Goal: Task Accomplishment & Management: Manage account settings

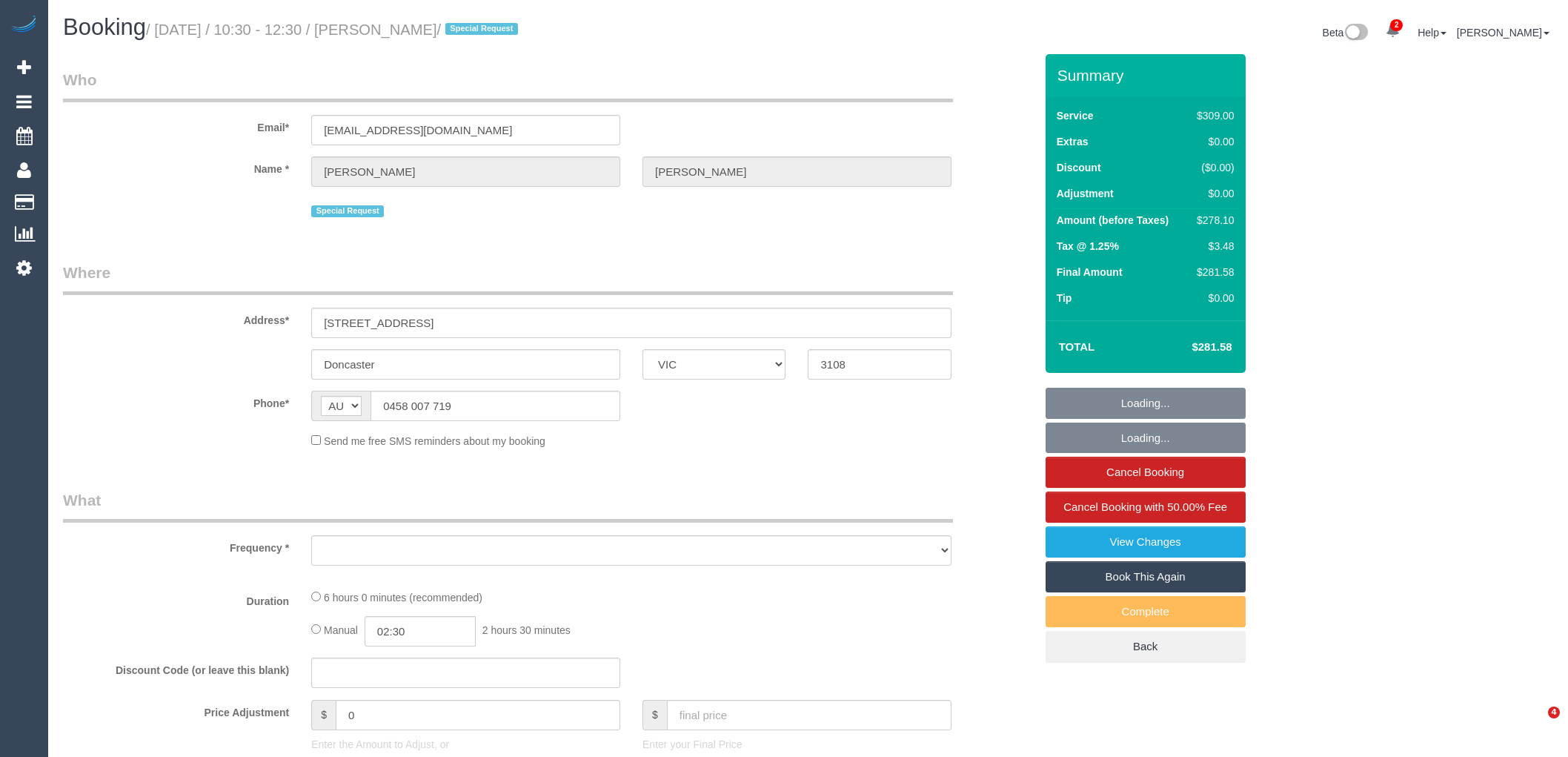
select select "VIC"
select select "string:stripe-pm_1LFWbj2GScqysDRVaXFFU0AA"
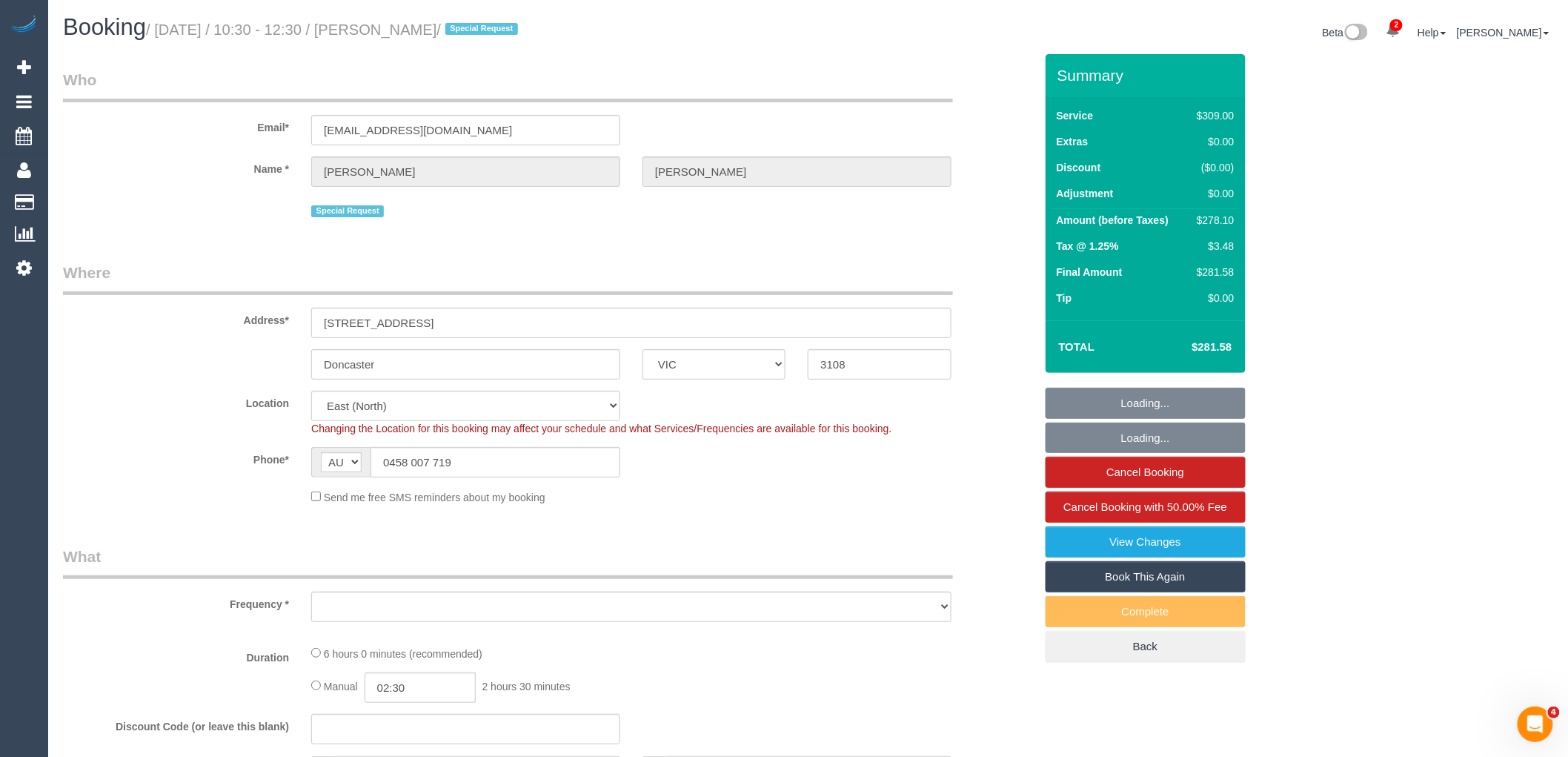
select select "object:854"
select select "number:30"
select select "number:14"
select select "number:18"
select select "number:22"
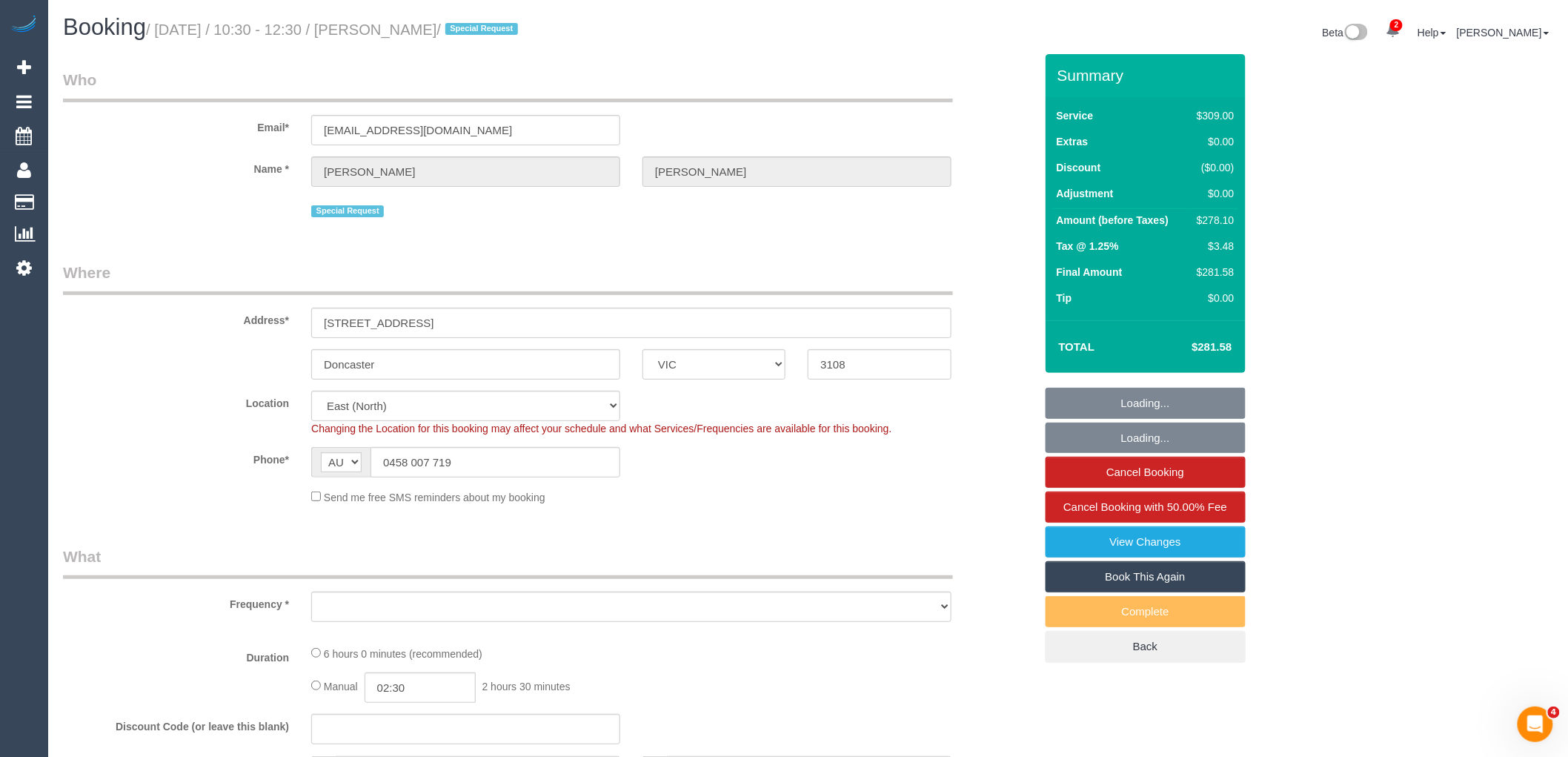
select select "number:35"
select select "number:13"
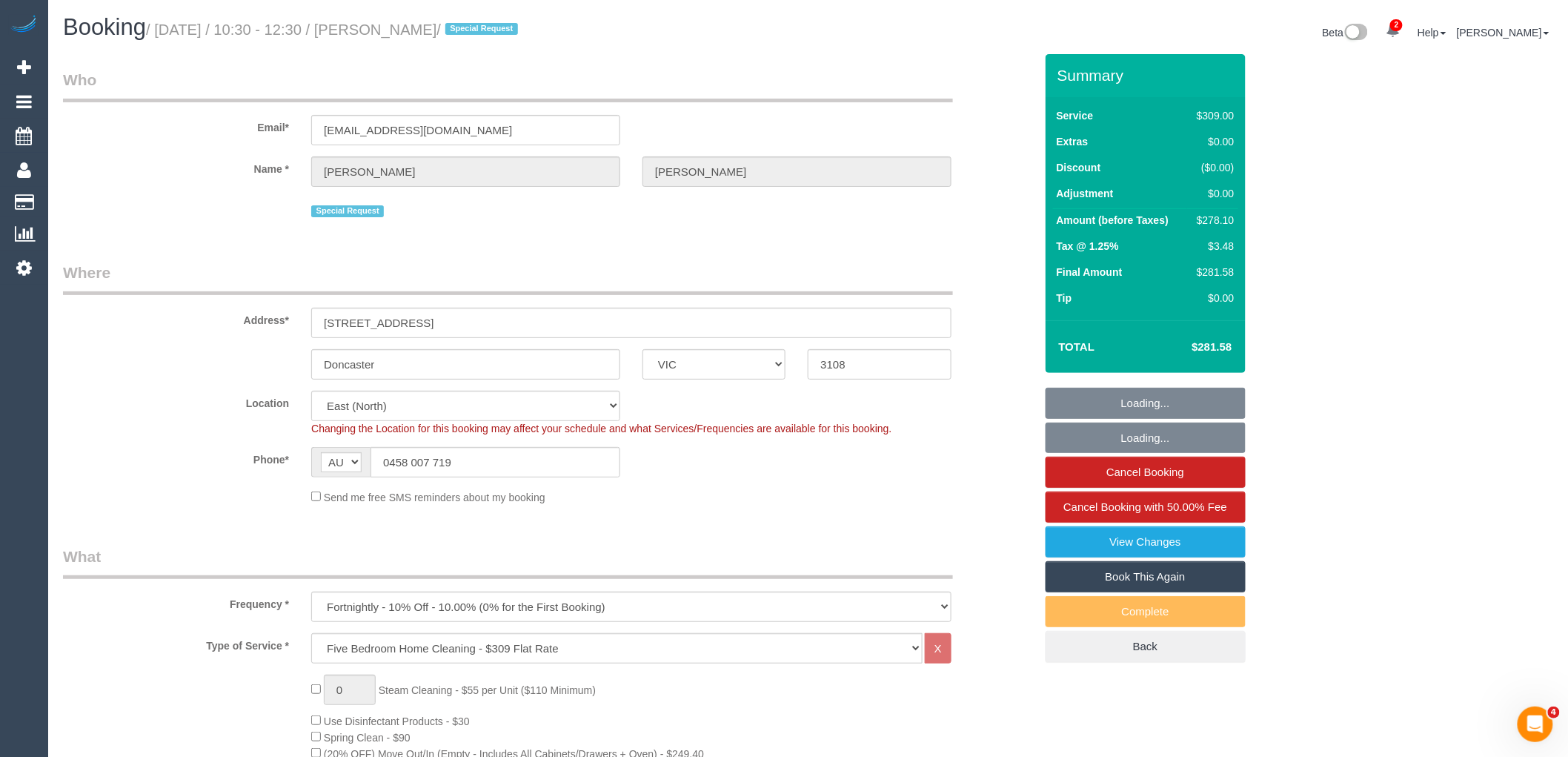
select select "object:1240"
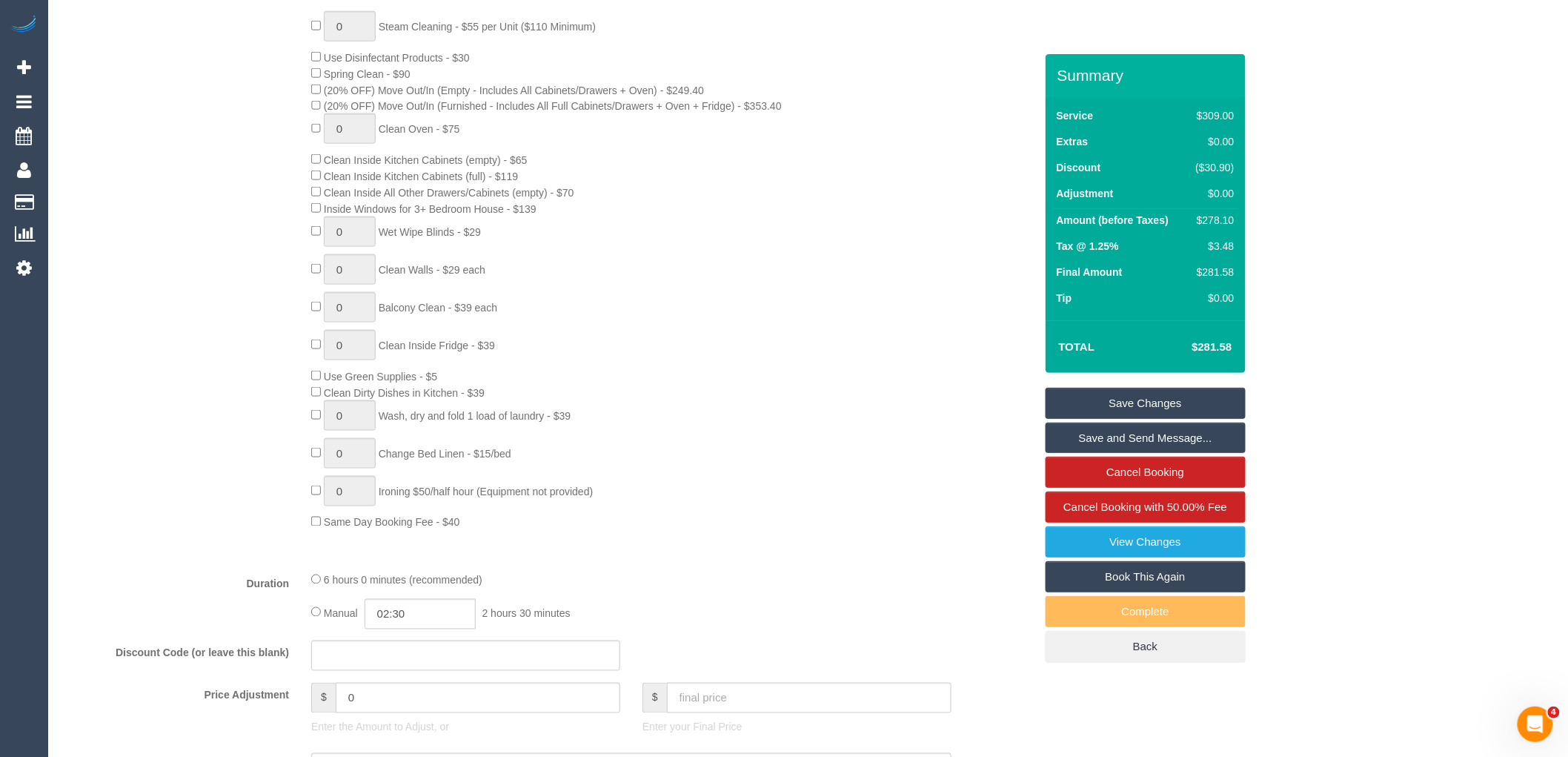
scroll to position [824, 0]
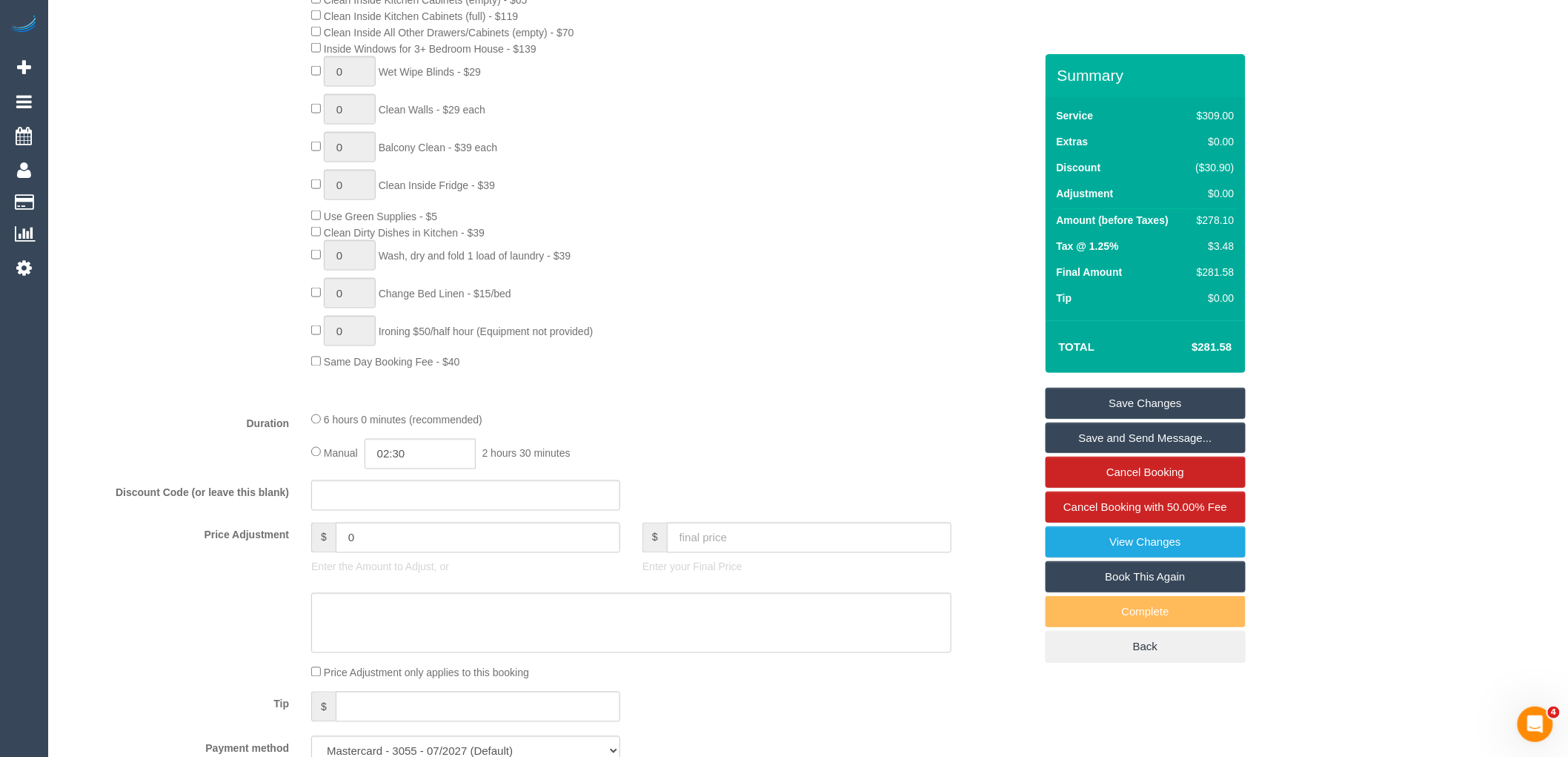
click at [317, 428] on div "6 hours 0 minutes (recommended)" at bounding box center [631, 420] width 640 height 17
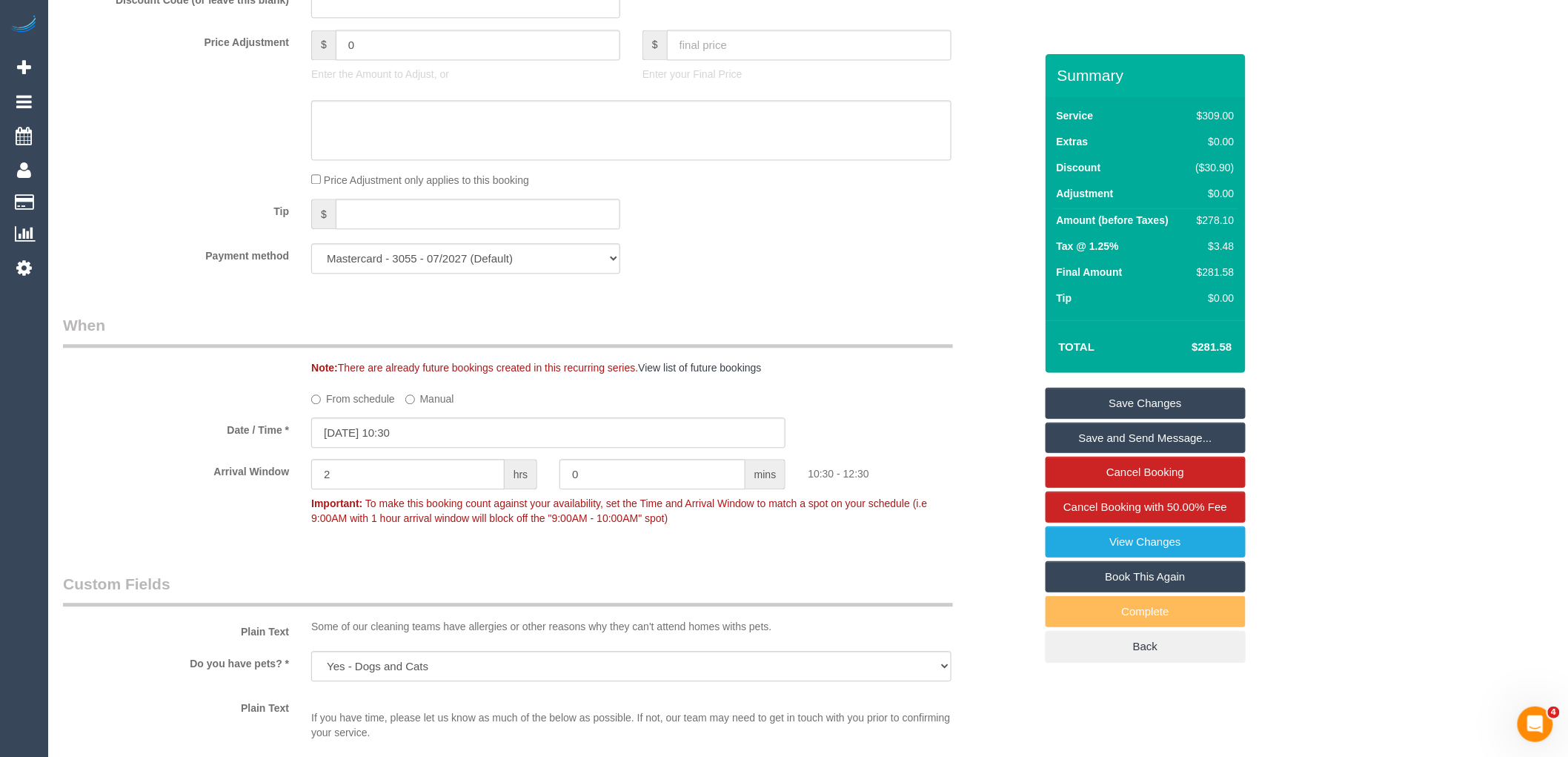
scroll to position [1317, 0]
click at [400, 447] on input "03/10/2025 10:30" at bounding box center [548, 432] width 474 height 30
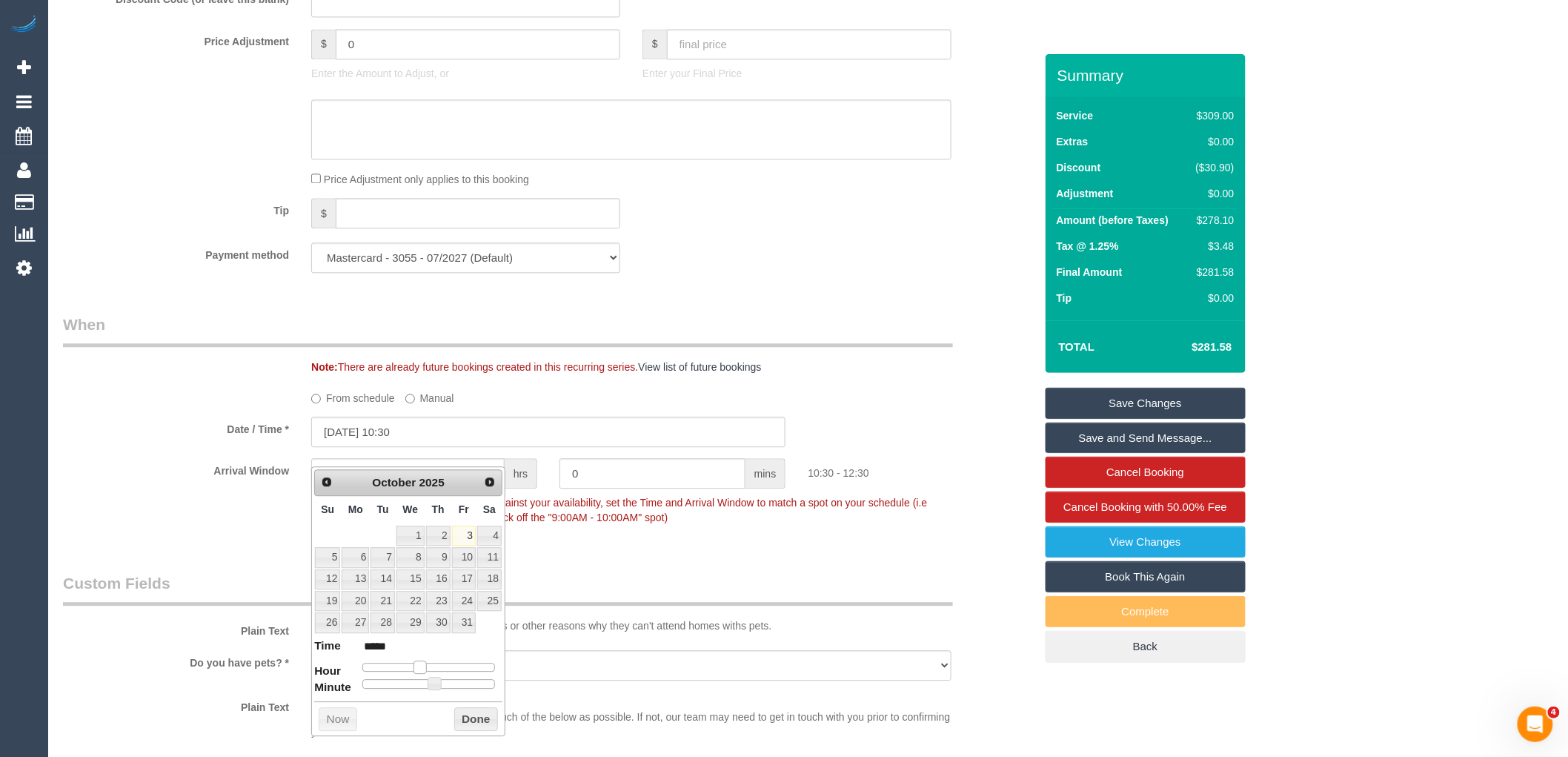
type input "03/10/2025 09:30"
type input "*****"
type input "03/10/2025 10:30"
type input "*****"
type input "03/10/2025 11:30"
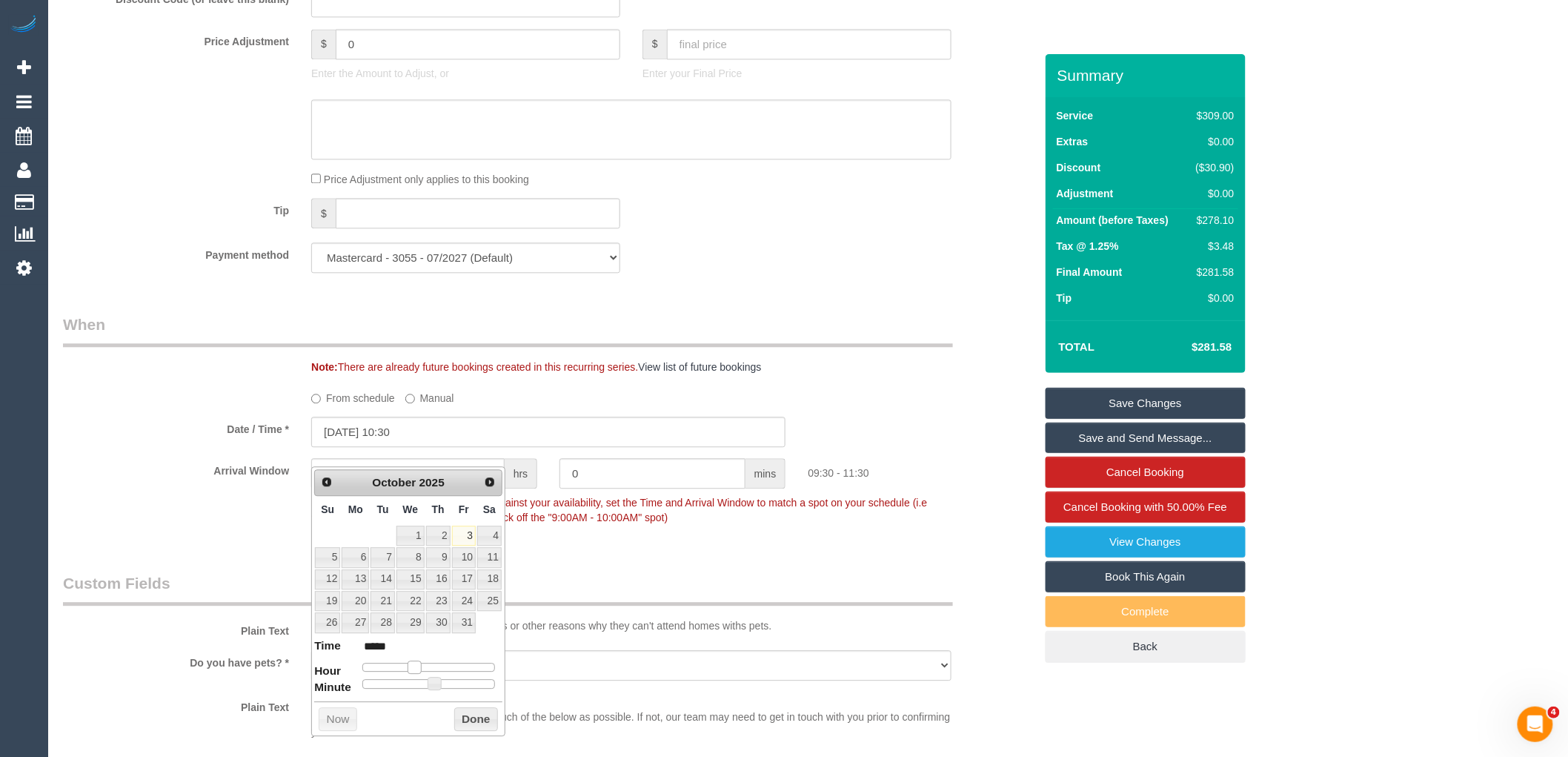
type input "*****"
type input "03/10/2025 10:30"
type input "*****"
click at [416, 670] on span at bounding box center [420, 667] width 13 height 13
type input "03/10/2025 10:25"
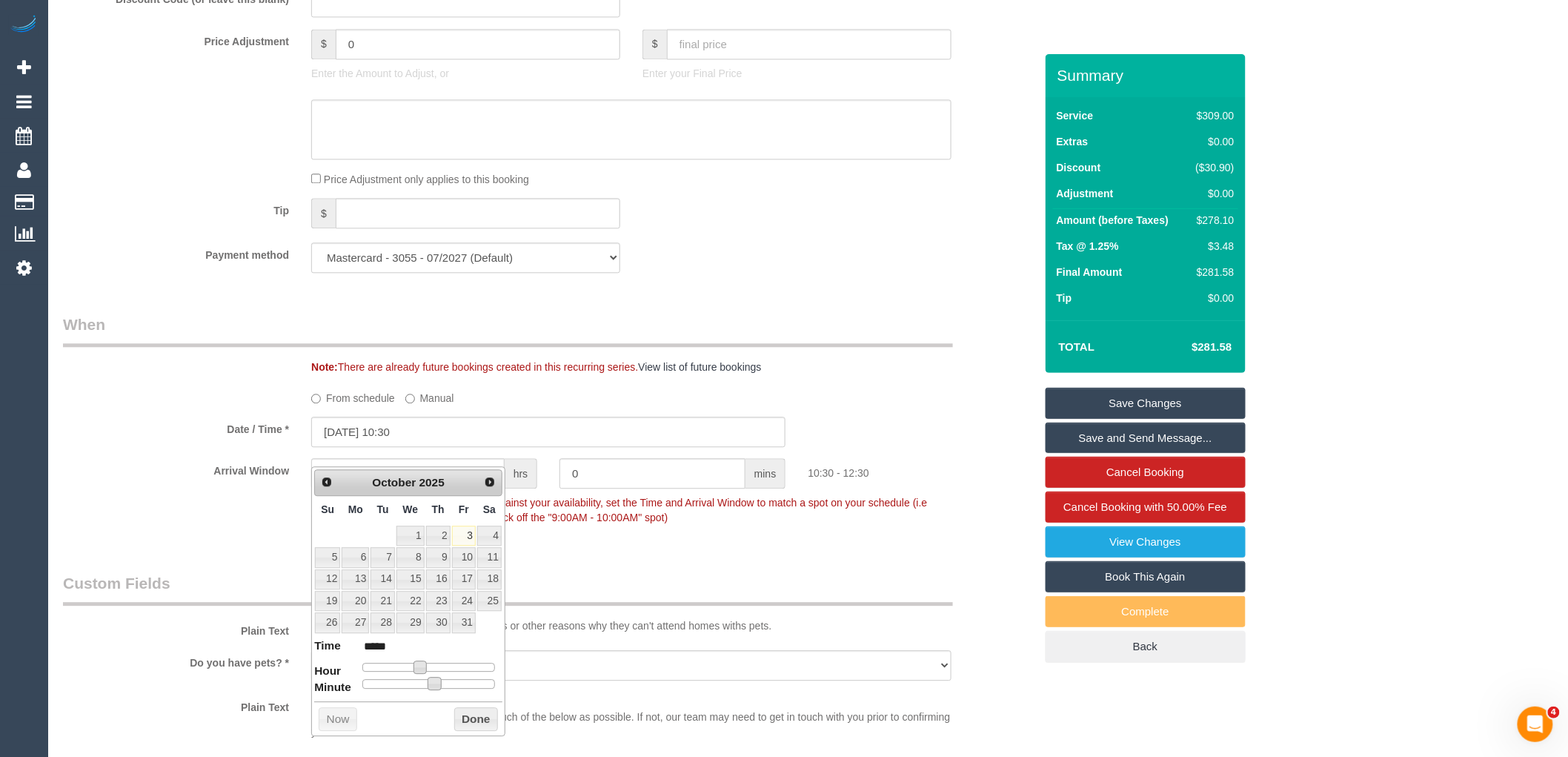
type input "*****"
type input "03/10/2025 10:20"
type input "*****"
type input "03/10/2025 10:15"
type input "*****"
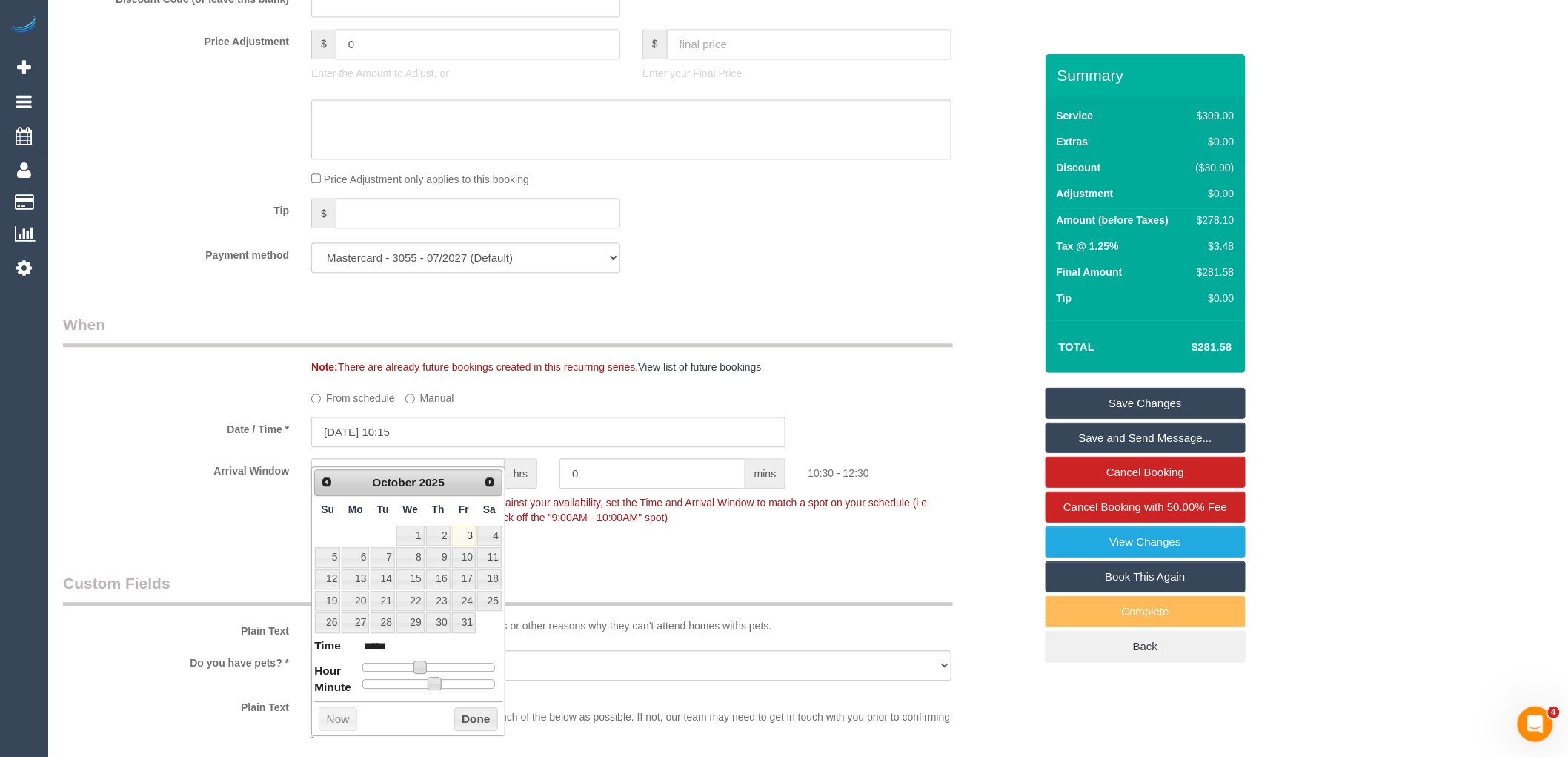
type input "03/10/2025 10:10"
type input "*****"
type input "03/10/2025 10:05"
type input "*****"
type input "03/10/2025 10:00"
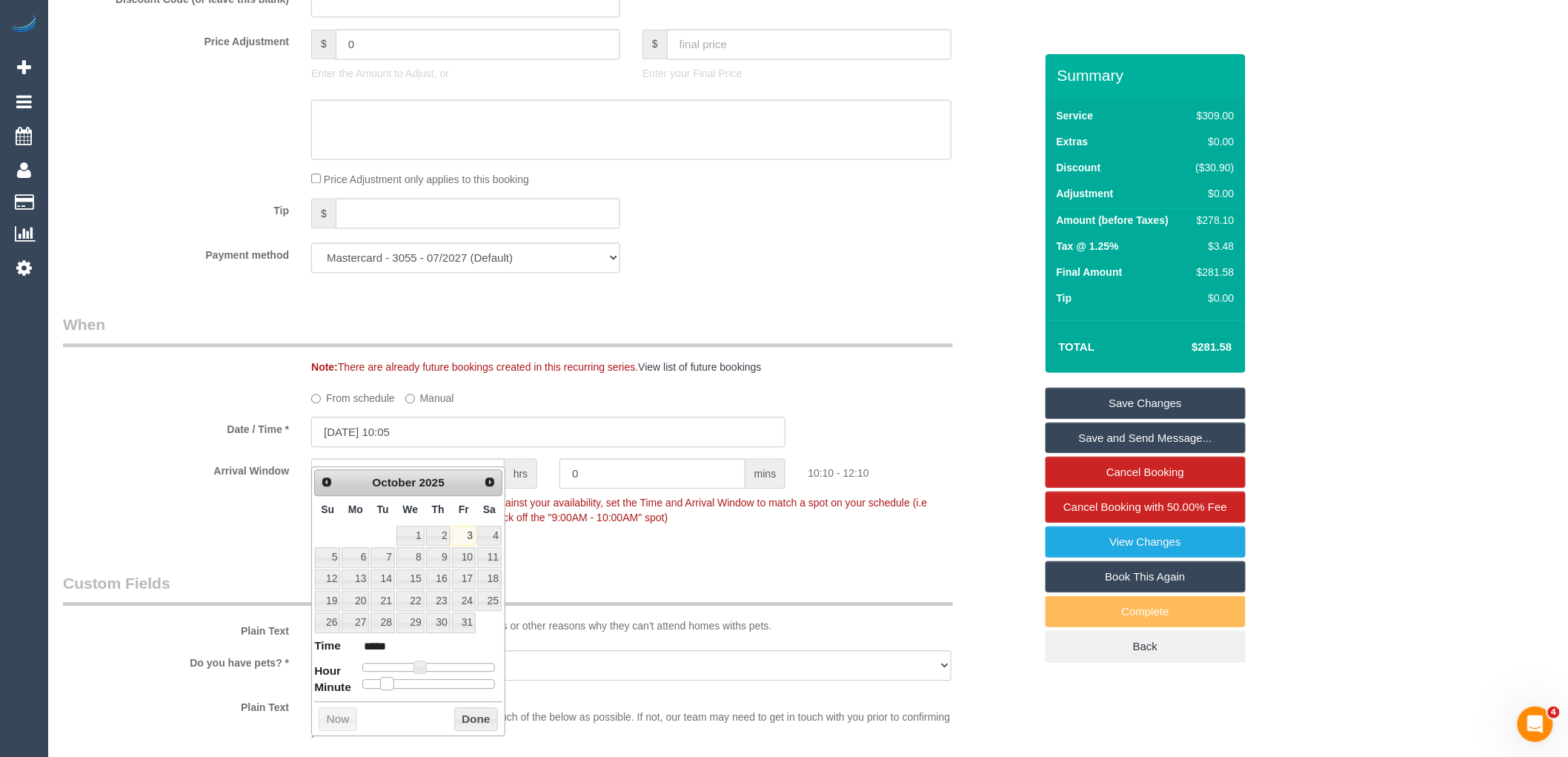
type input "*****"
drag, startPoint x: 439, startPoint y: 686, endPoint x: 342, endPoint y: 669, distance: 98.5
click at [342, 669] on dl "Time ***** Hour Minute Second Millisecond Microsecond Time Zone ***** ***** ***…" at bounding box center [408, 663] width 188 height 51
click at [459, 717] on button "Done" at bounding box center [476, 719] width 44 height 24
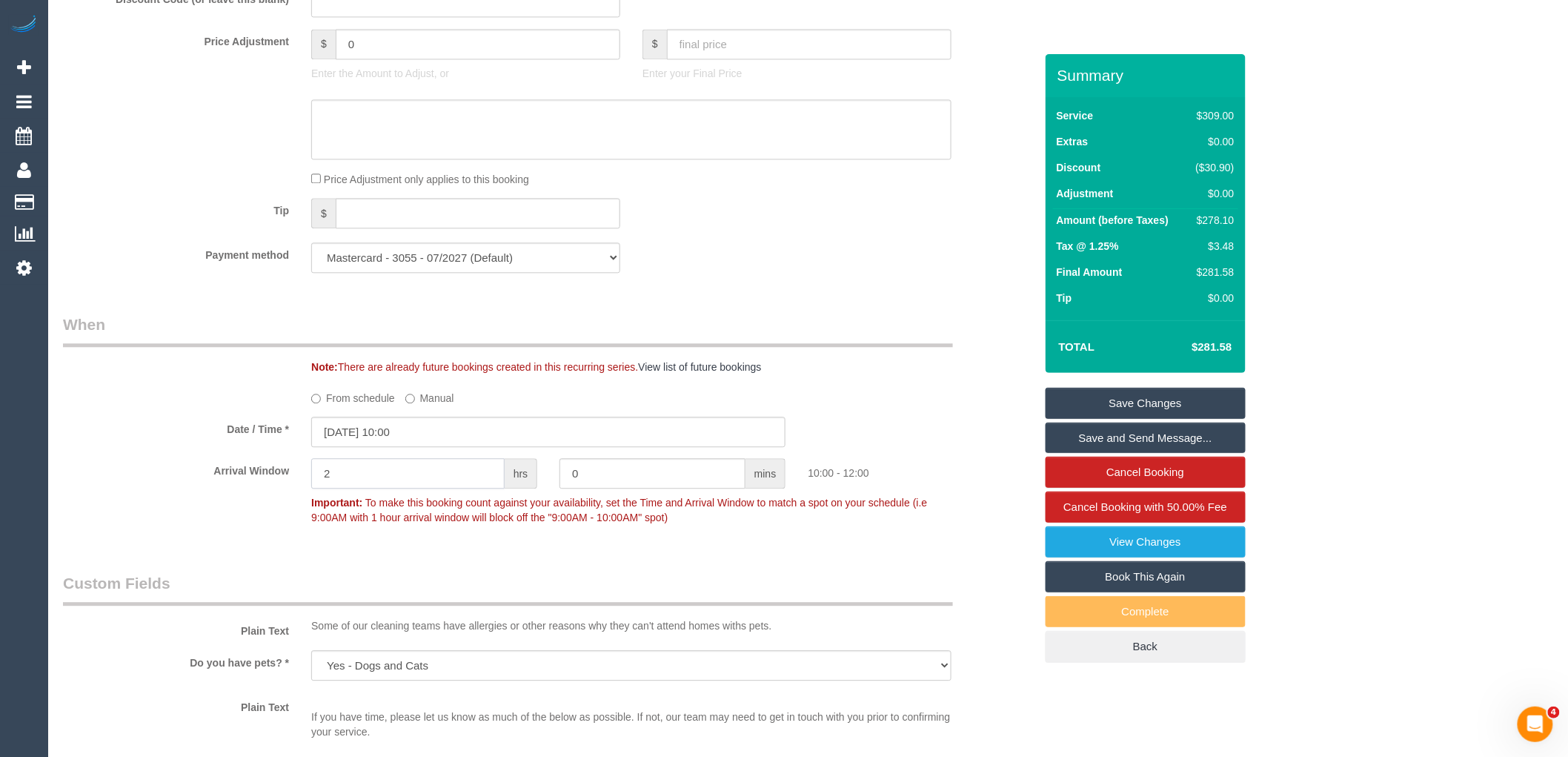
click at [399, 486] on input "2" at bounding box center [408, 473] width 193 height 30
type input "0"
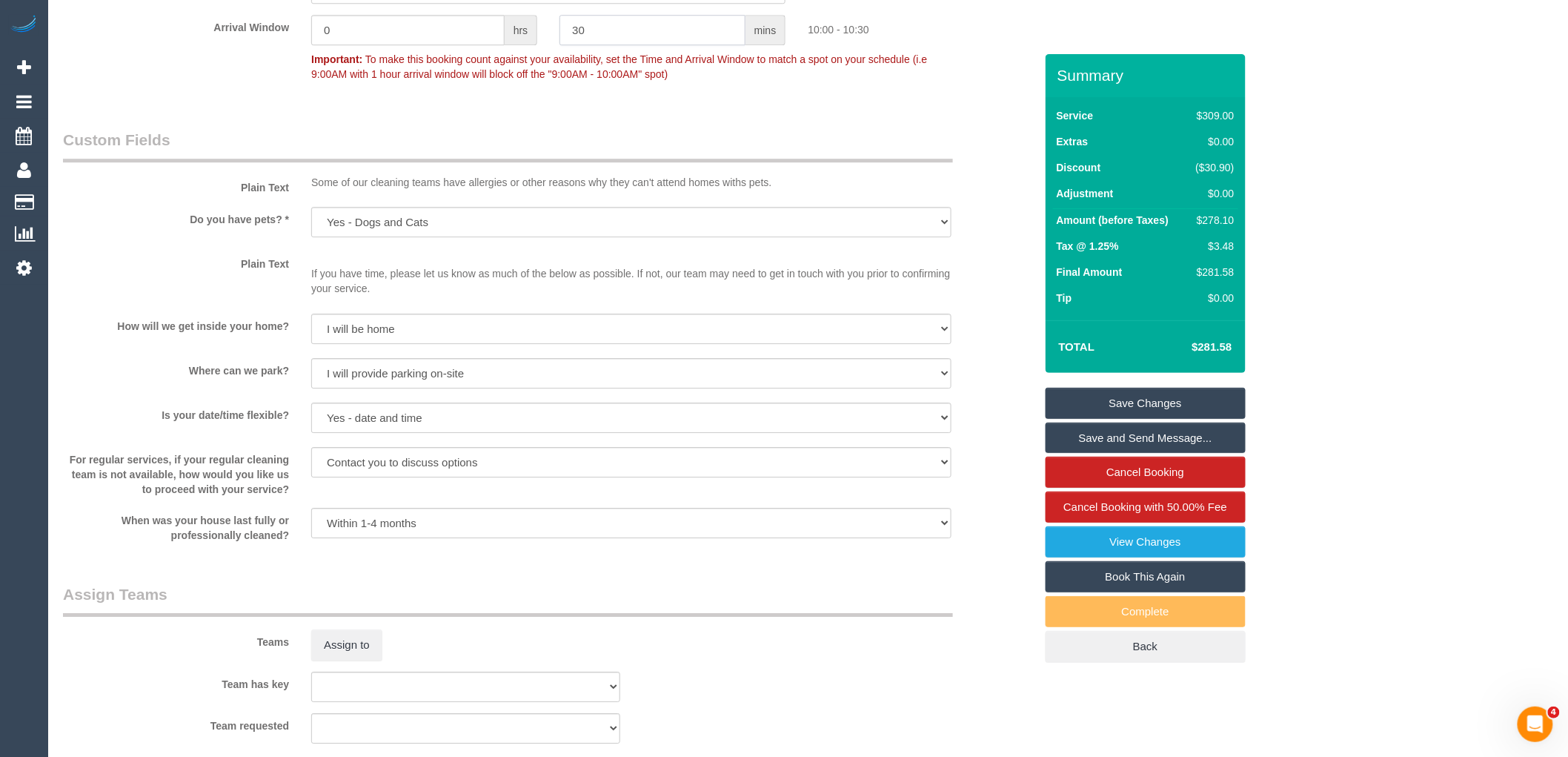
scroll to position [2058, 0]
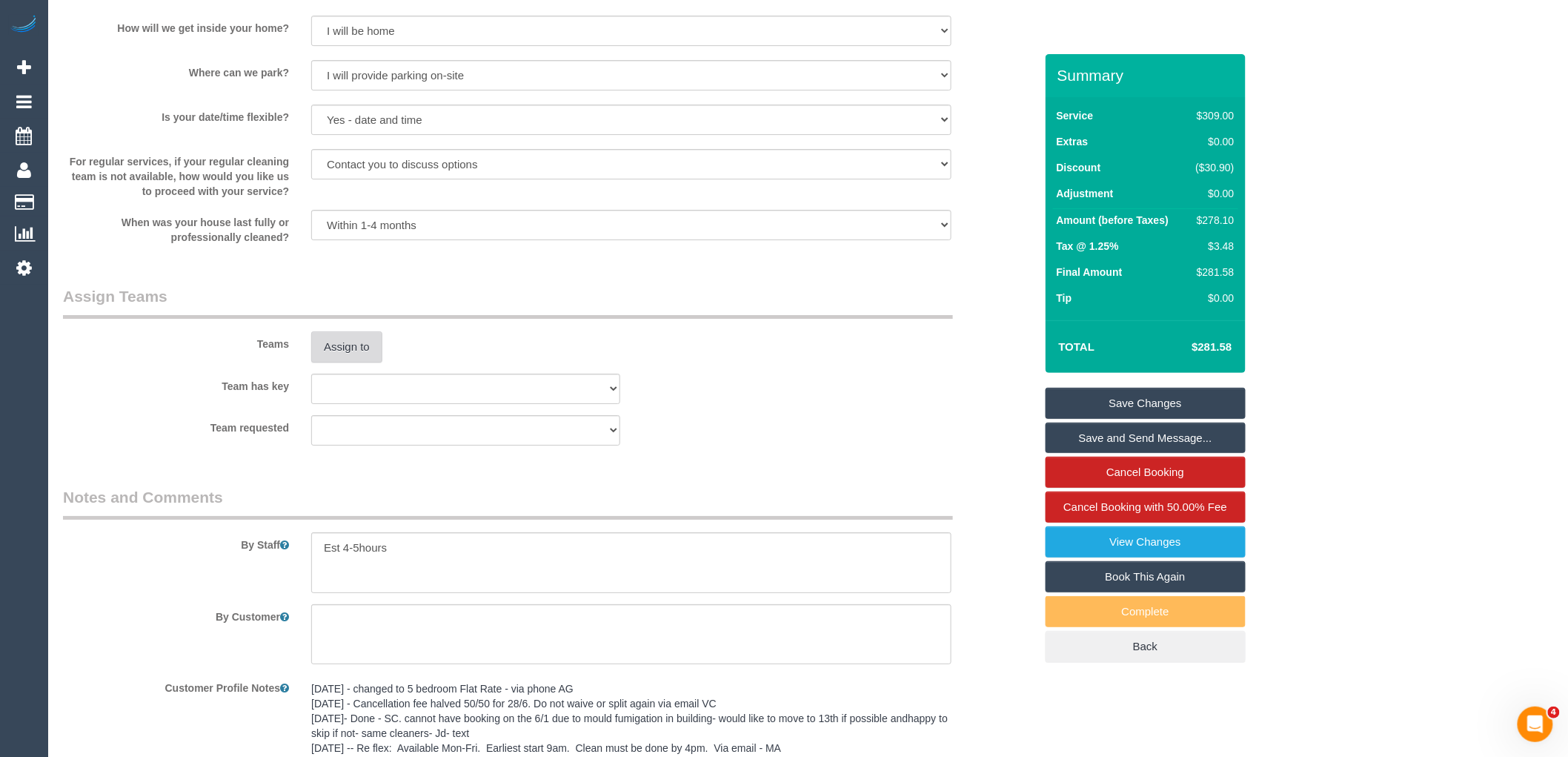
type input "30"
click at [338, 360] on button "Assign to" at bounding box center [347, 346] width 71 height 31
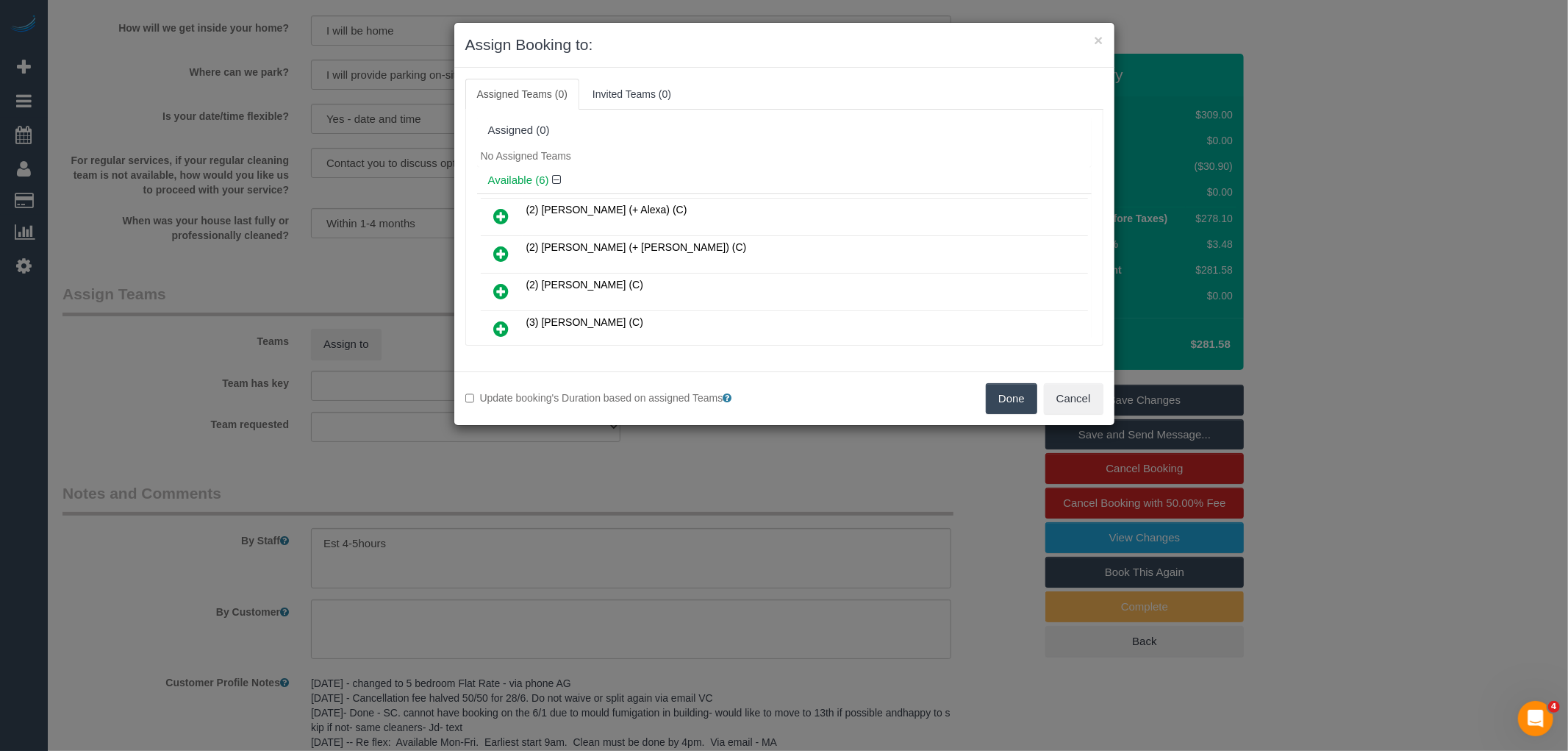
click at [500, 324] on icon at bounding box center [502, 328] width 16 height 17
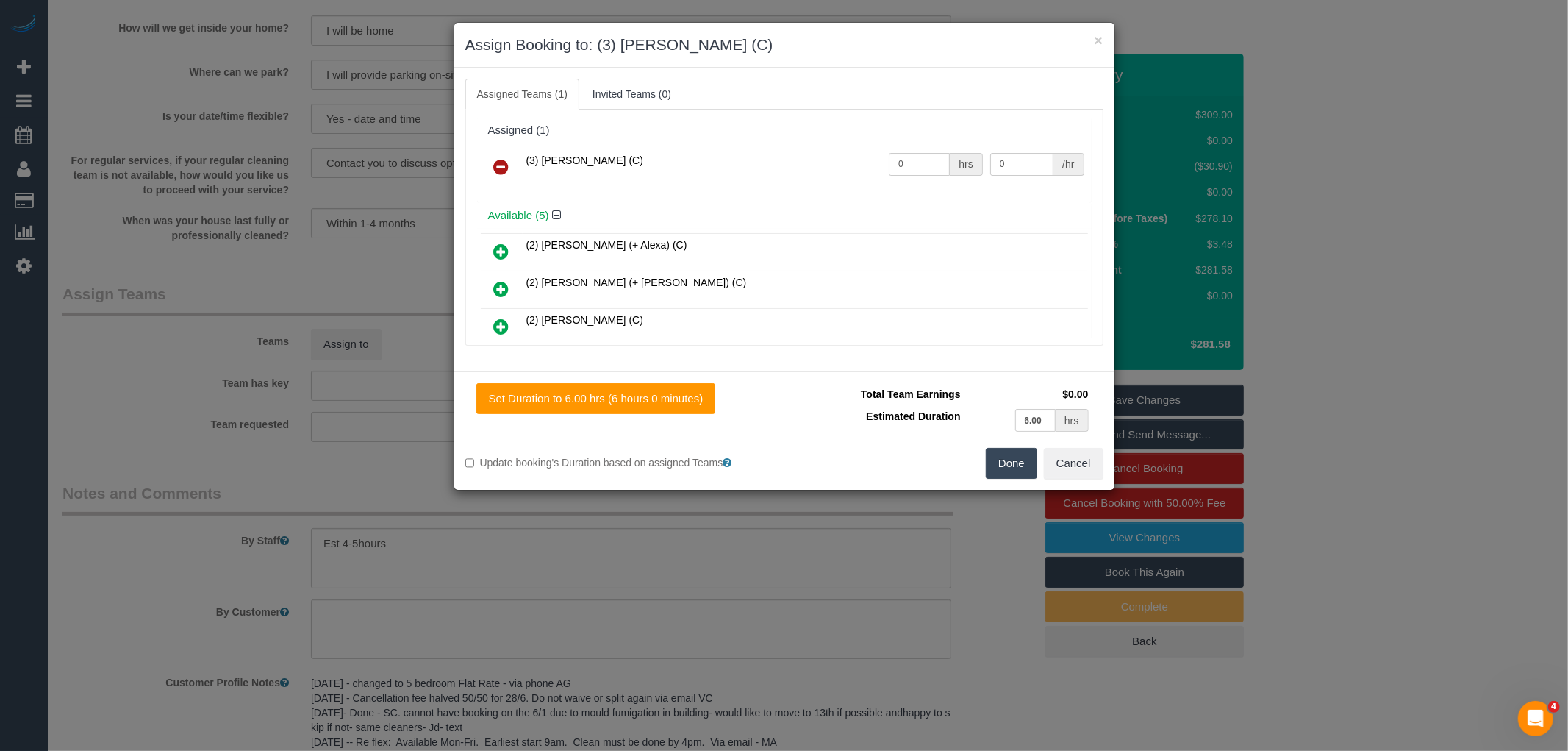
click at [998, 459] on button "Done" at bounding box center [1011, 463] width 52 height 31
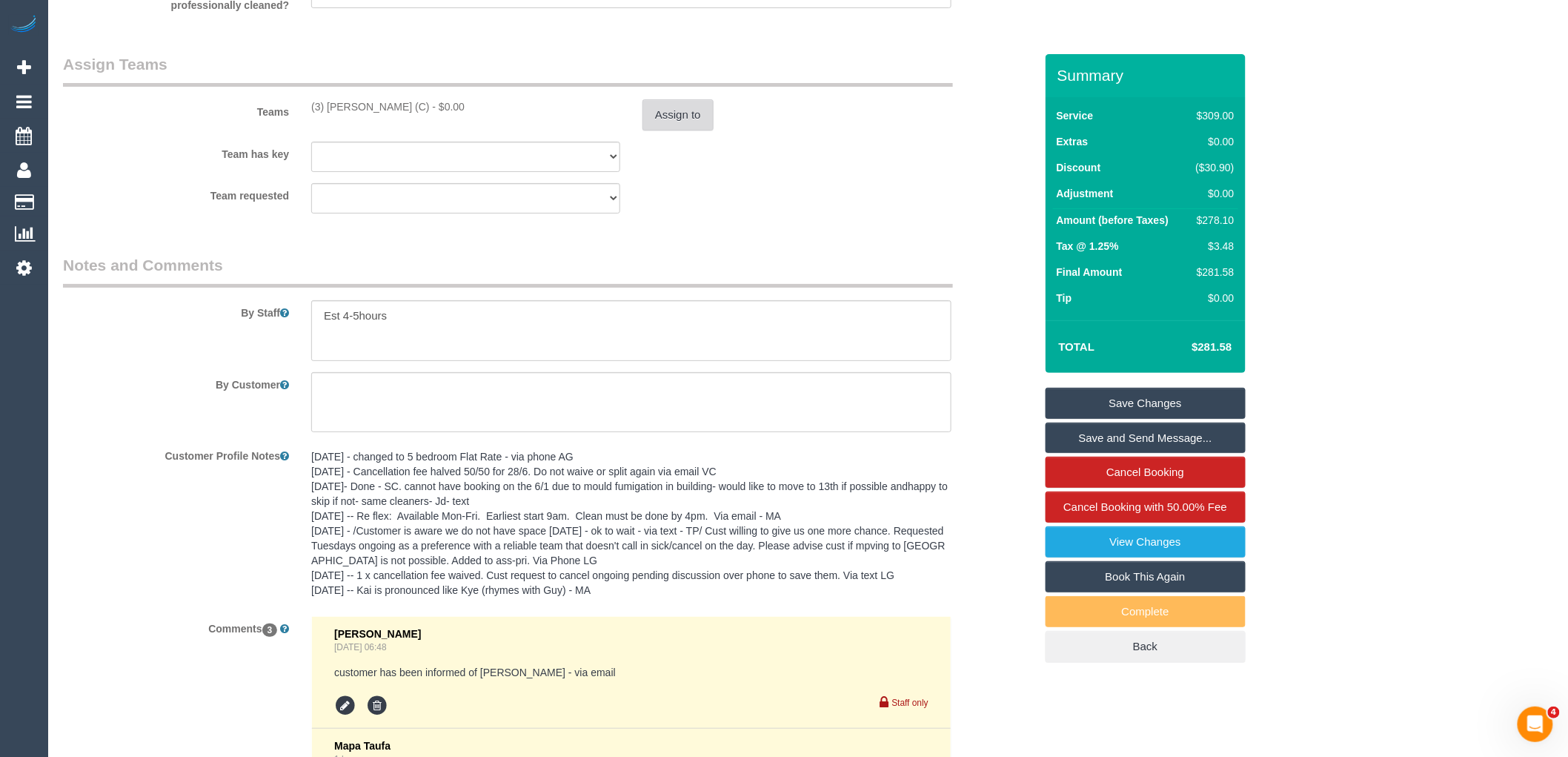
scroll to position [2242, 0]
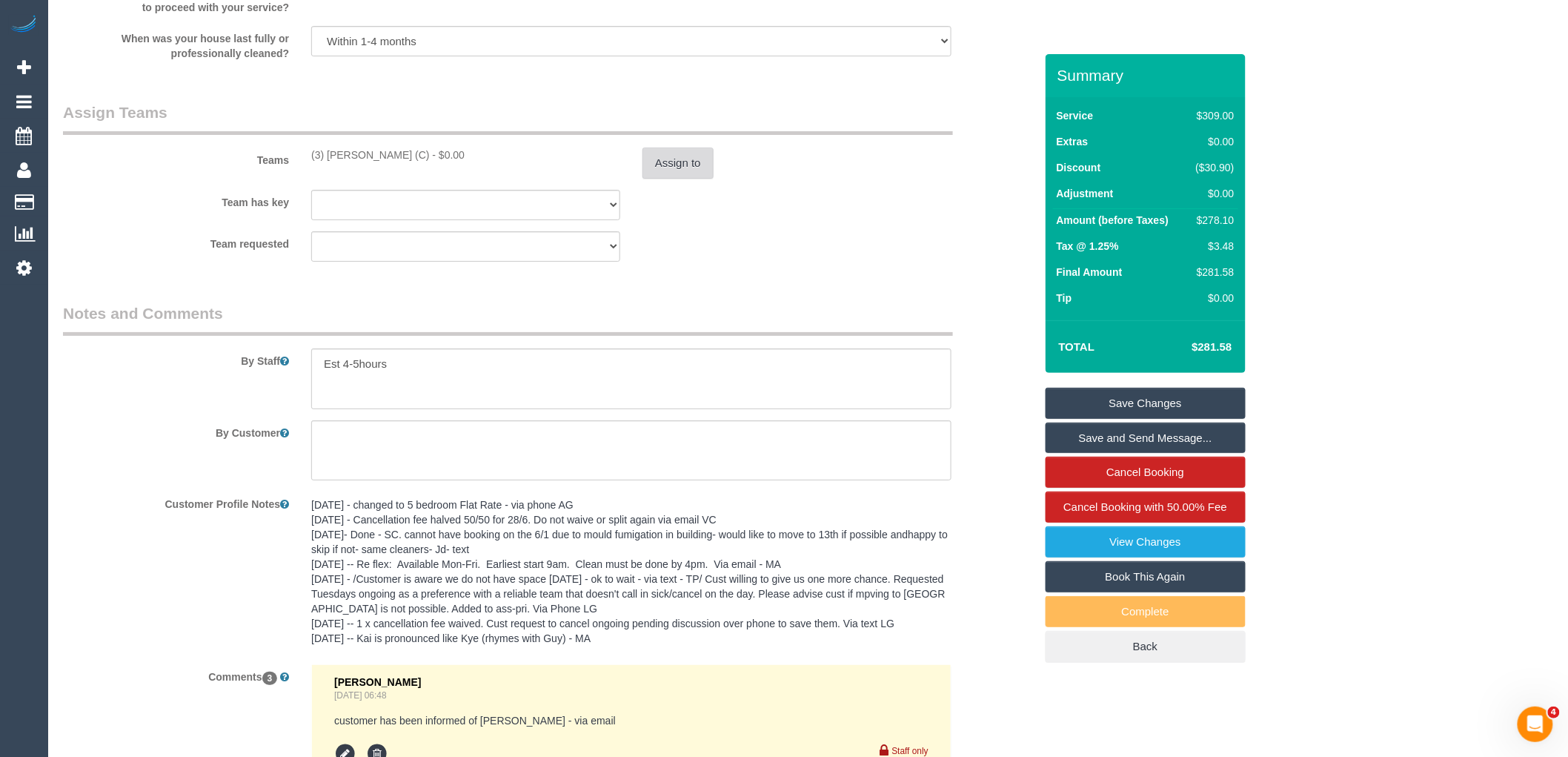
click at [675, 179] on button "Assign to" at bounding box center [678, 162] width 71 height 31
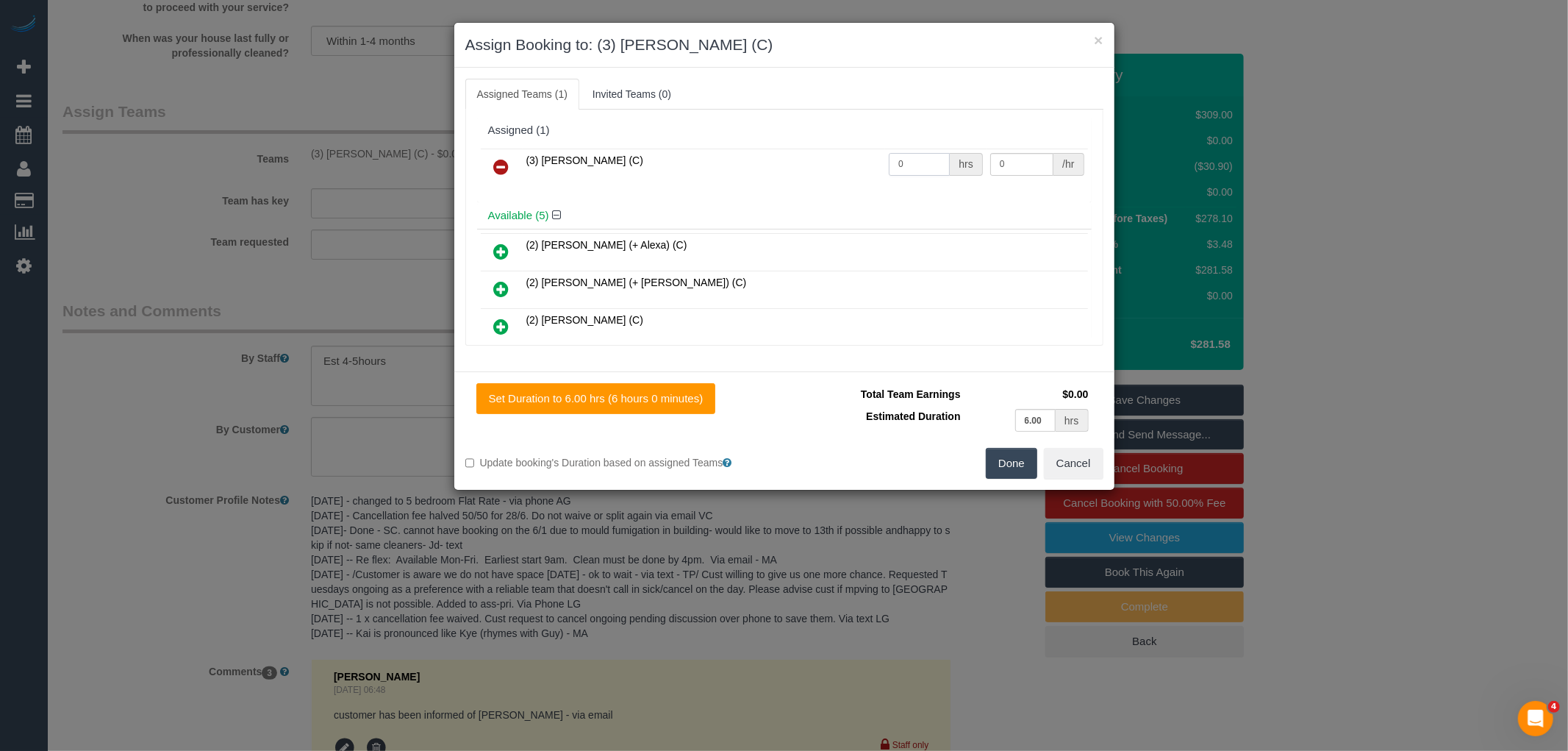
drag, startPoint x: 903, startPoint y: 156, endPoint x: 903, endPoint y: 145, distance: 11.0
click at [840, 130] on div "Assigned (1) (3) Farhan Rahman (C) 0 hrs 0 /hr" at bounding box center [784, 159] width 615 height 86
type input "1"
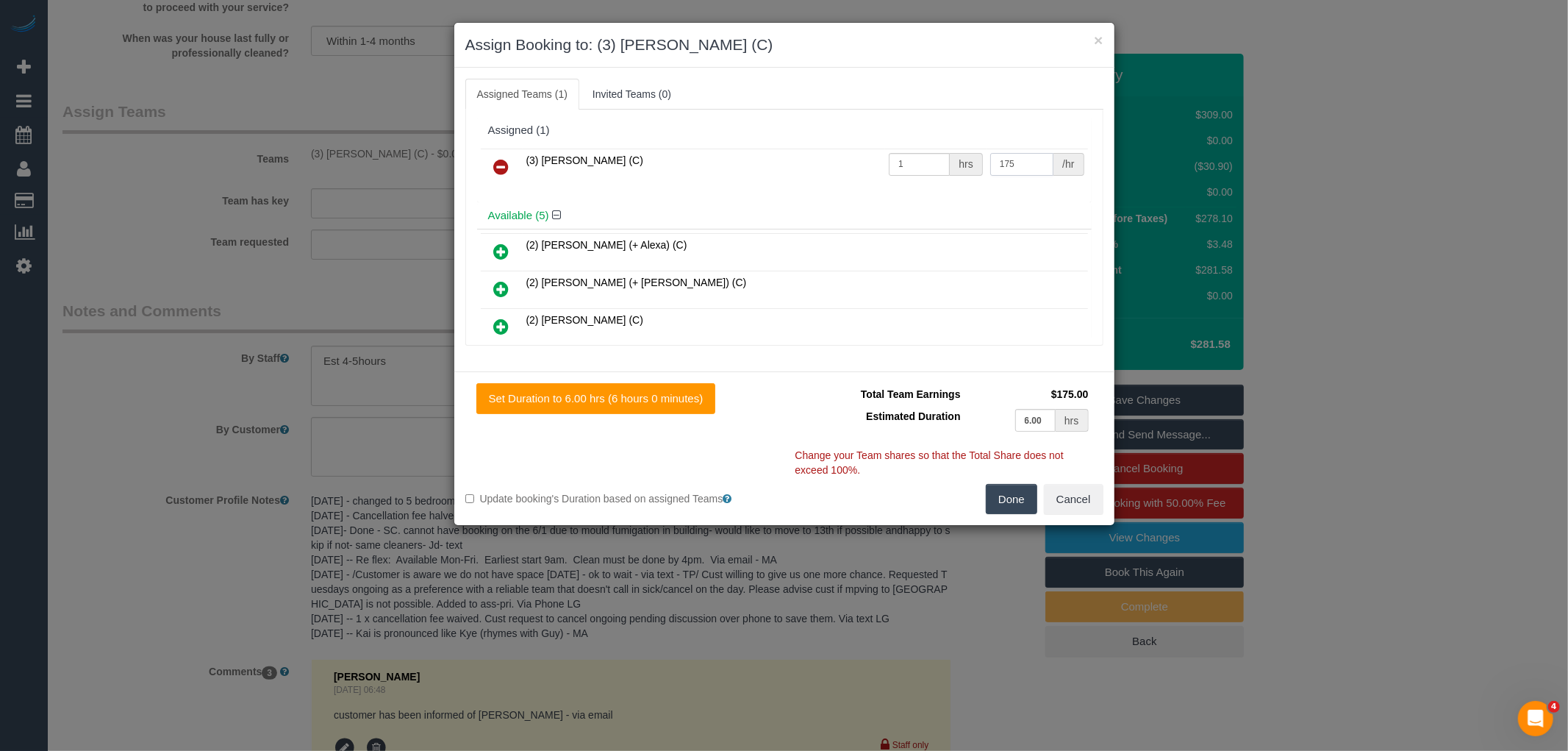
type input "175"
click at [1007, 505] on button "Done" at bounding box center [1011, 499] width 52 height 31
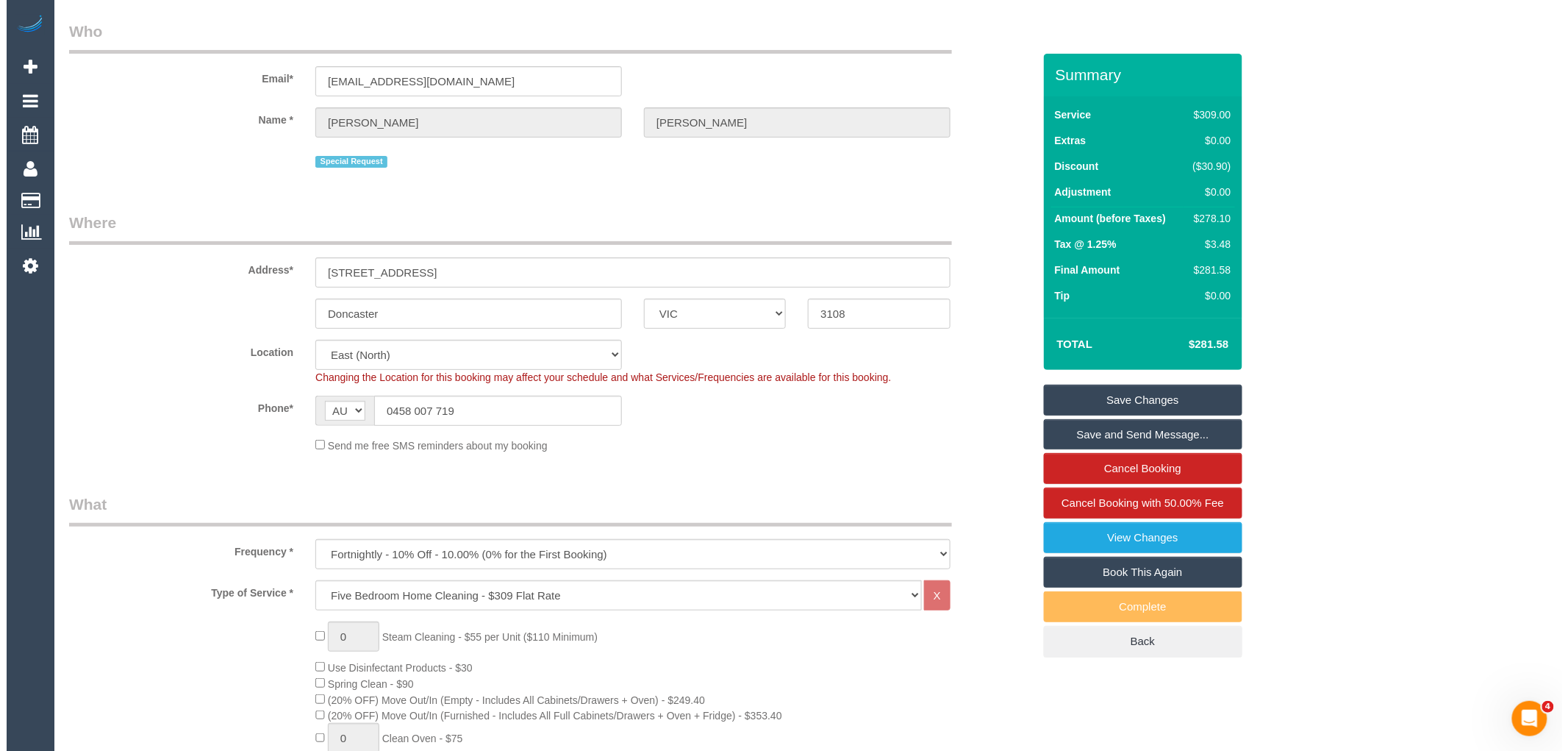
scroll to position [0, 0]
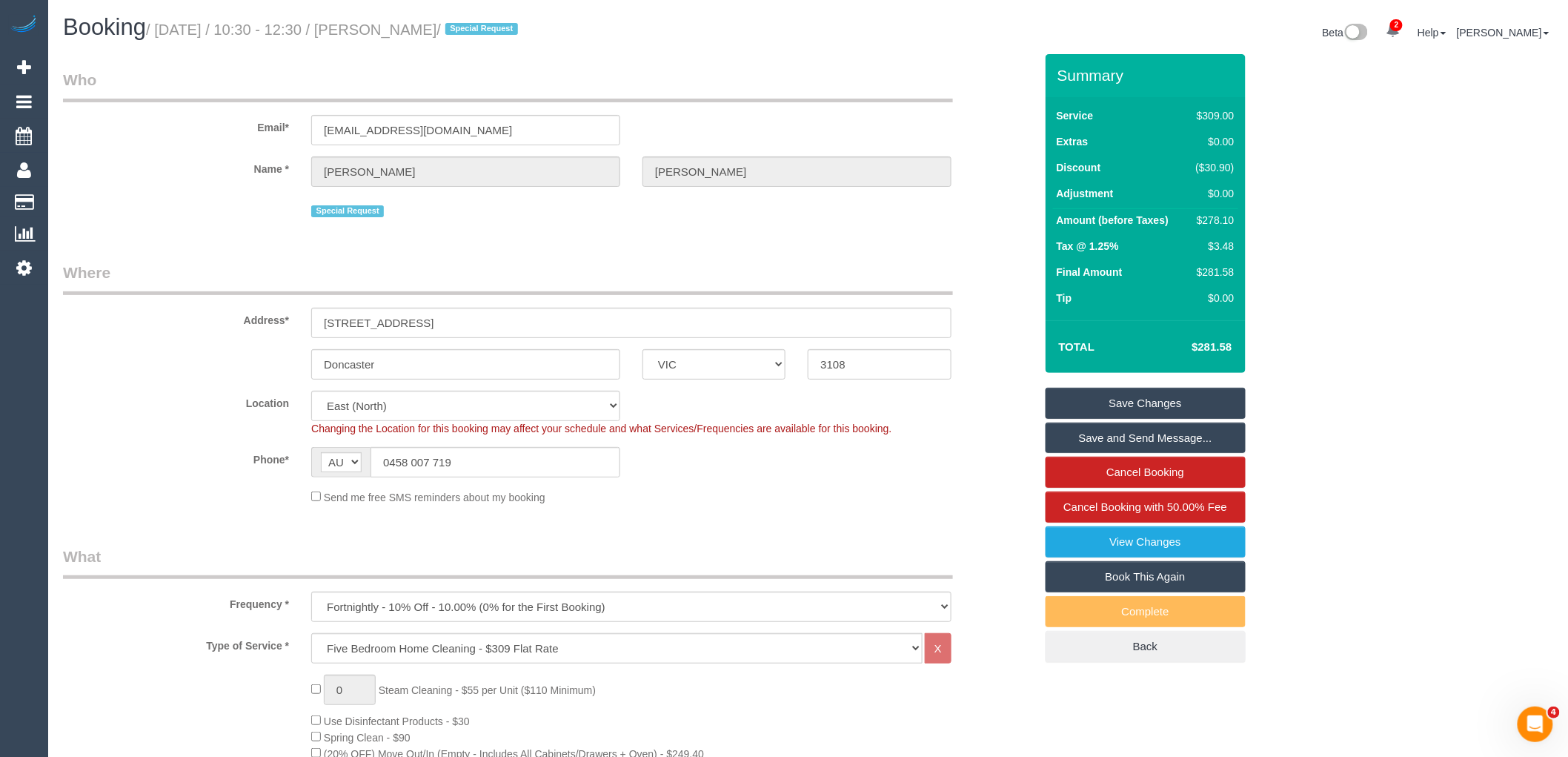
click at [1099, 437] on link "Save and Send Message..." at bounding box center [1145, 438] width 200 height 31
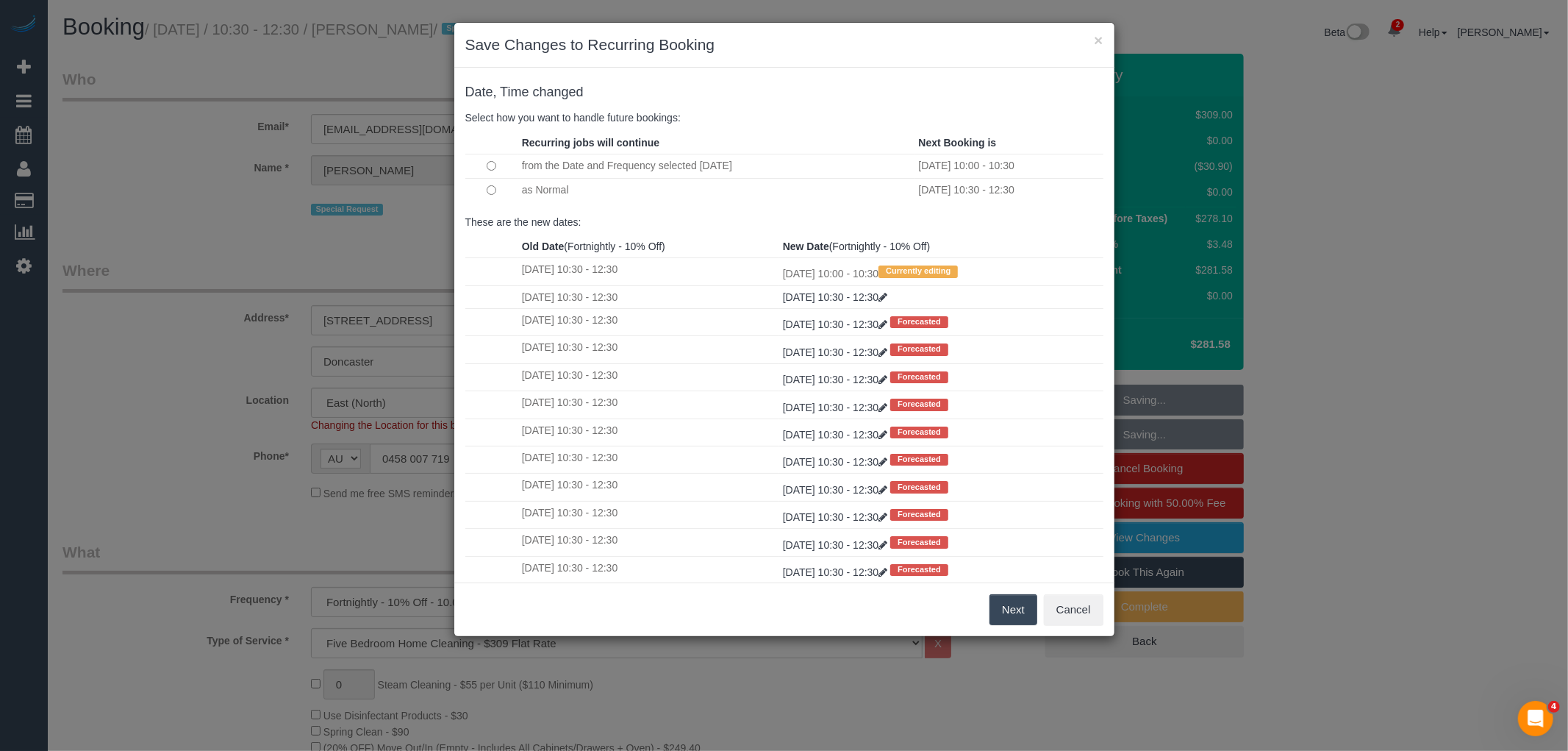
click at [1002, 612] on button "Next" at bounding box center [1013, 609] width 48 height 31
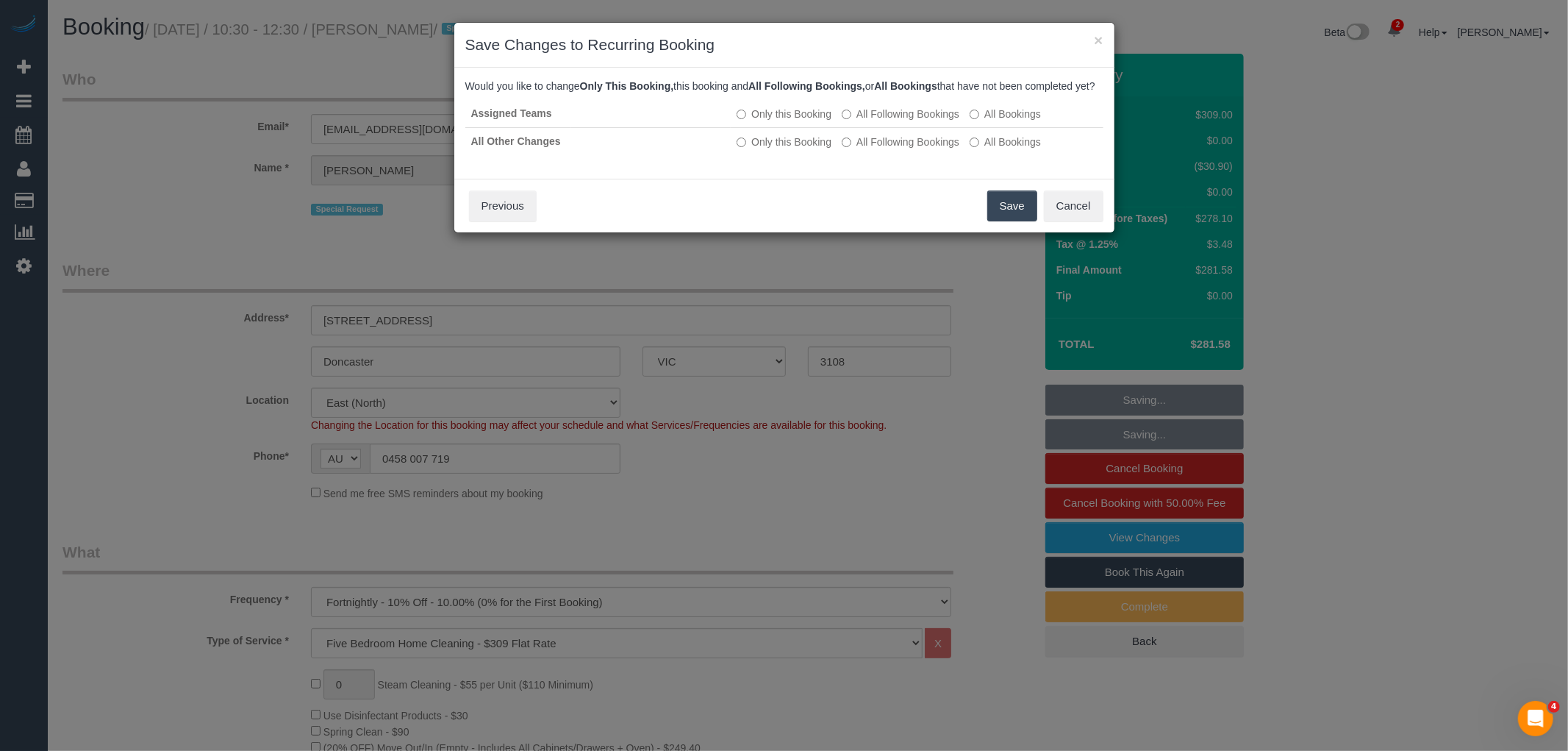
click at [1012, 211] on button "Save" at bounding box center [1012, 205] width 50 height 31
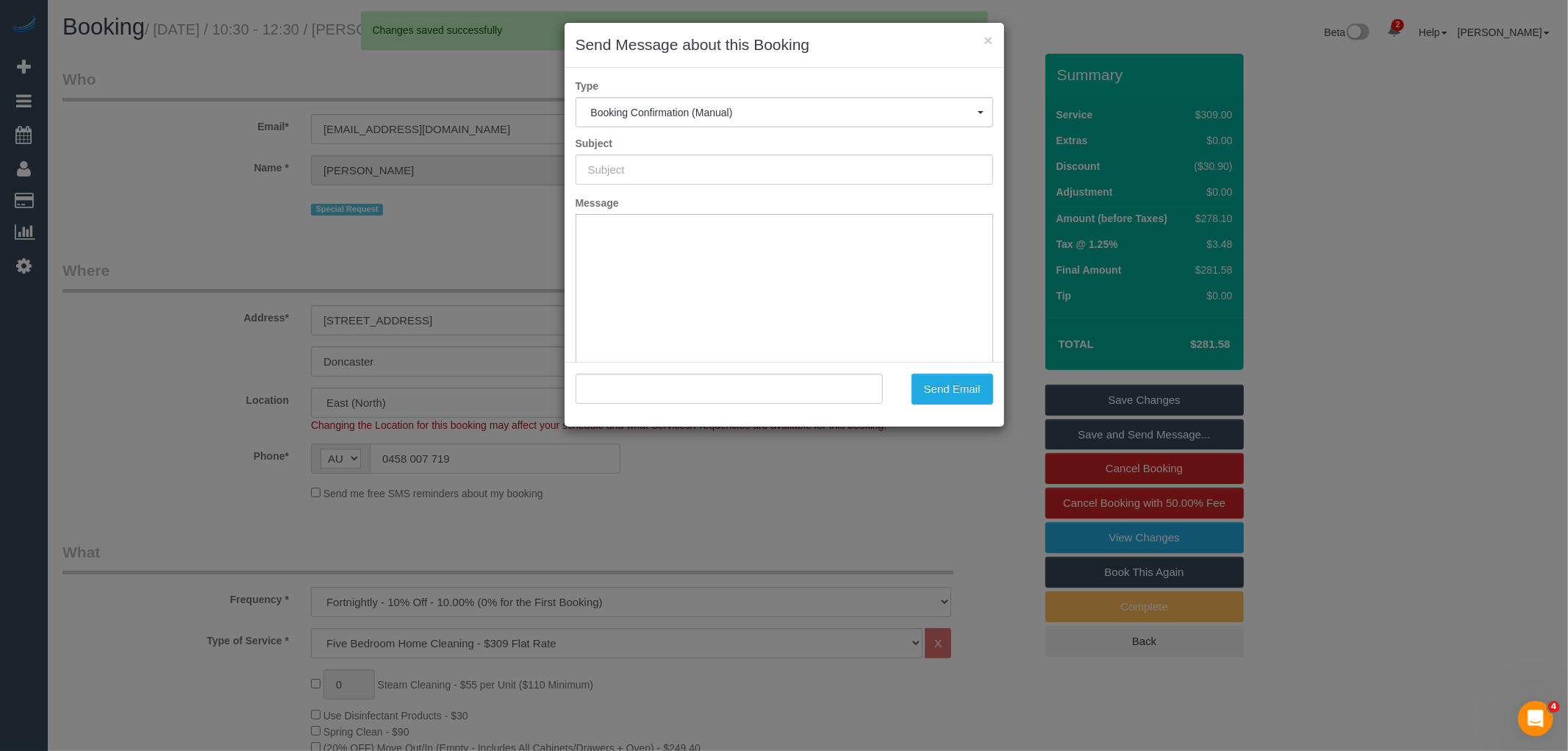
type input "Booking Confirmed"
type input ""Kai Robotham" <kairobotham@gmail.com>"
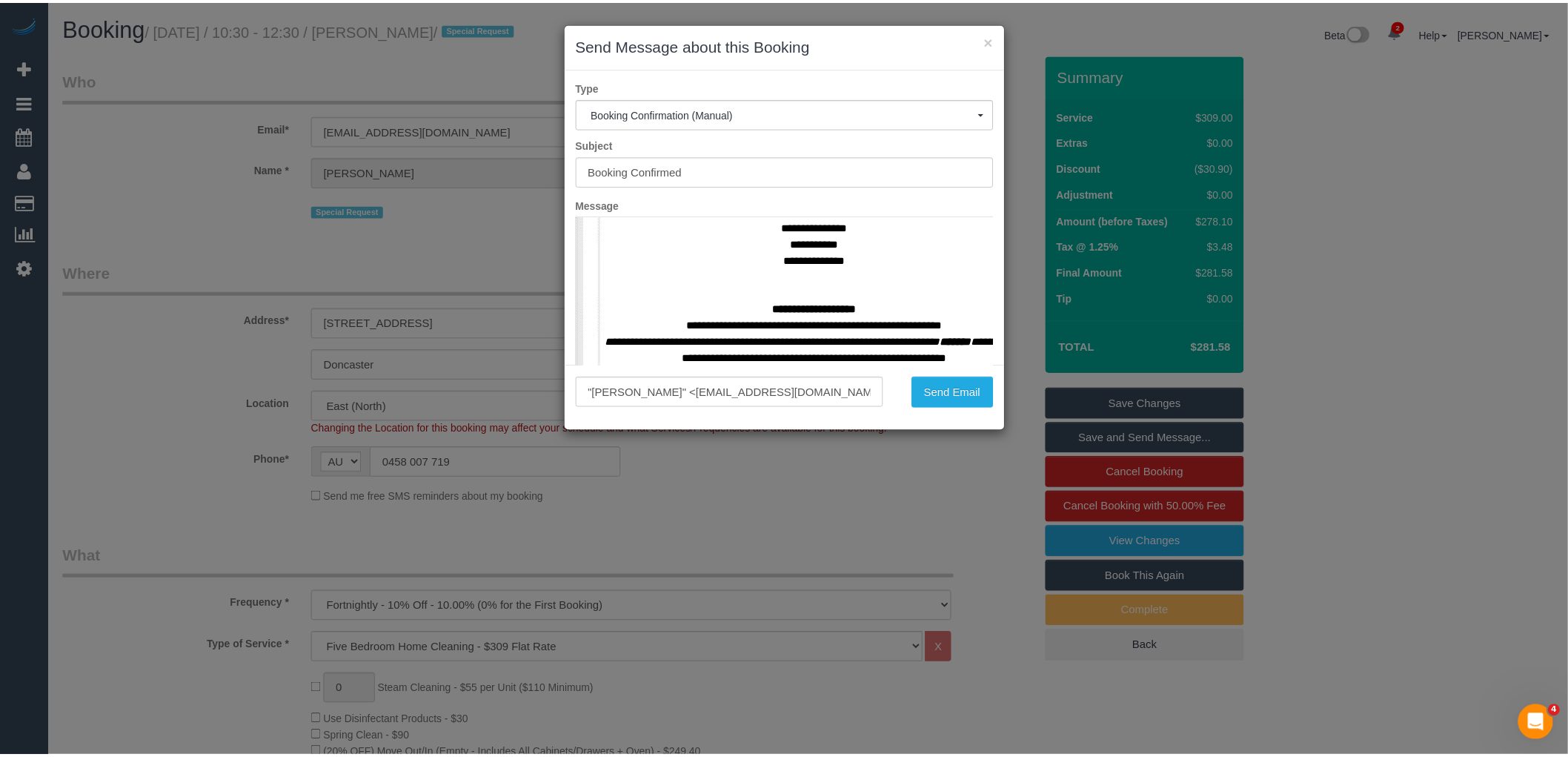
scroll to position [658, 0]
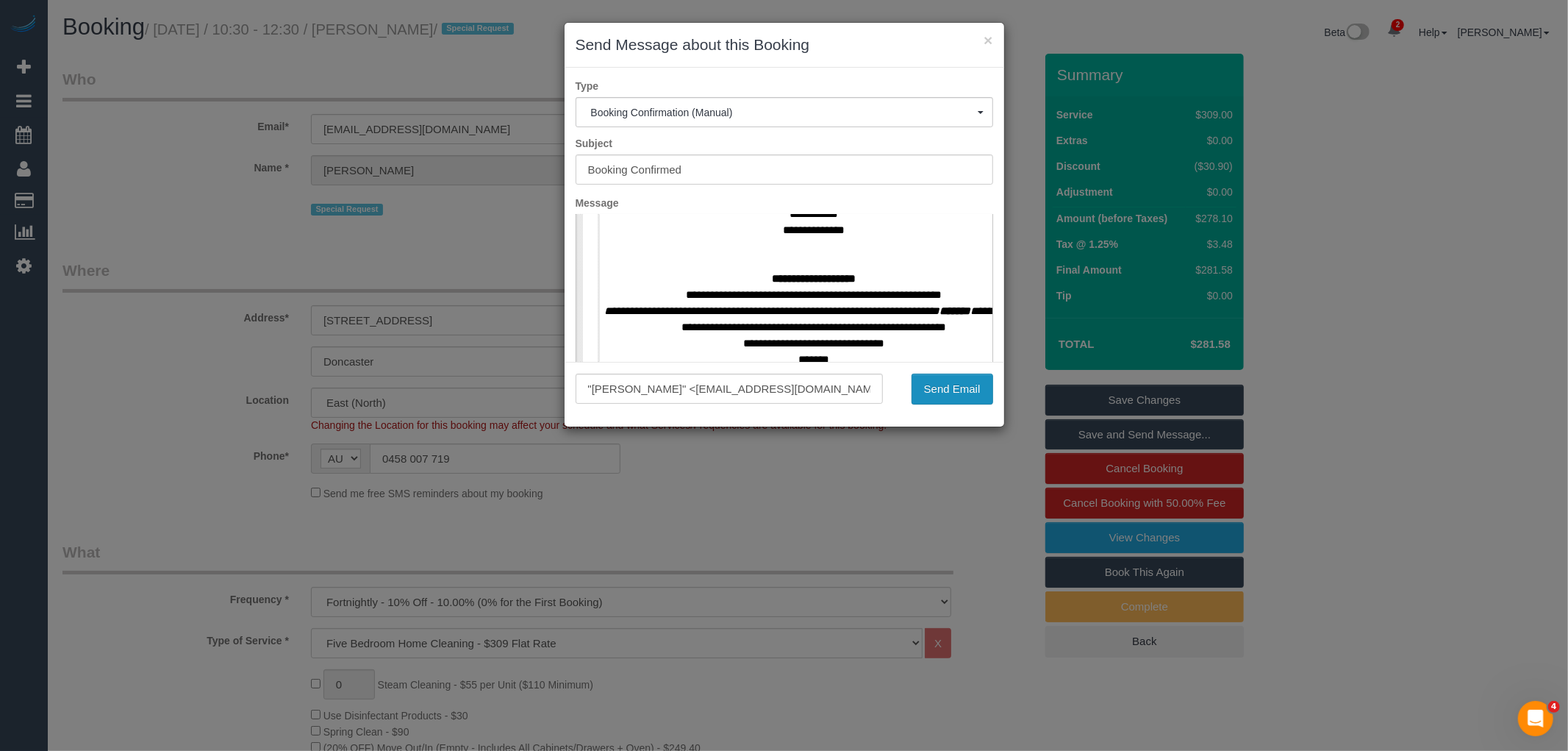
click at [935, 388] on button "Send Email" at bounding box center [952, 389] width 82 height 31
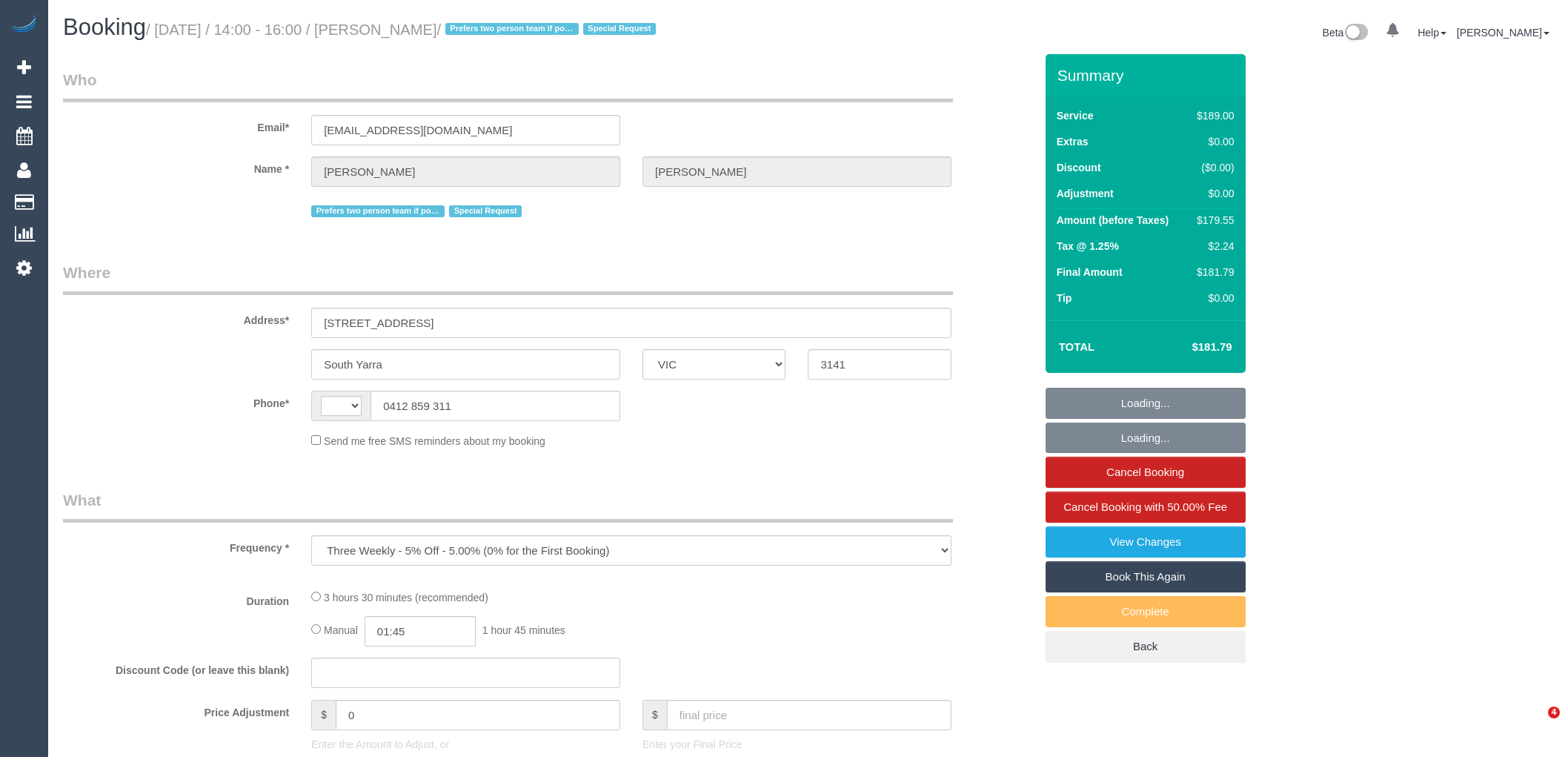
select select "VIC"
select select "string:AU"
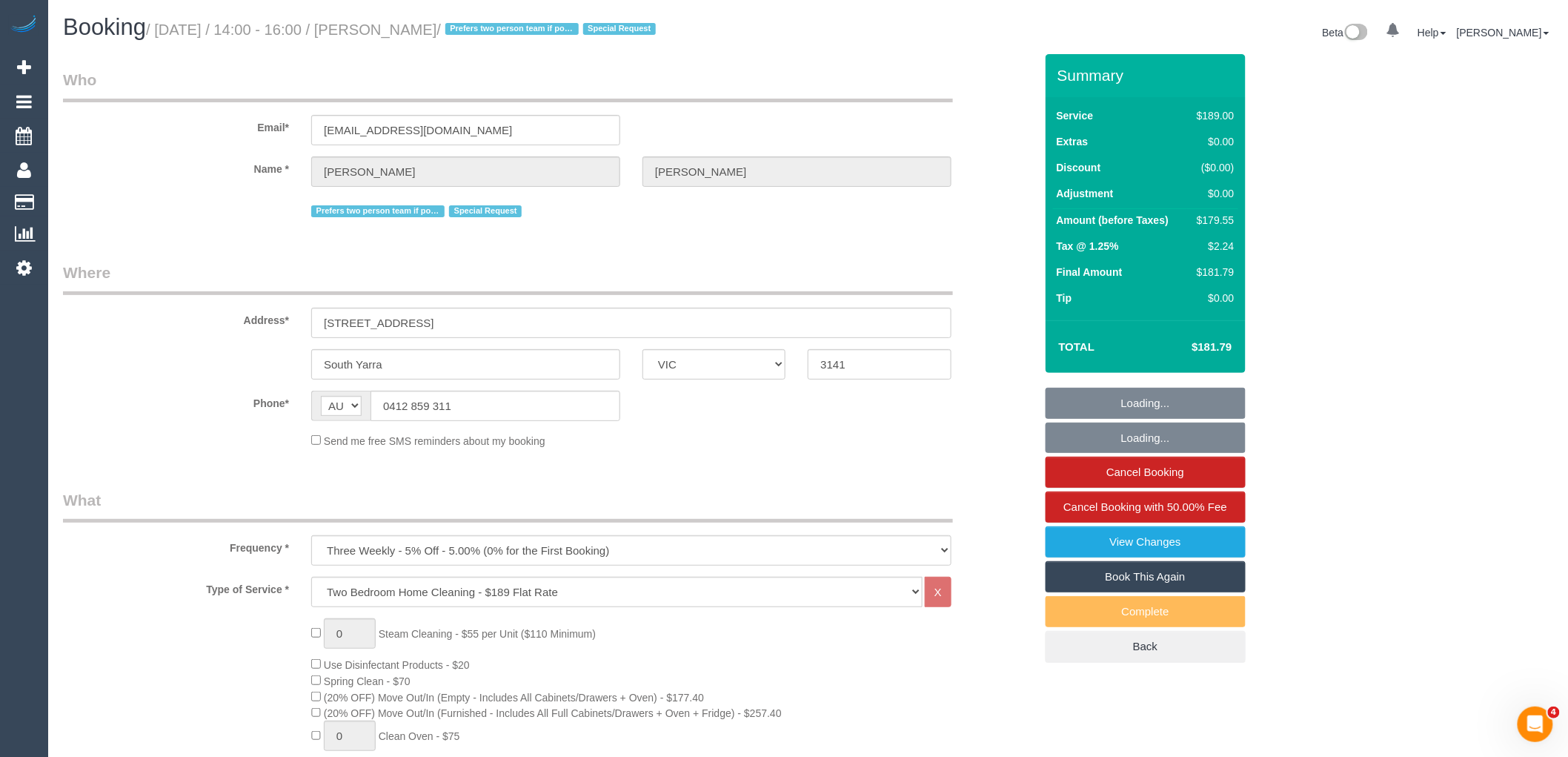
select select "string:stripe-pm_1PJCnM2GScqysDRVUGowiiim"
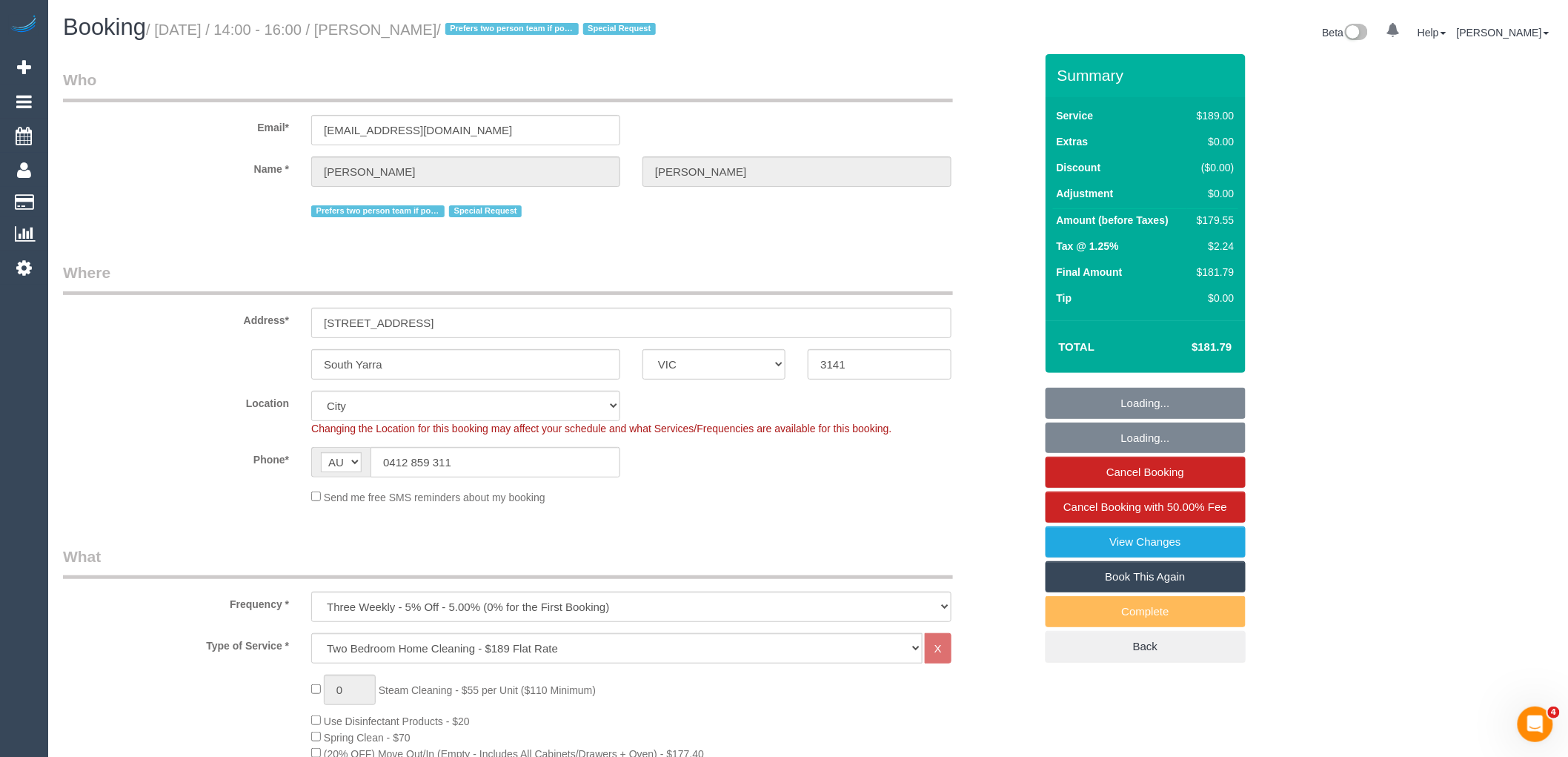
select select "object:866"
select select "number:28"
select select "number:14"
select select "number:21"
select select "number:24"
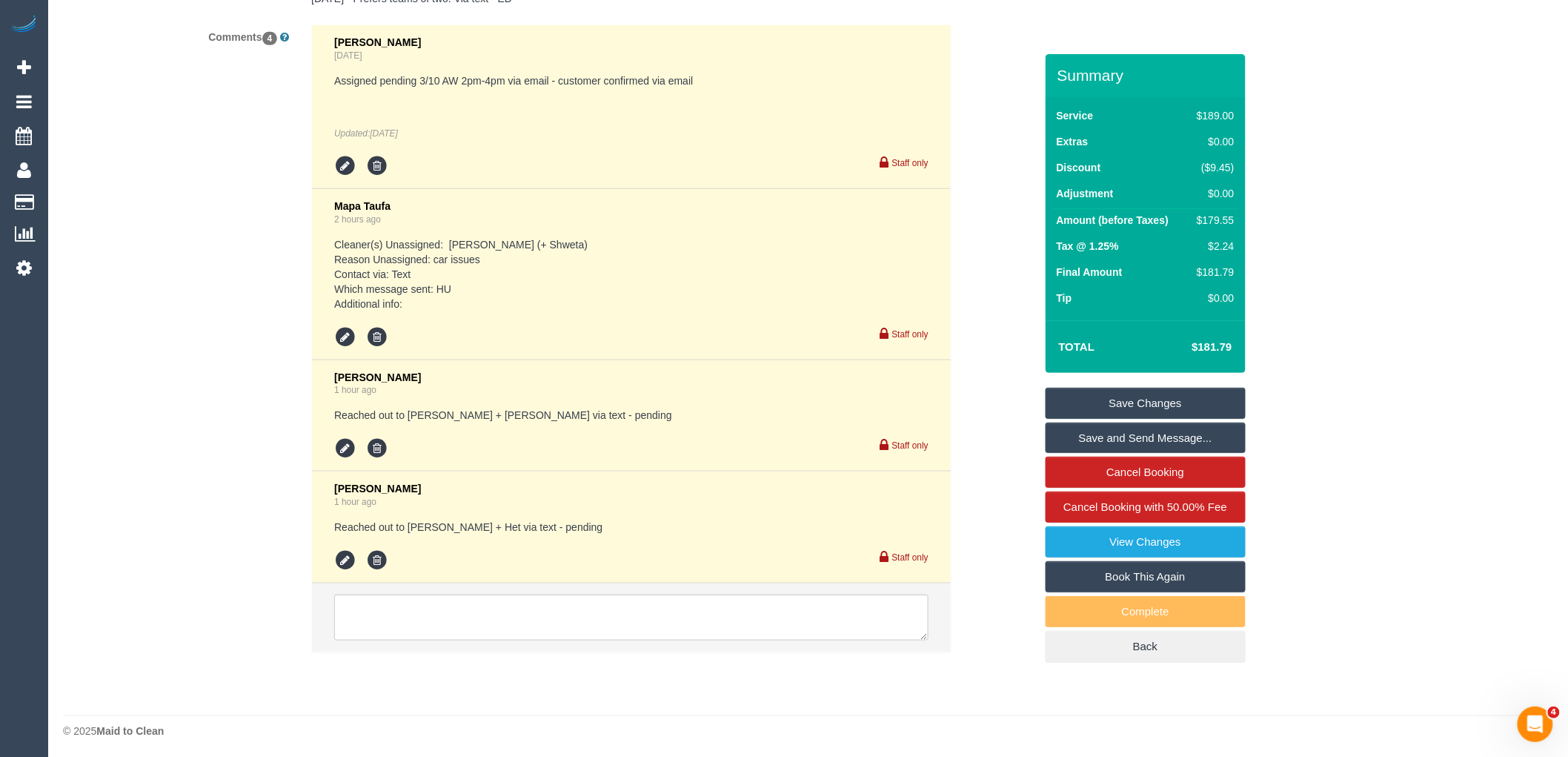
scroll to position [2811, 0]
click at [404, 602] on textarea at bounding box center [631, 614] width 594 height 46
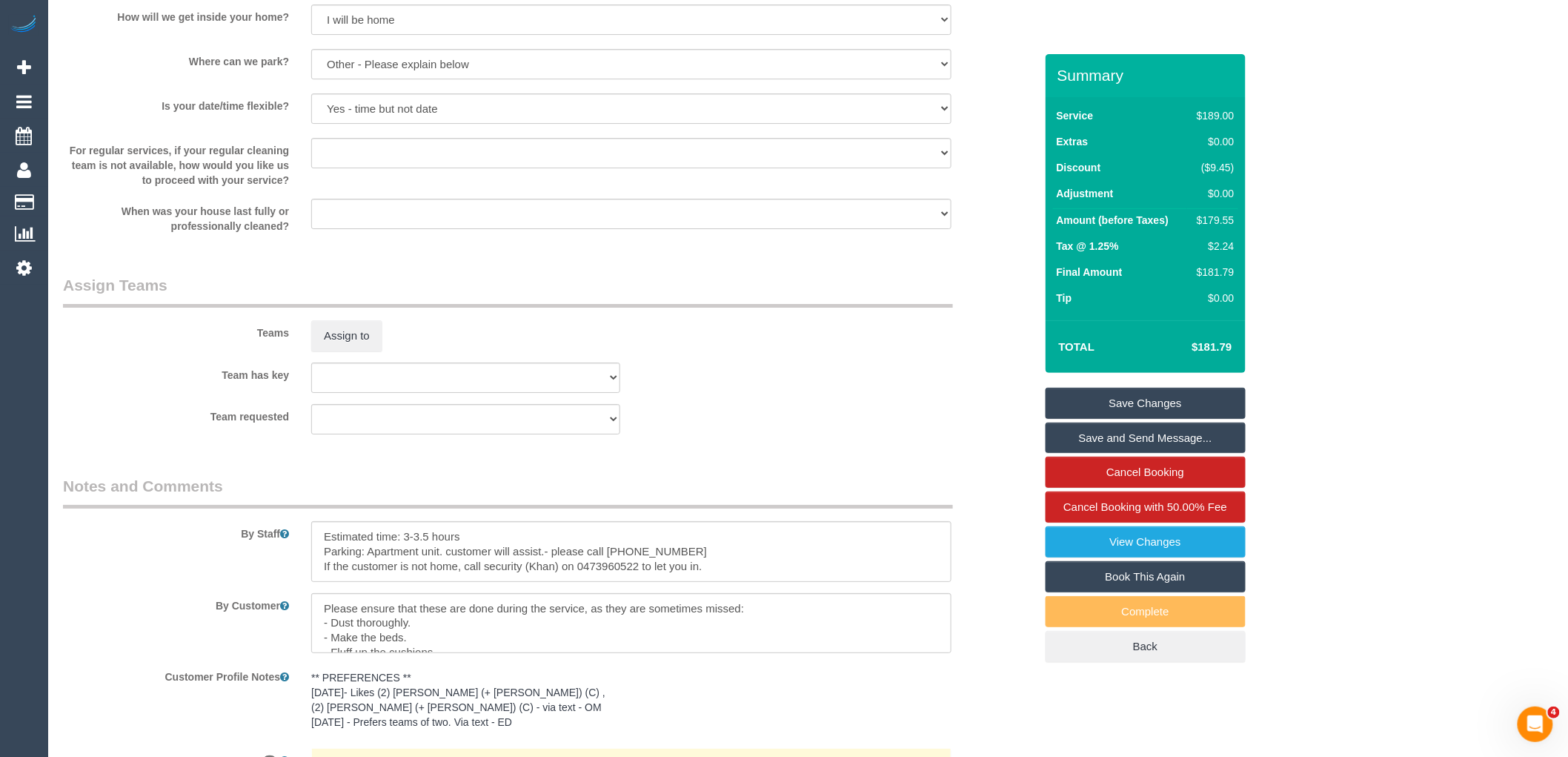
scroll to position [1988, 0]
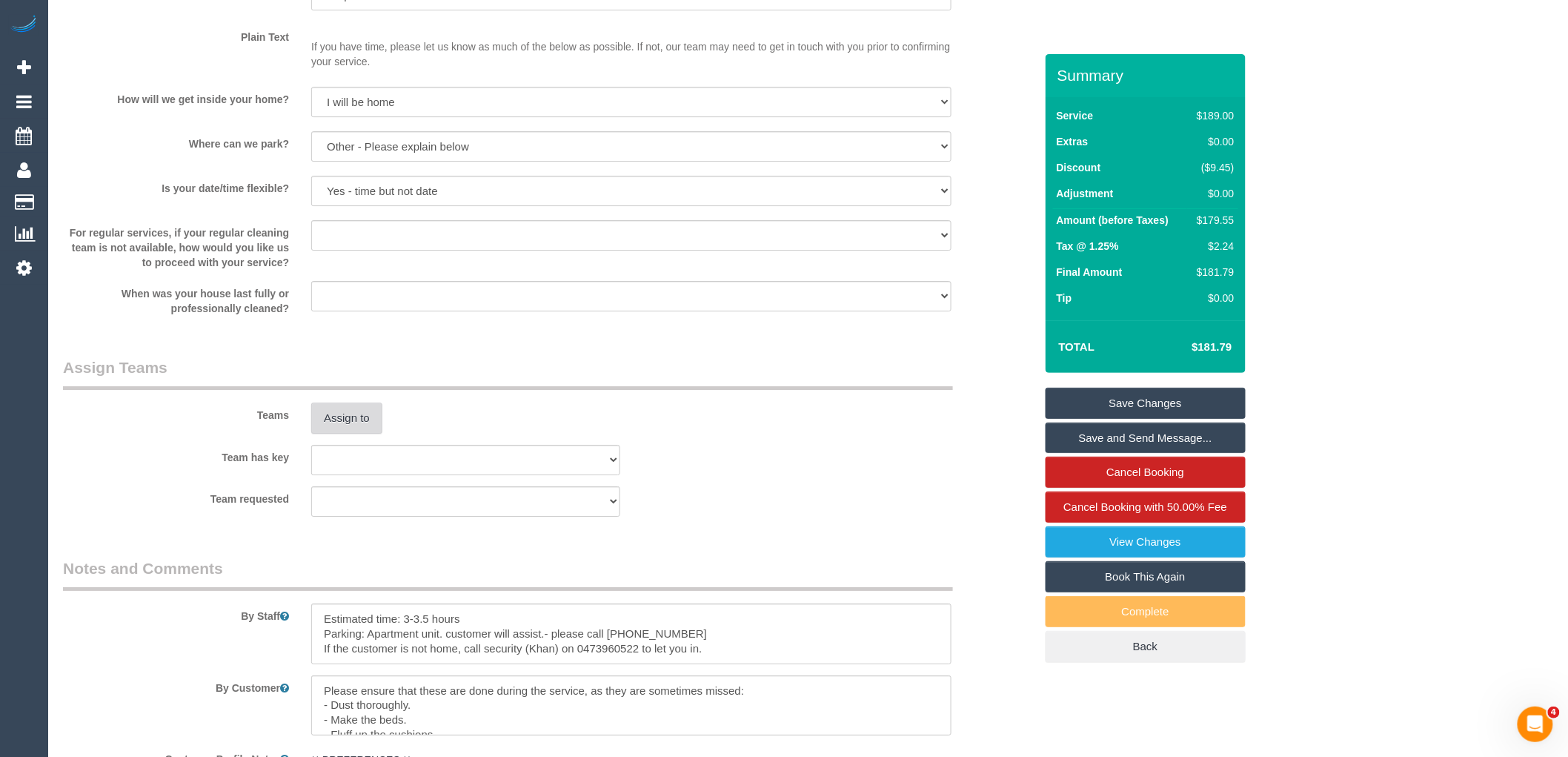
type textarea "Assigned pending 6/10 AW 1pm-3pm via text"
click at [366, 434] on button "Assign to" at bounding box center [347, 417] width 71 height 31
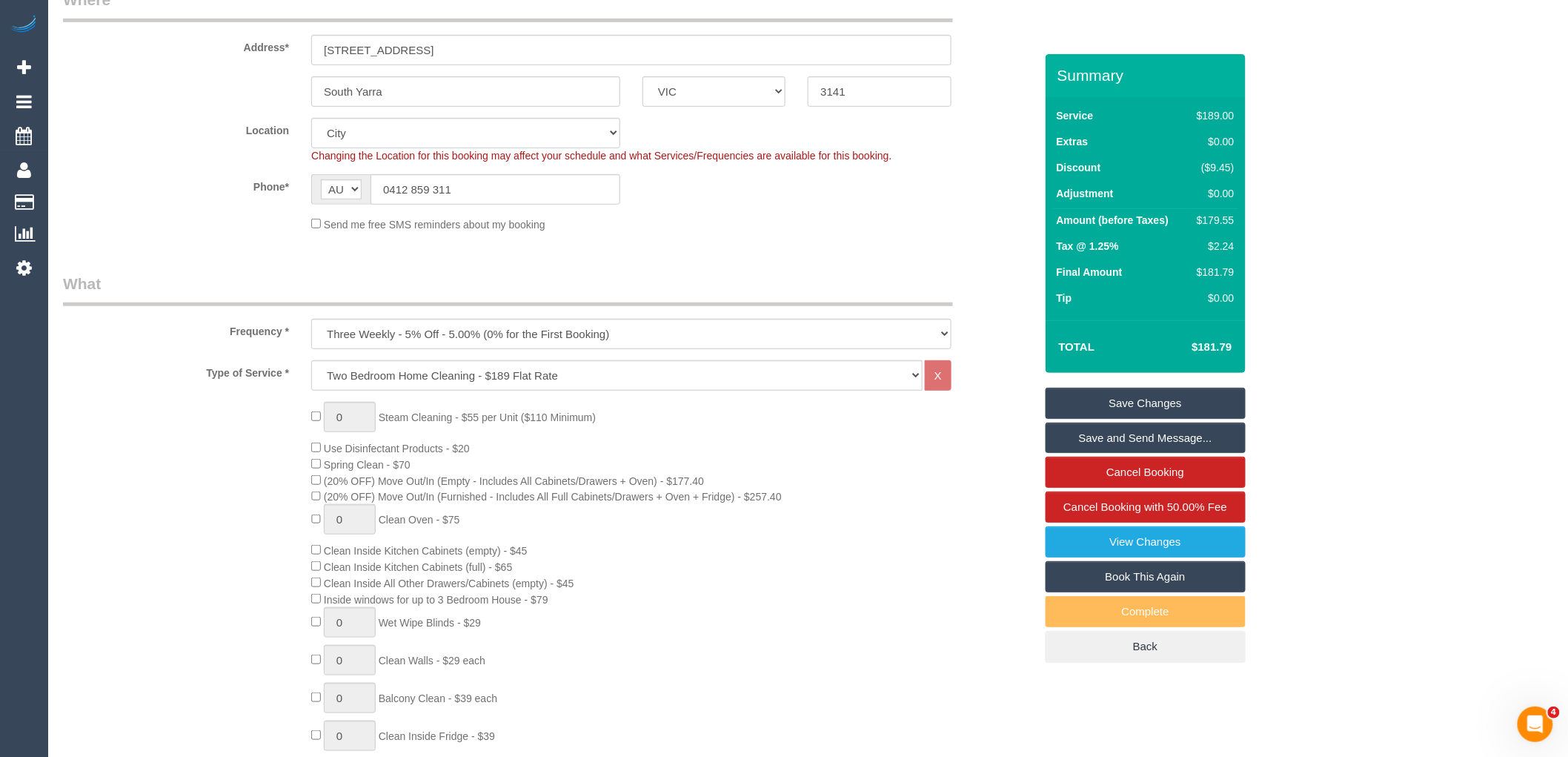
scroll to position [257, 0]
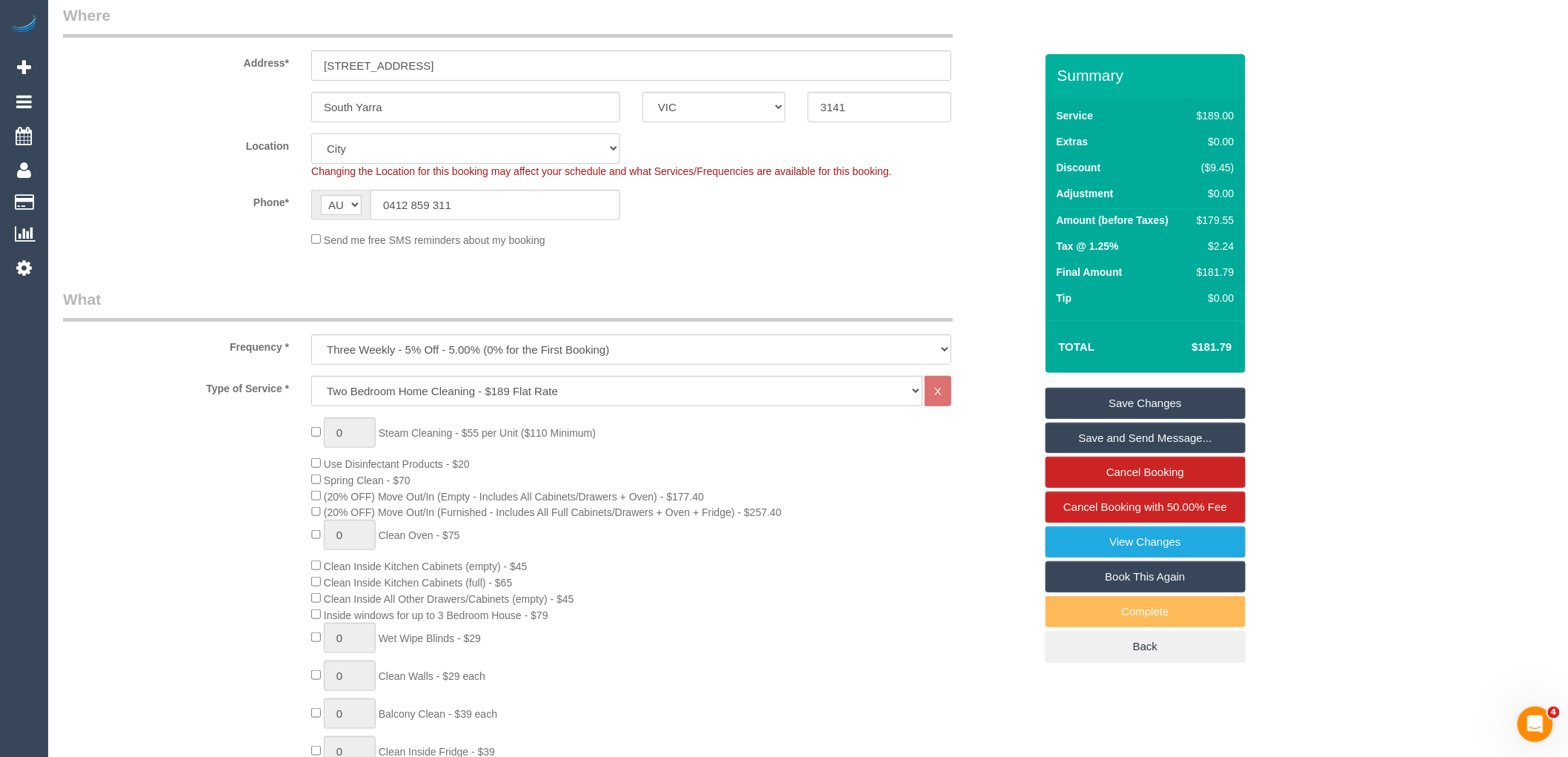
click at [339, 151] on select "Office City East (North) East (South) Inner East Inner North (East) Inner North…" at bounding box center [465, 148] width 309 height 30
select select "50"
click at [311, 134] on select "Office City East (North) East (South) Inner East Inner North (East) Inner North…" at bounding box center [465, 148] width 309 height 30
select select "object:2760"
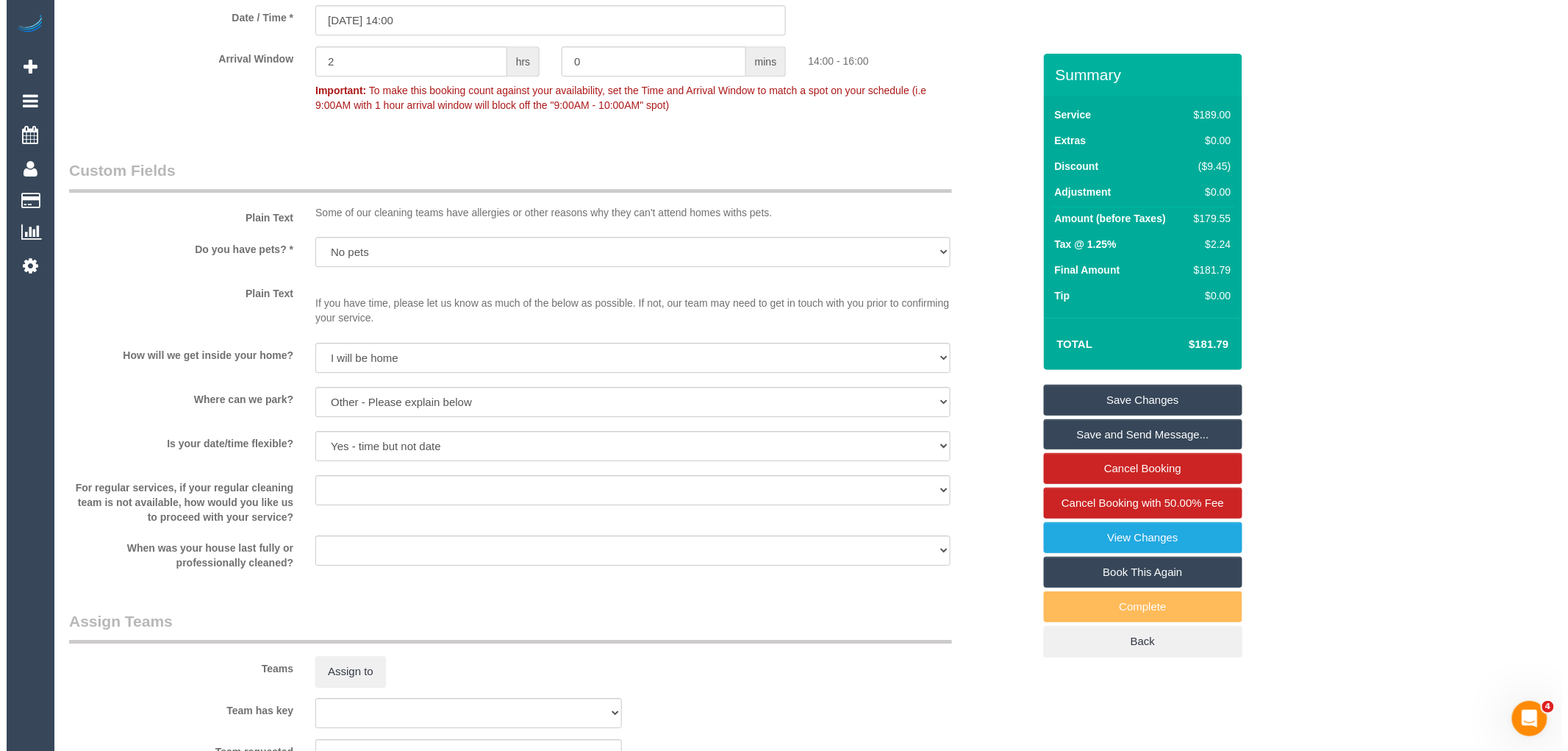
scroll to position [2066, 0]
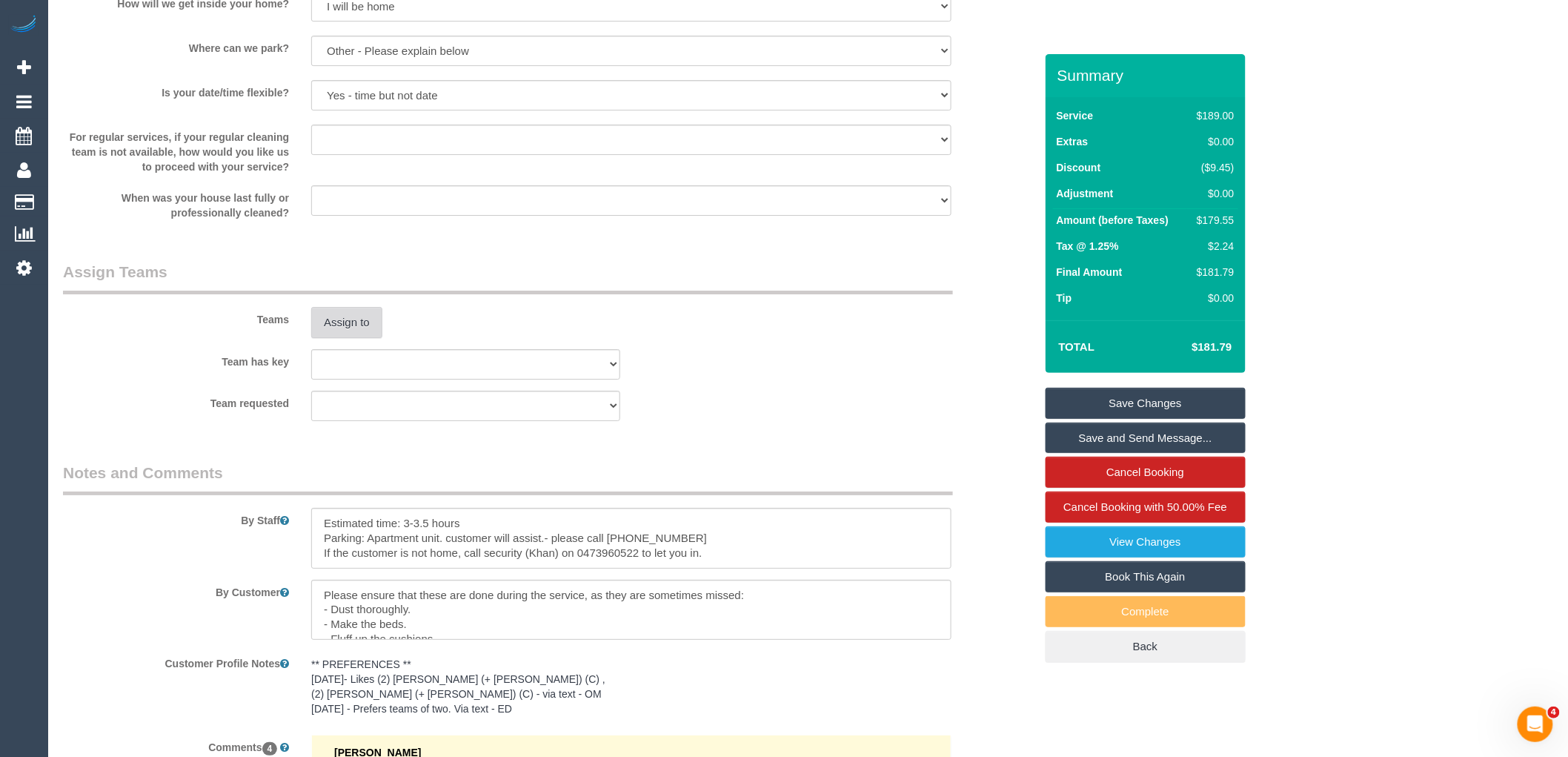
click at [359, 330] on button "Assign to" at bounding box center [347, 322] width 71 height 31
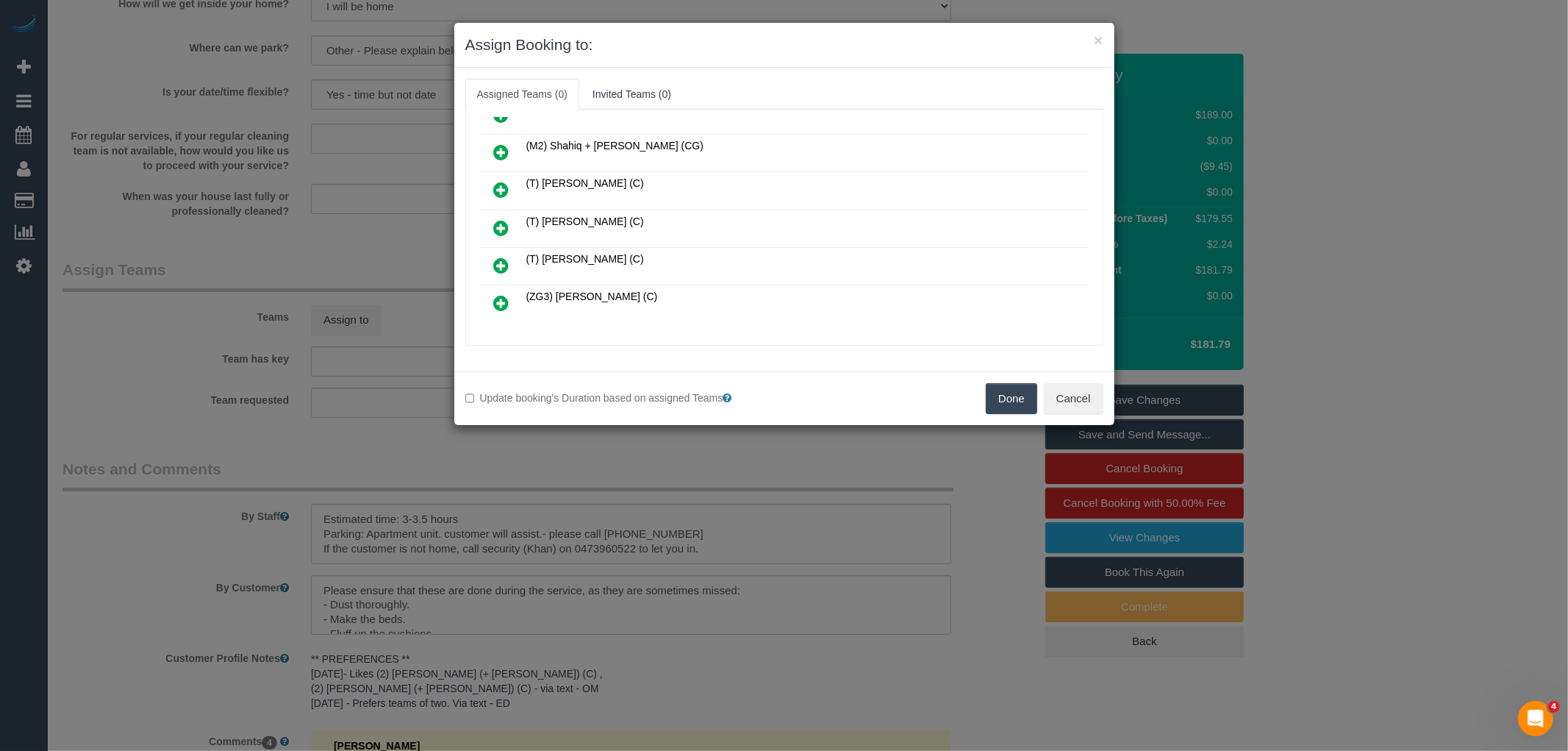
scroll to position [2028, 0]
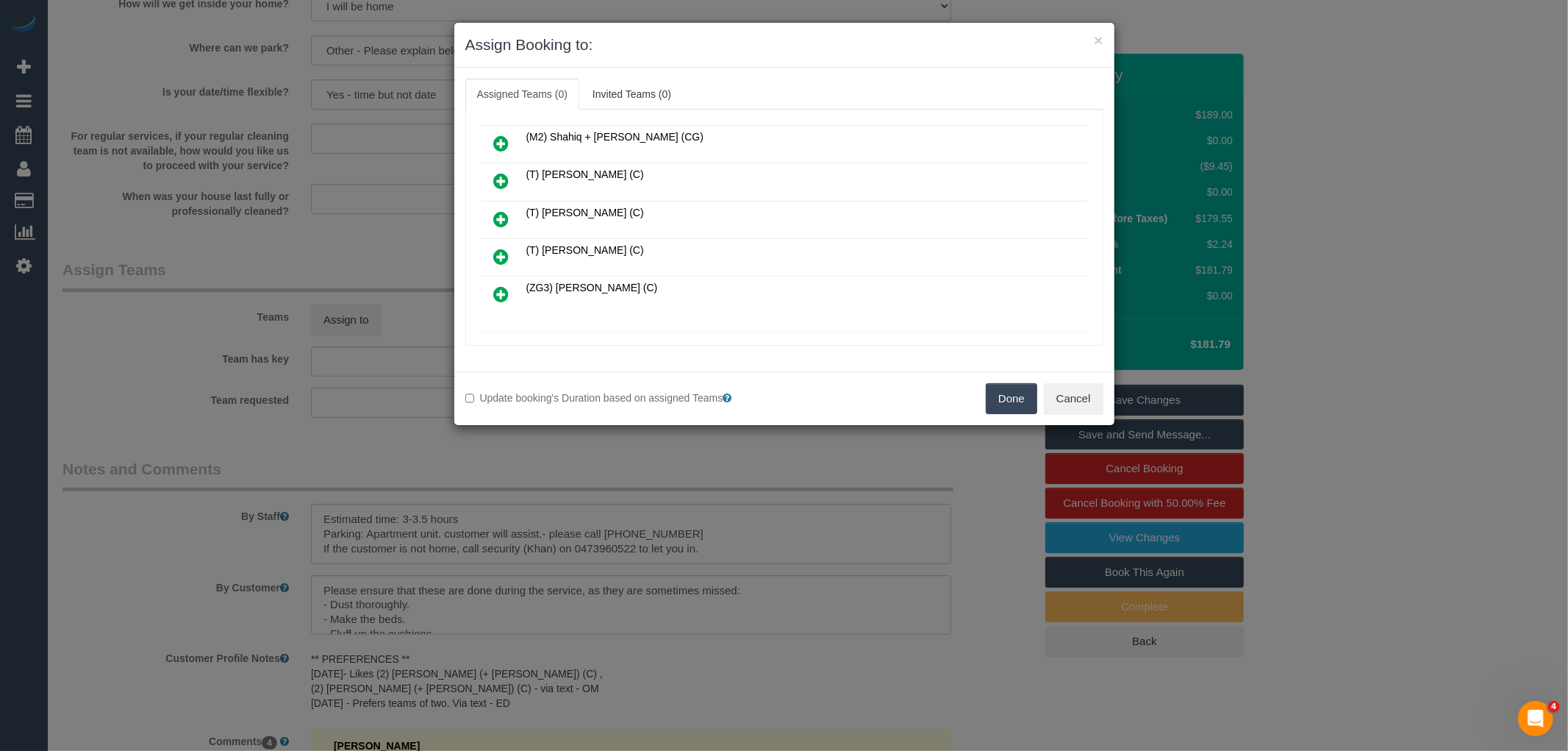
click at [581, 343] on icon at bounding box center [581, 348] width 9 height 11
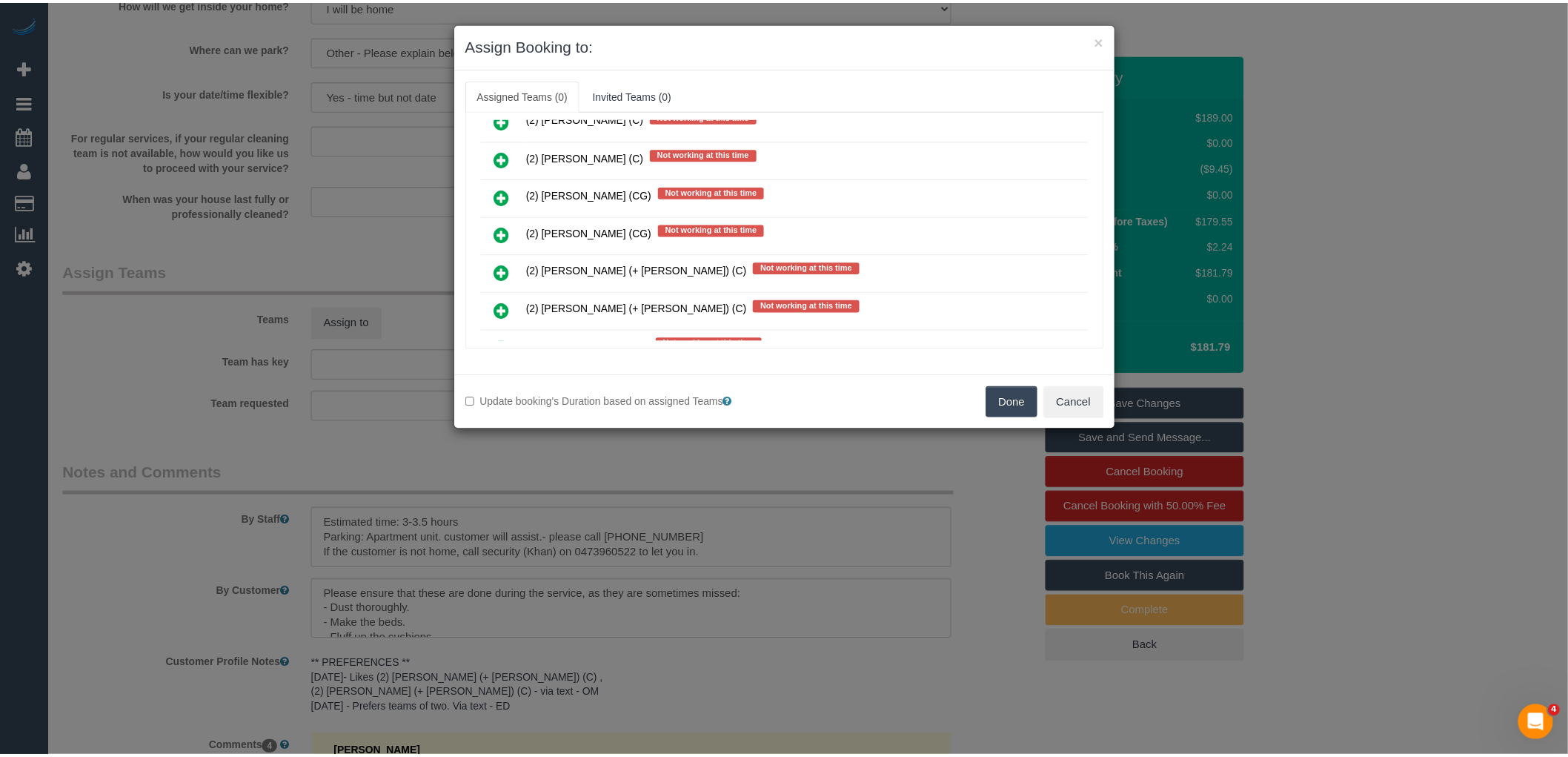
scroll to position [4894, 0]
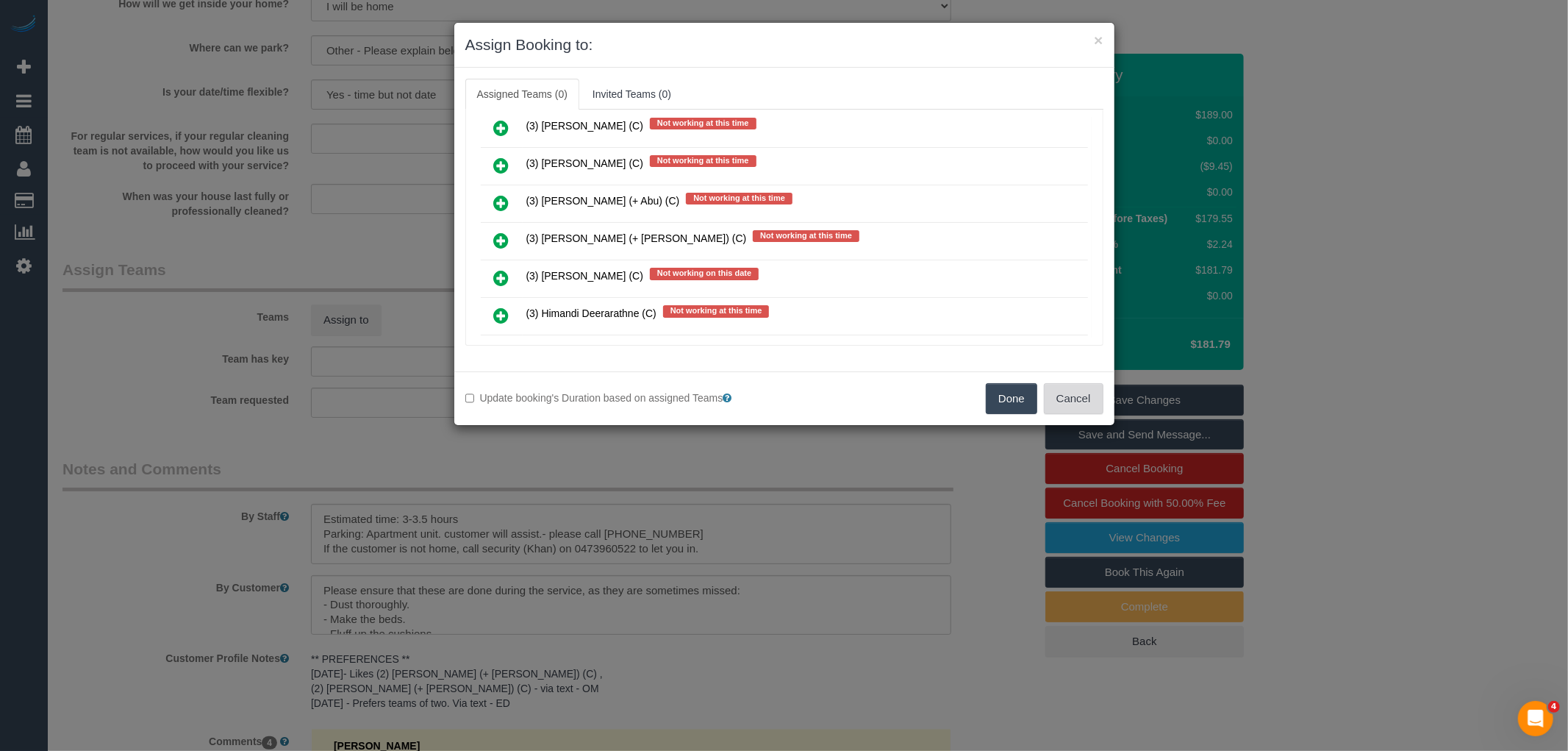
click at [1076, 401] on button "Cancel" at bounding box center [1073, 398] width 60 height 31
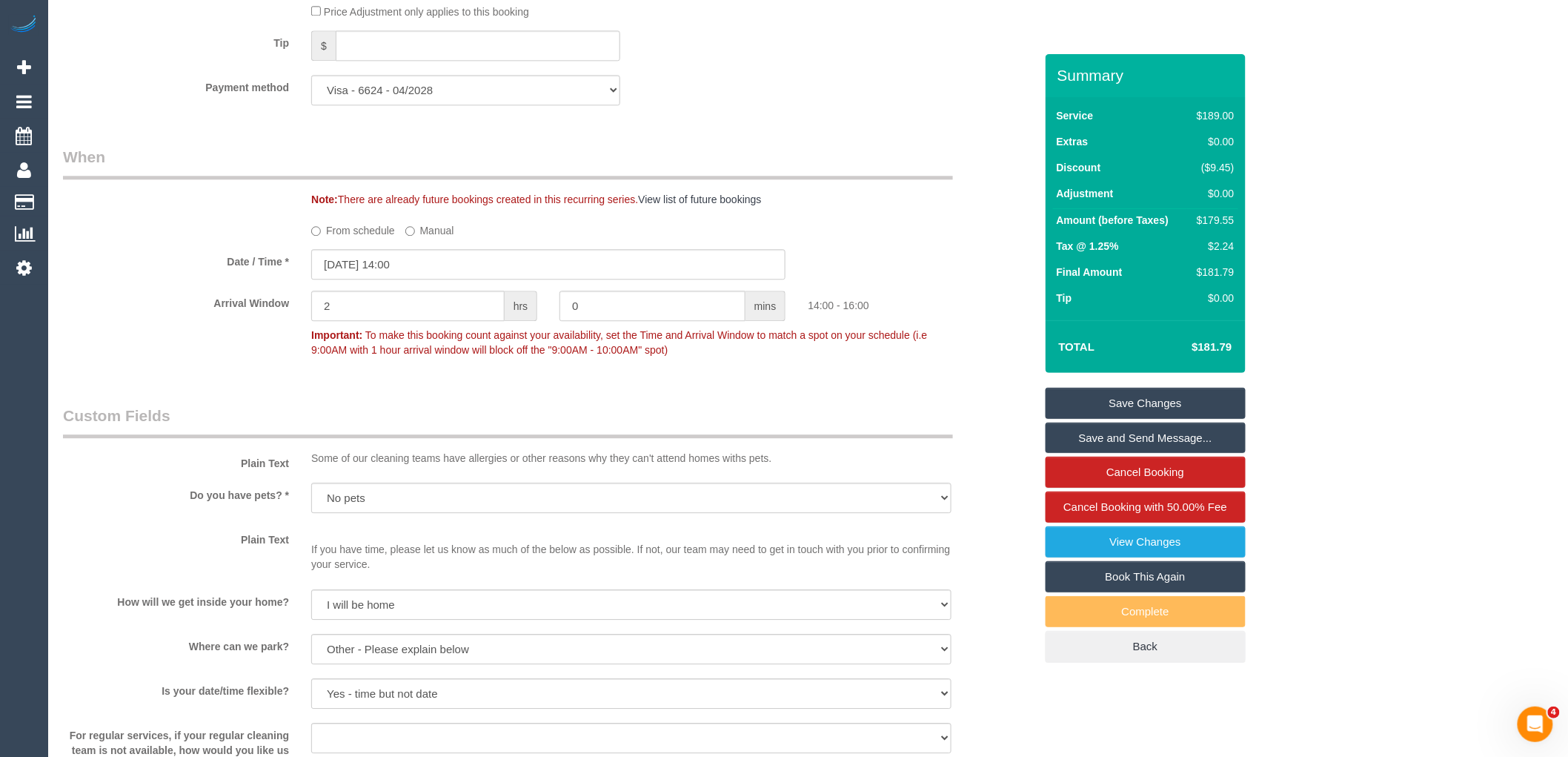
scroll to position [1424, 0]
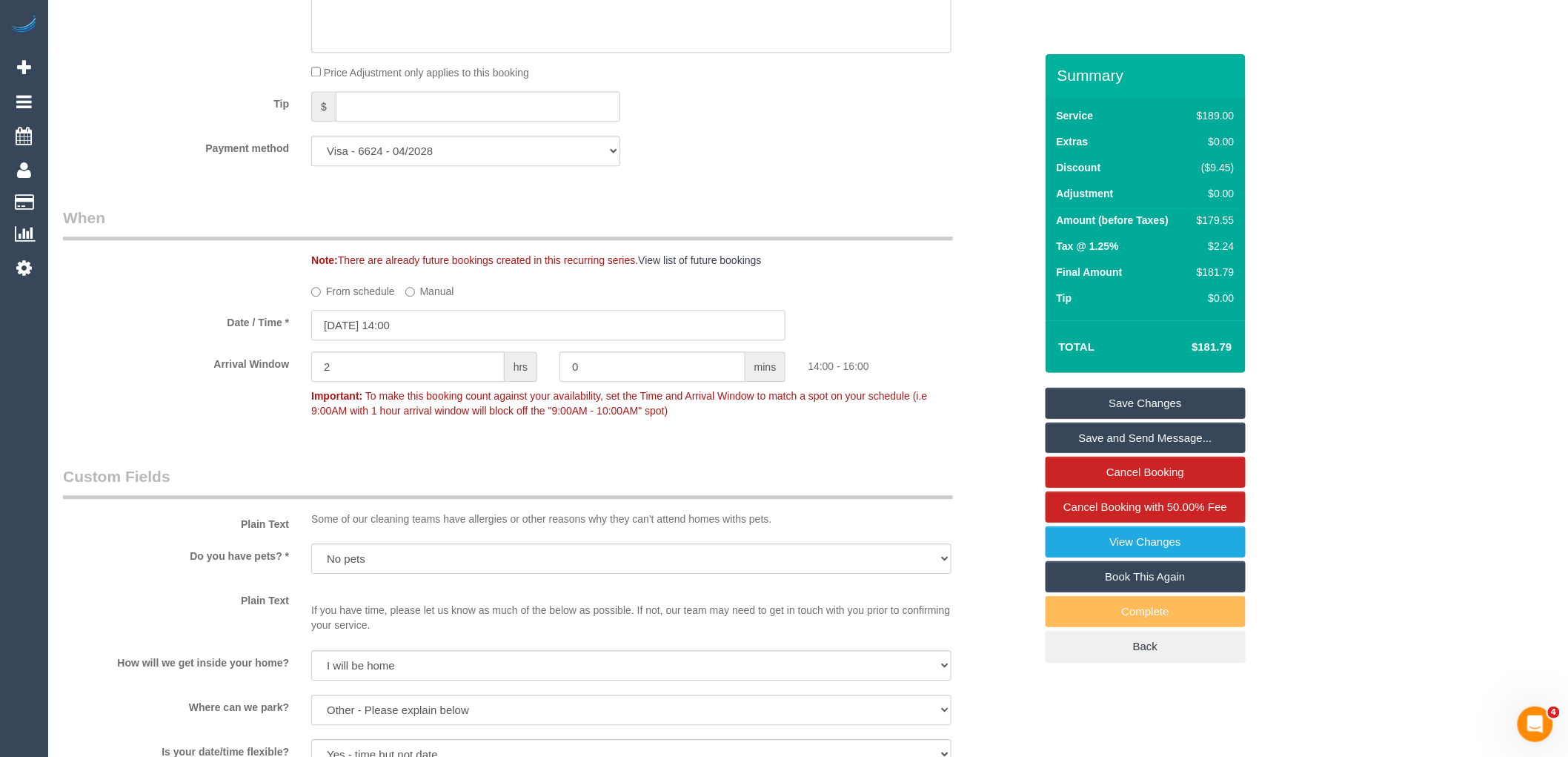
click at [393, 333] on input "03/10/2025 14:00" at bounding box center [548, 325] width 474 height 30
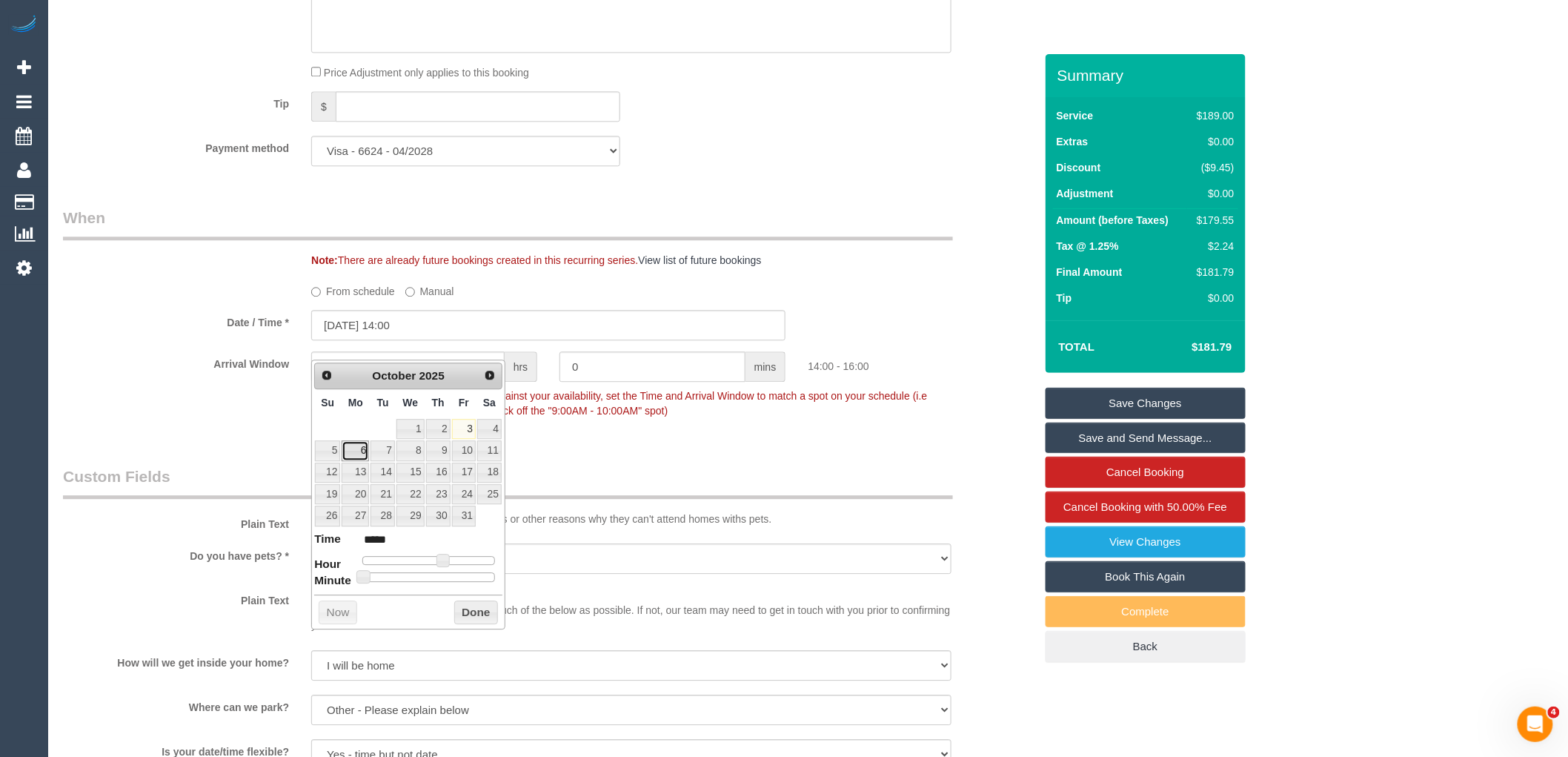
click at [355, 450] on link "6" at bounding box center [355, 450] width 28 height 20
type input "06/10/2025 13:00"
type input "*****"
click at [434, 558] on span at bounding box center [437, 560] width 13 height 13
click at [464, 609] on button "Done" at bounding box center [476, 612] width 44 height 24
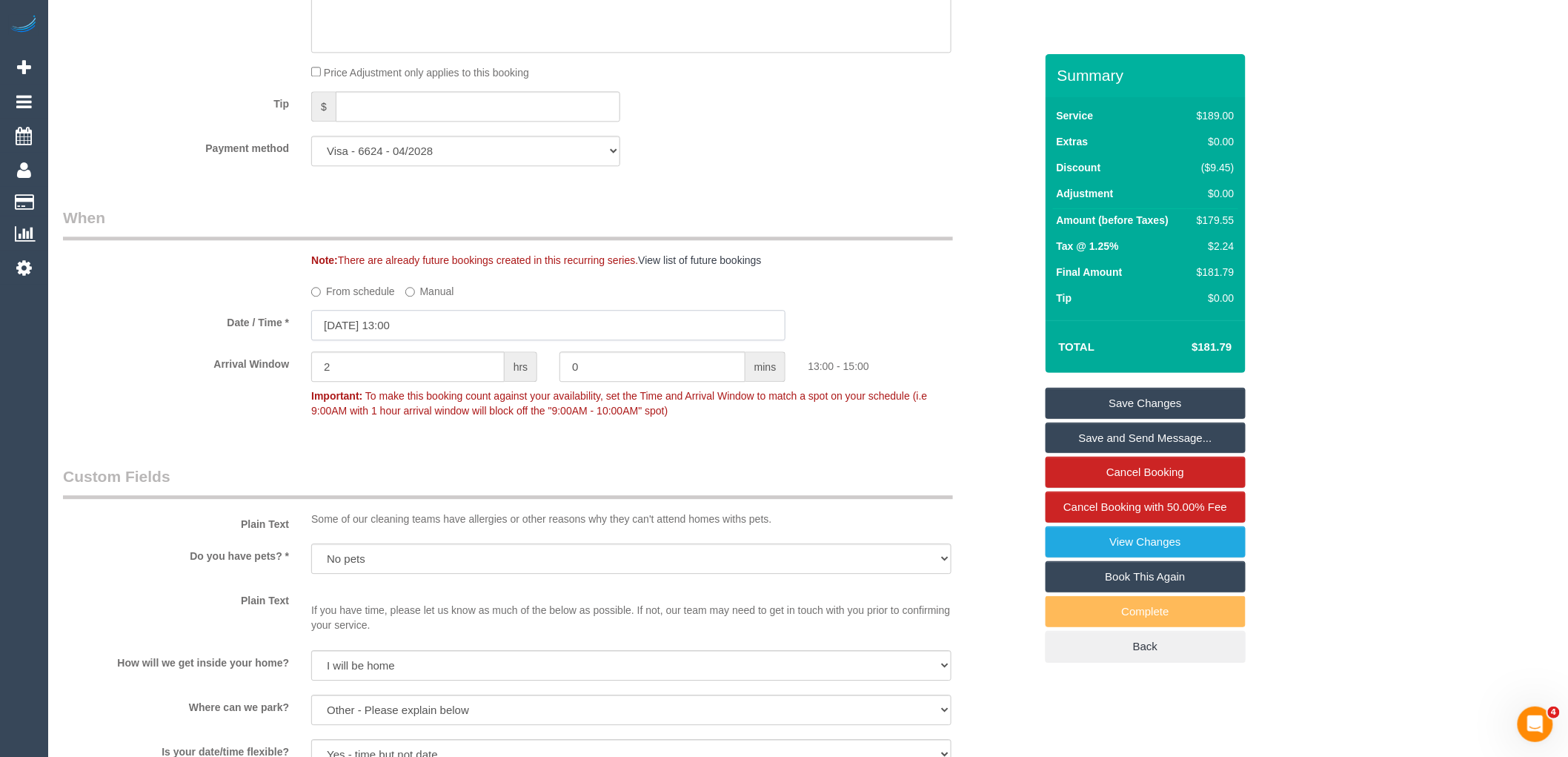
click at [338, 340] on input "06/10/2025 13:00" at bounding box center [548, 325] width 474 height 30
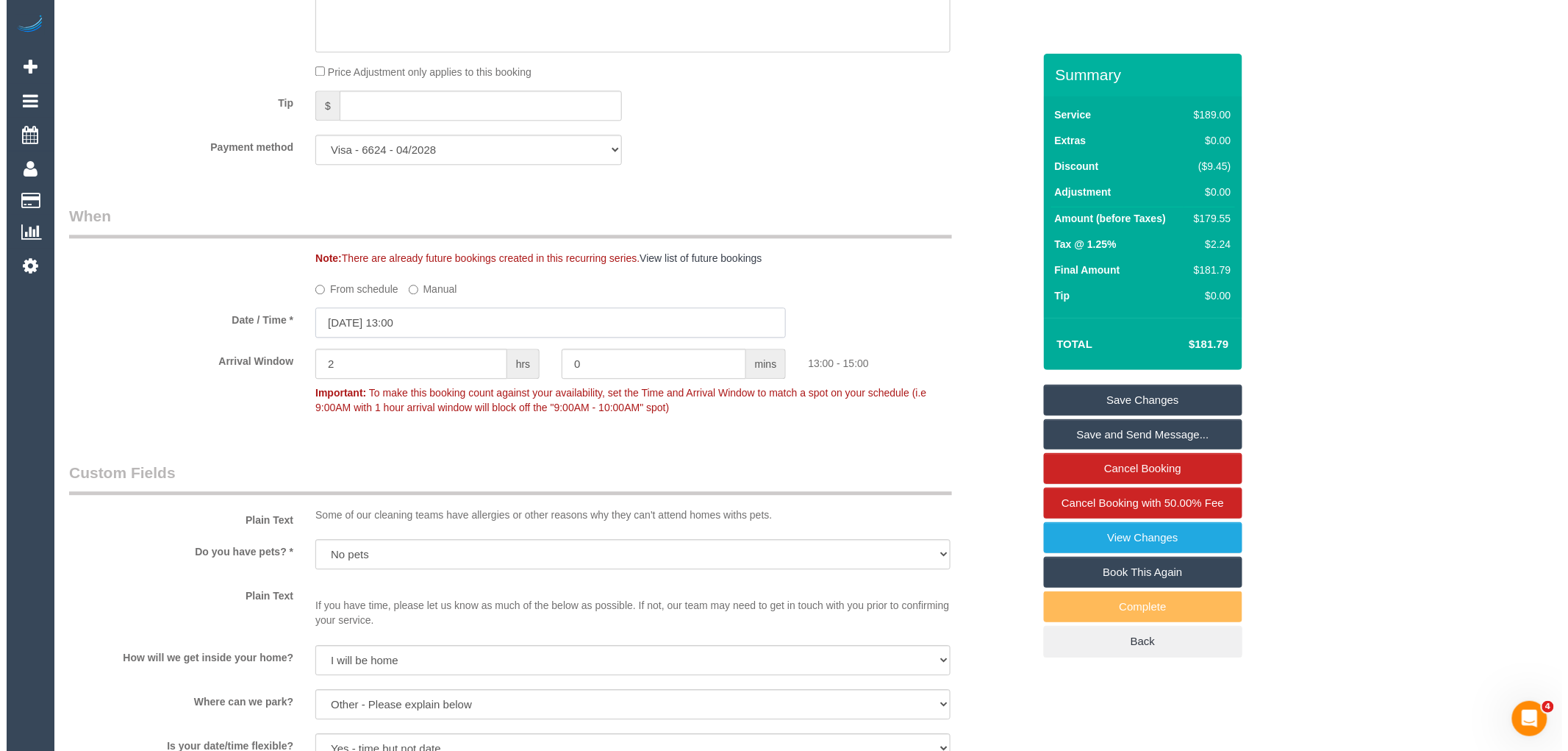
scroll to position [2066, 0]
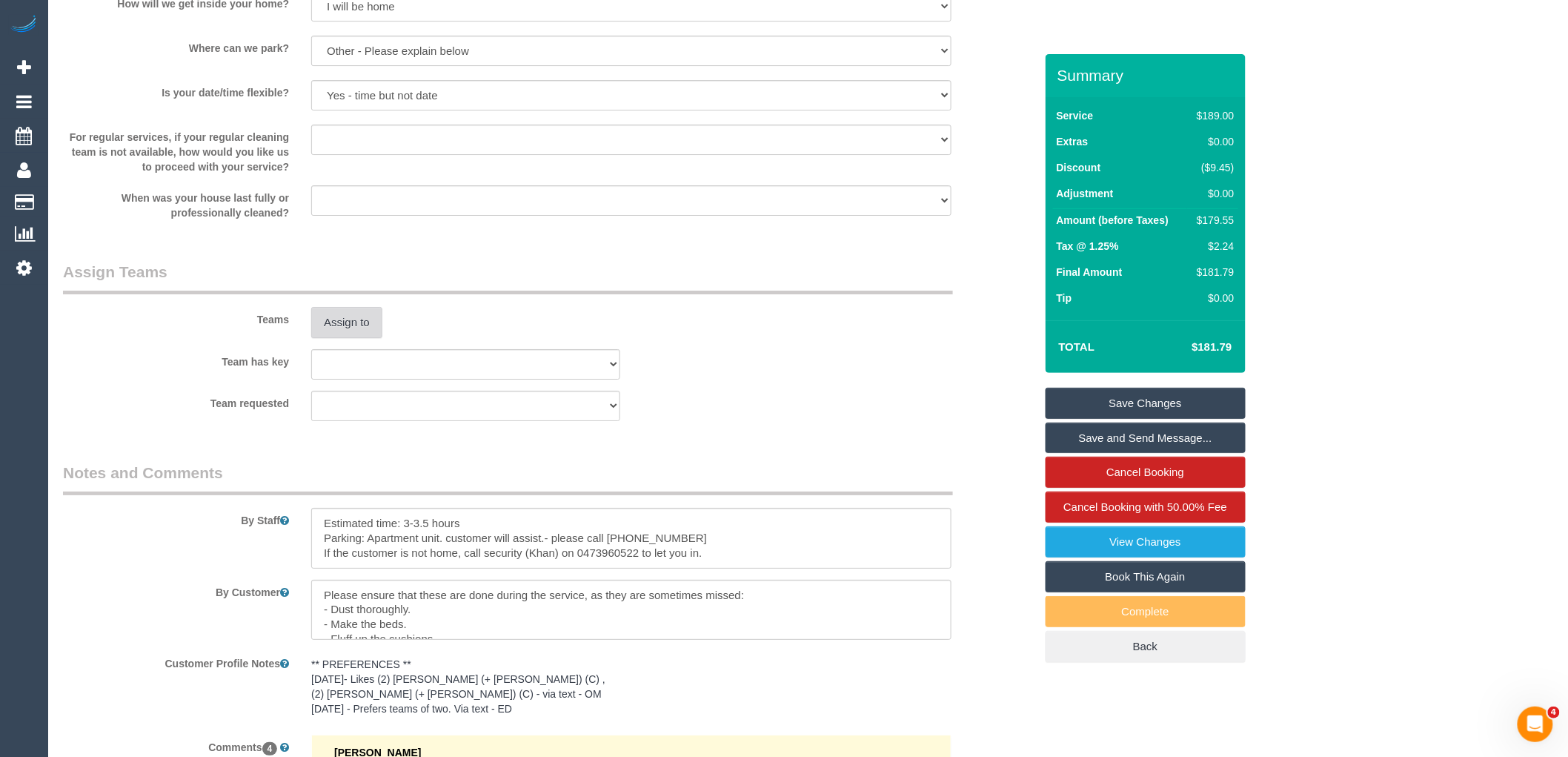
click at [351, 338] on button "Assign to" at bounding box center [347, 322] width 71 height 31
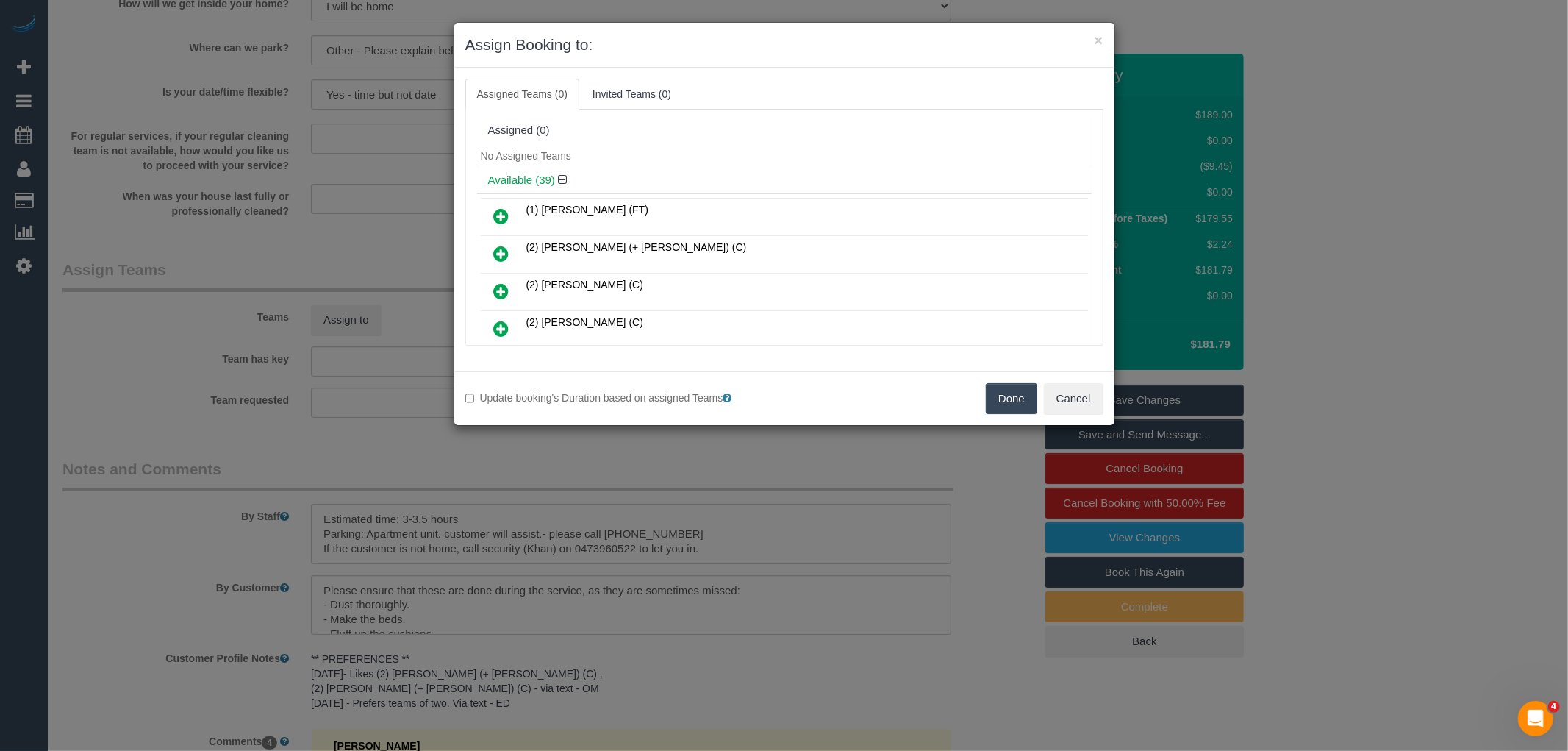
scroll to position [720, 0]
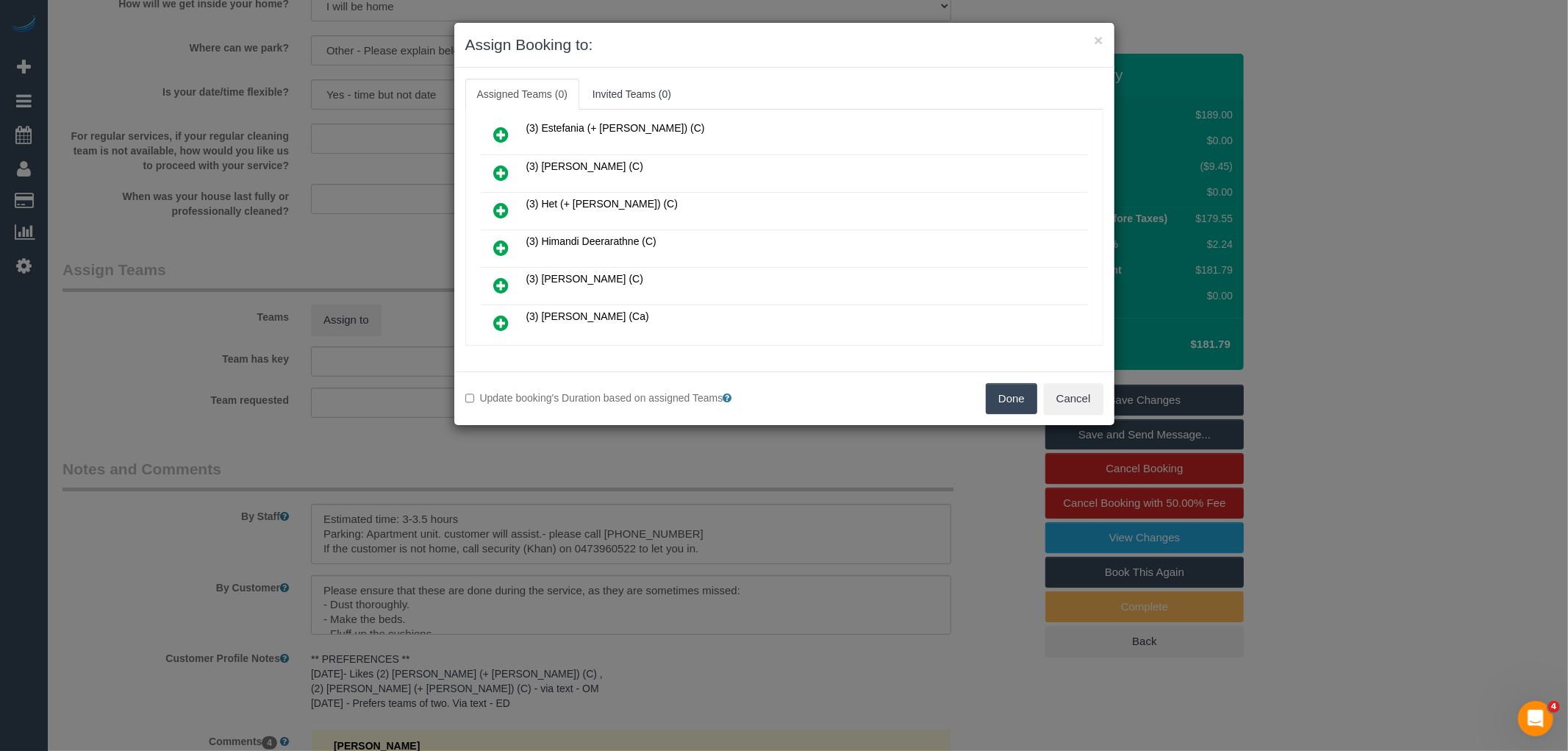
click at [504, 239] on icon at bounding box center [502, 247] width 16 height 17
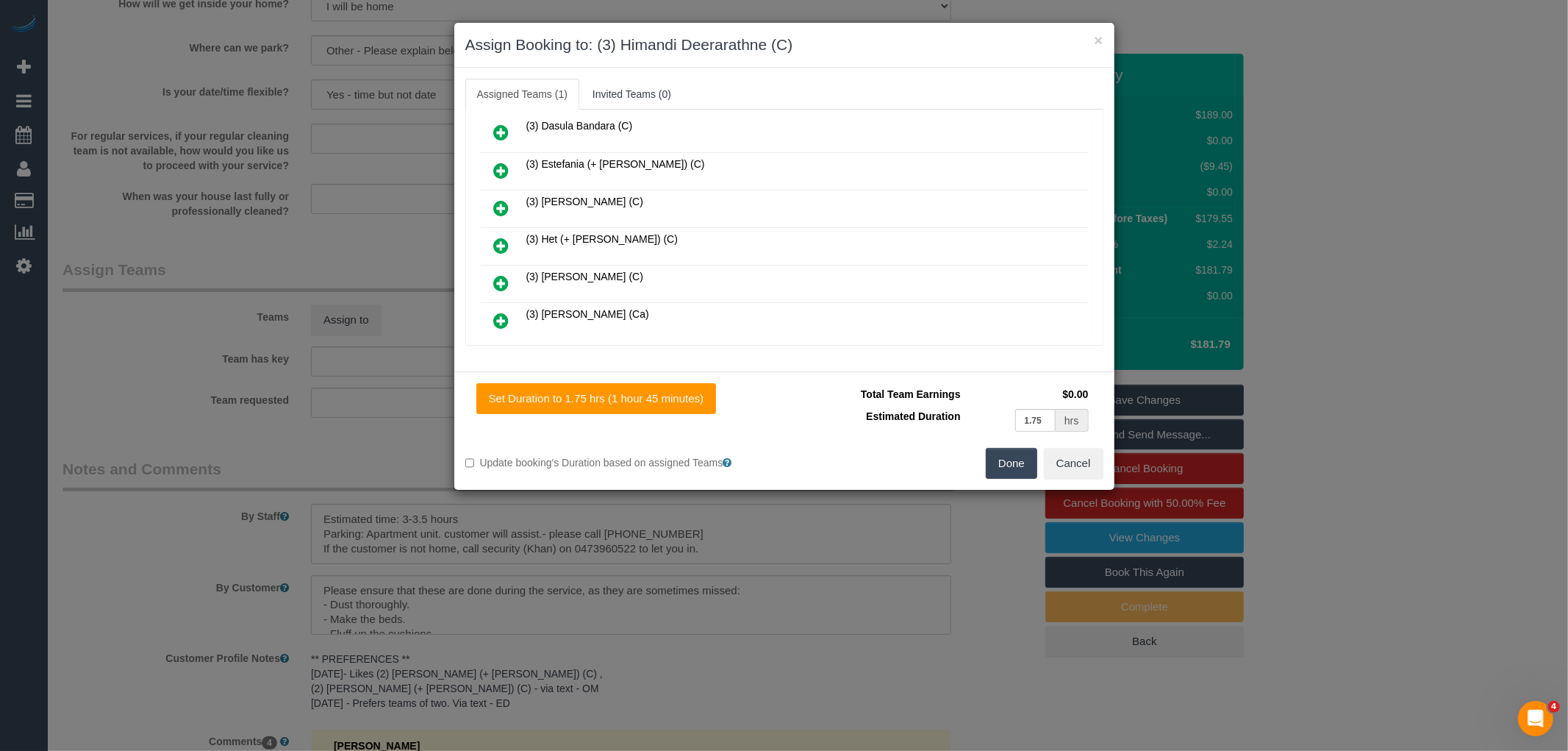
scroll to position [754, 0]
click at [1036, 419] on input "1.75" at bounding box center [1036, 419] width 41 height 23
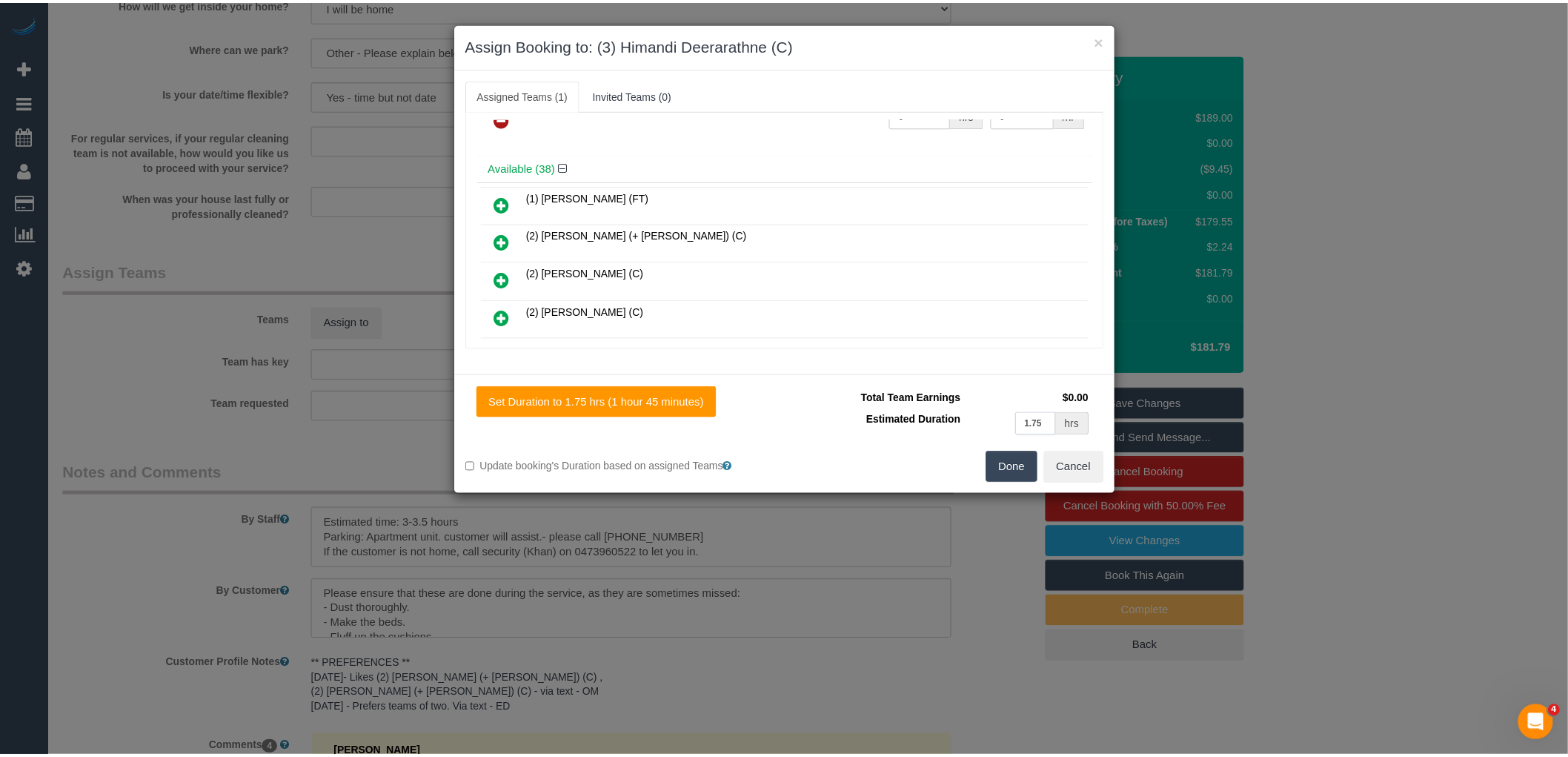
scroll to position [0, 0]
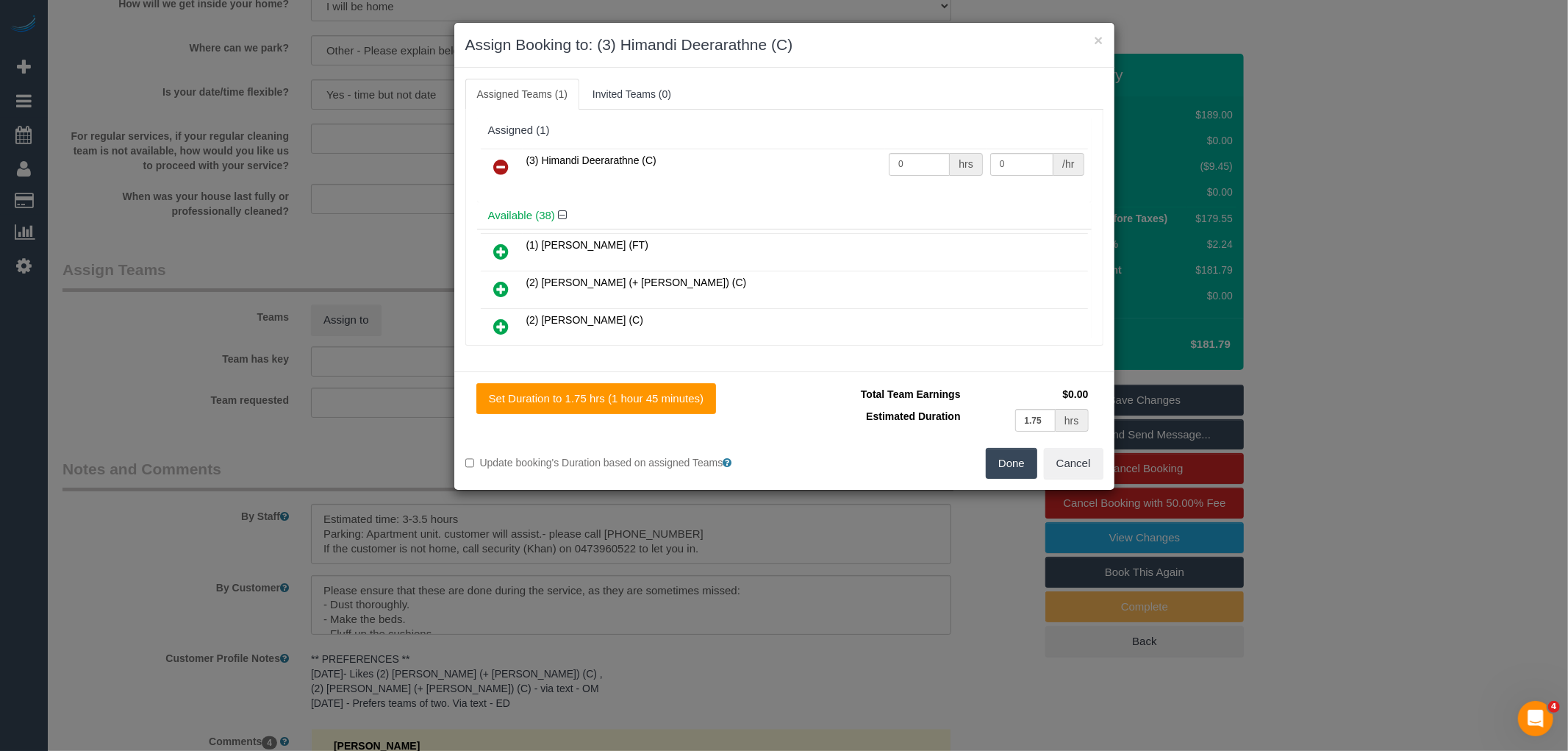
click at [1003, 456] on button "Done" at bounding box center [1011, 463] width 52 height 31
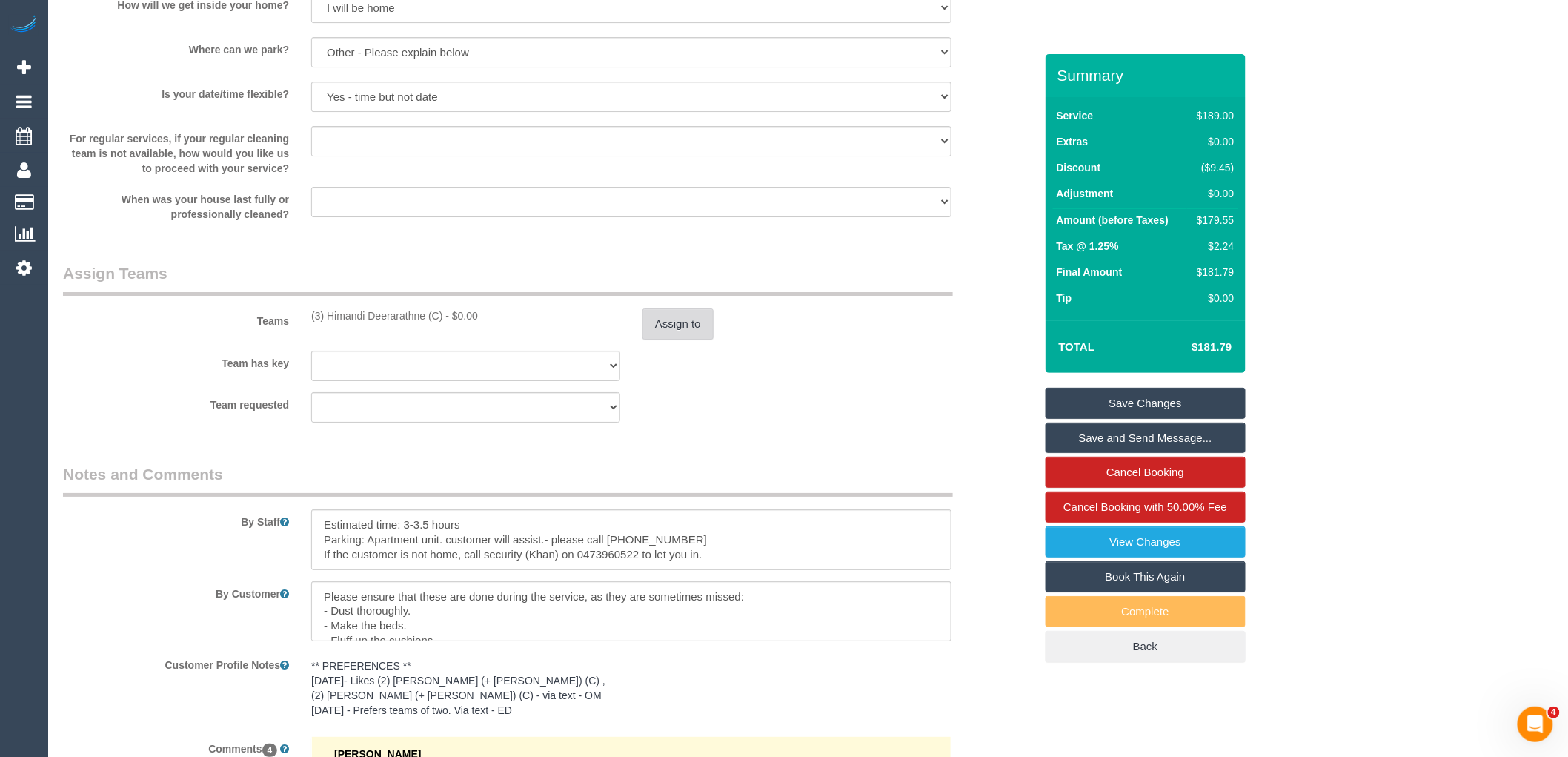
scroll to position [2083, 0]
click at [670, 330] on button "Assign to" at bounding box center [678, 322] width 71 height 31
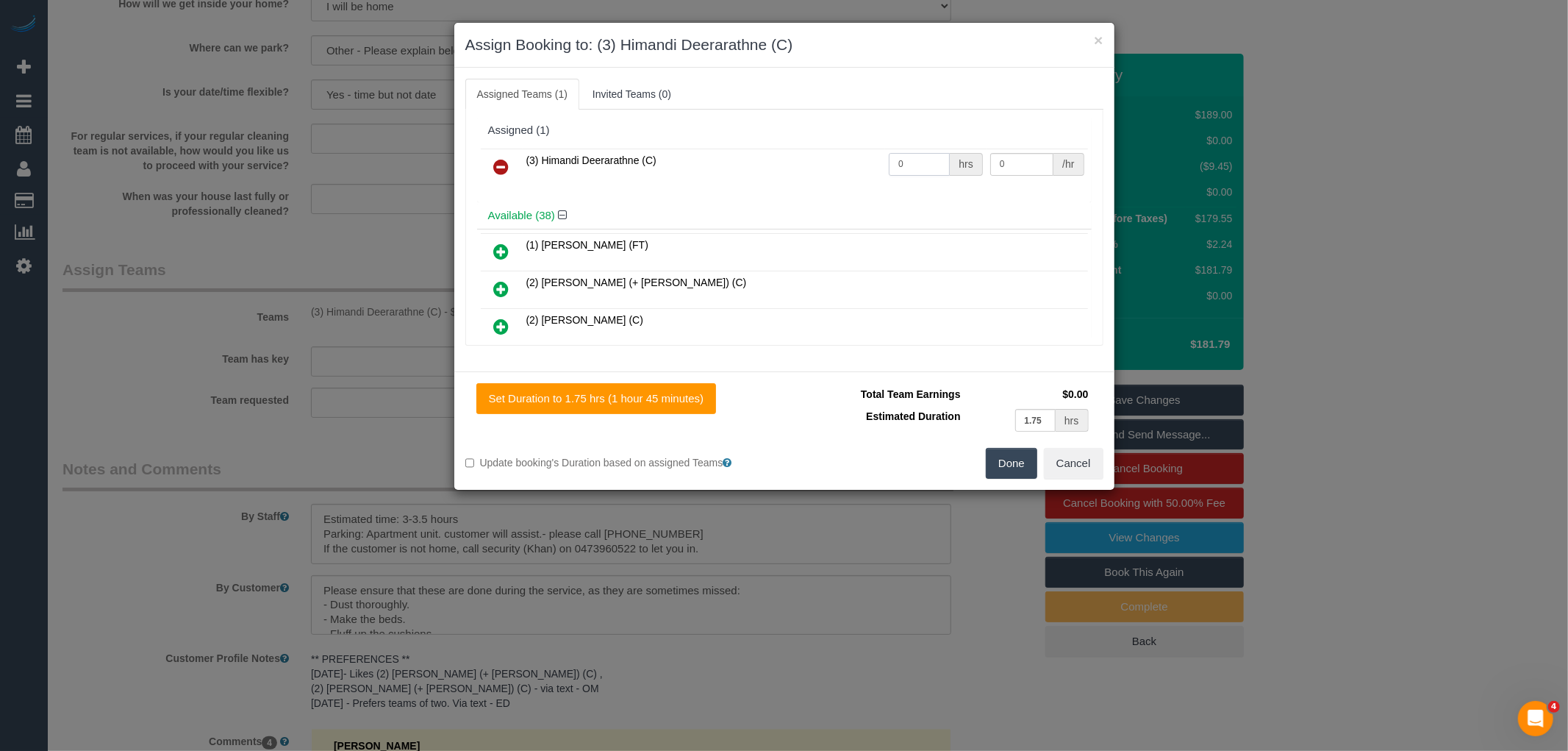
click at [914, 163] on input "0" at bounding box center [919, 164] width 61 height 23
type input "1"
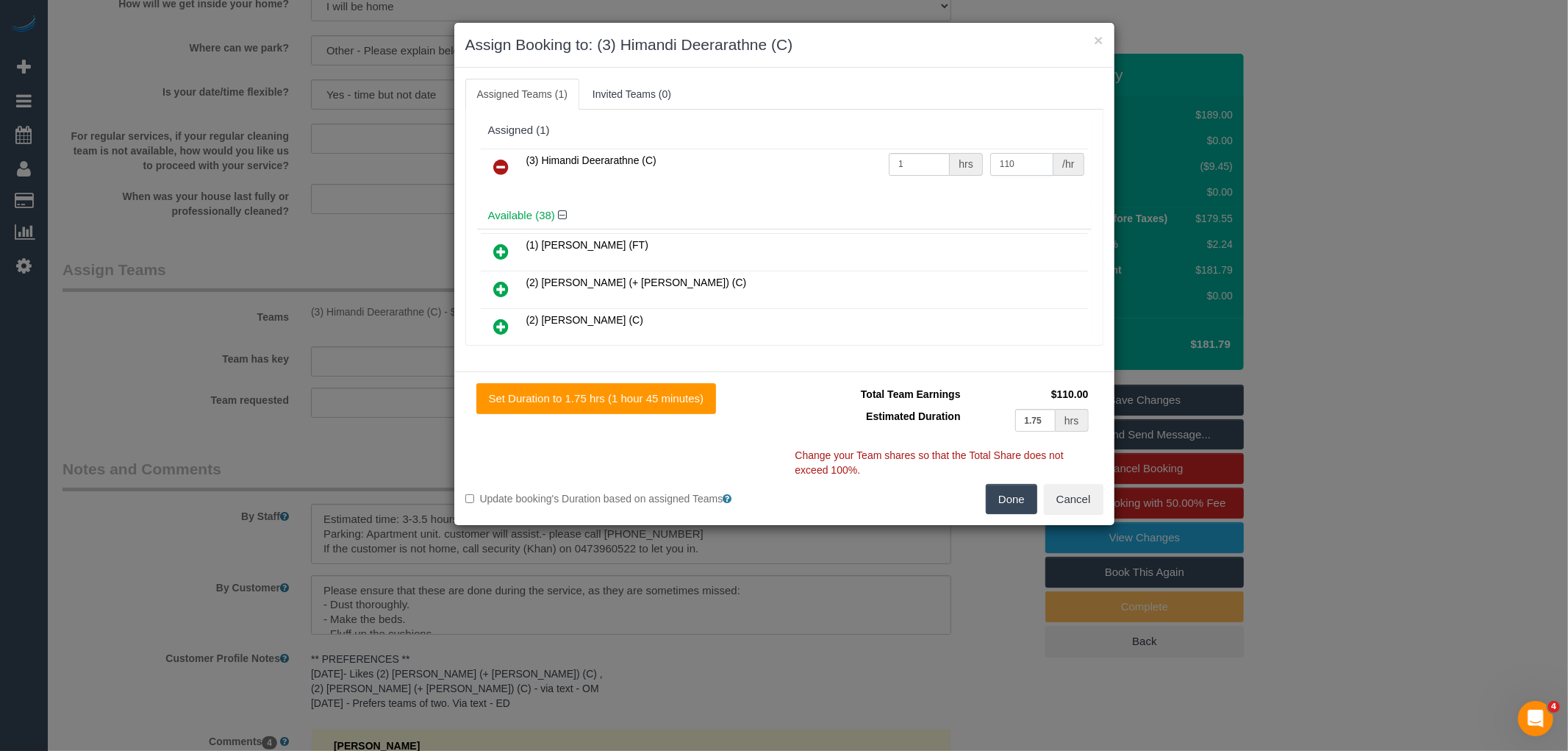
type input "110"
click at [1007, 498] on button "Done" at bounding box center [1011, 499] width 52 height 31
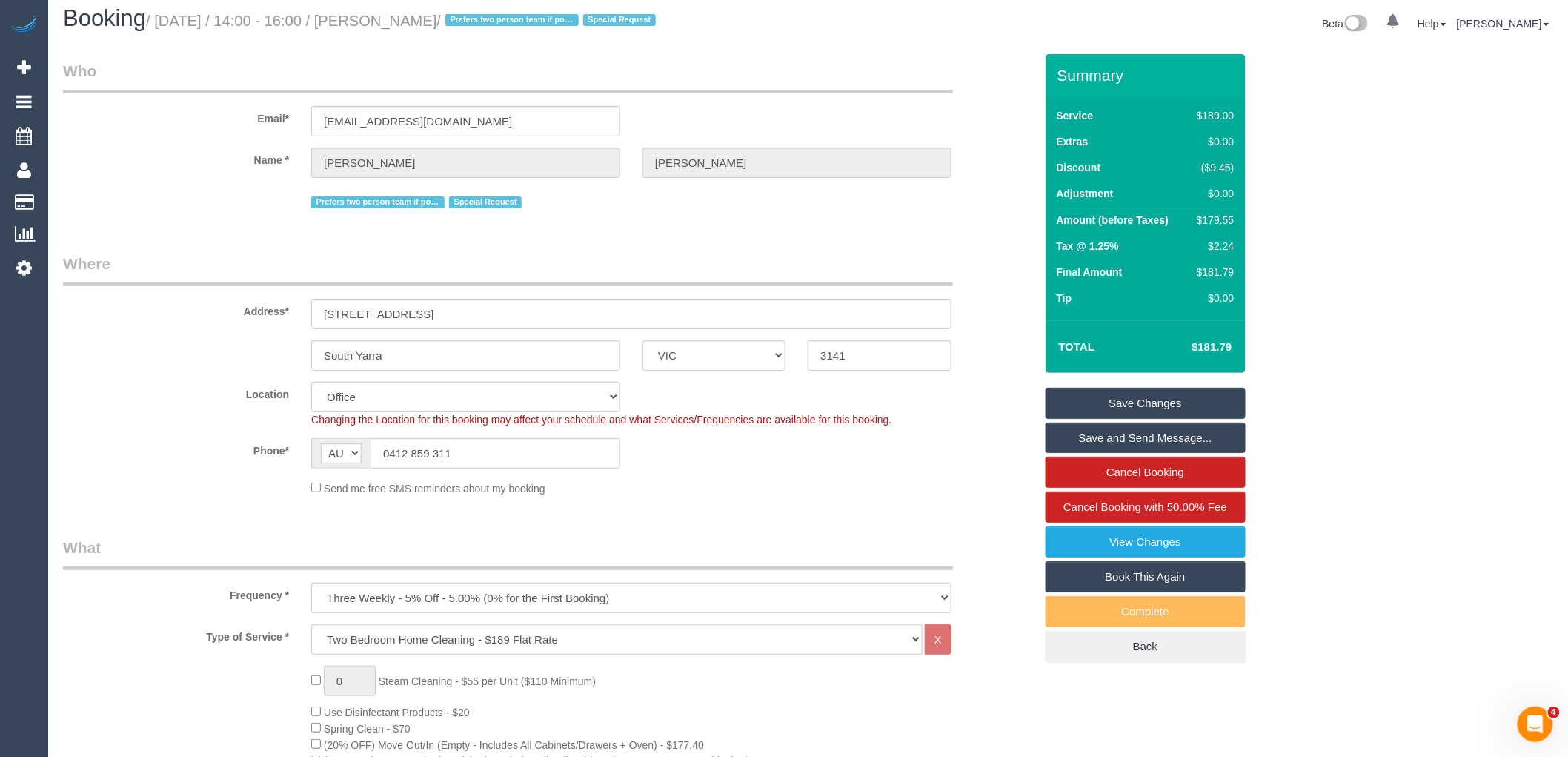
scroll to position [0, 0]
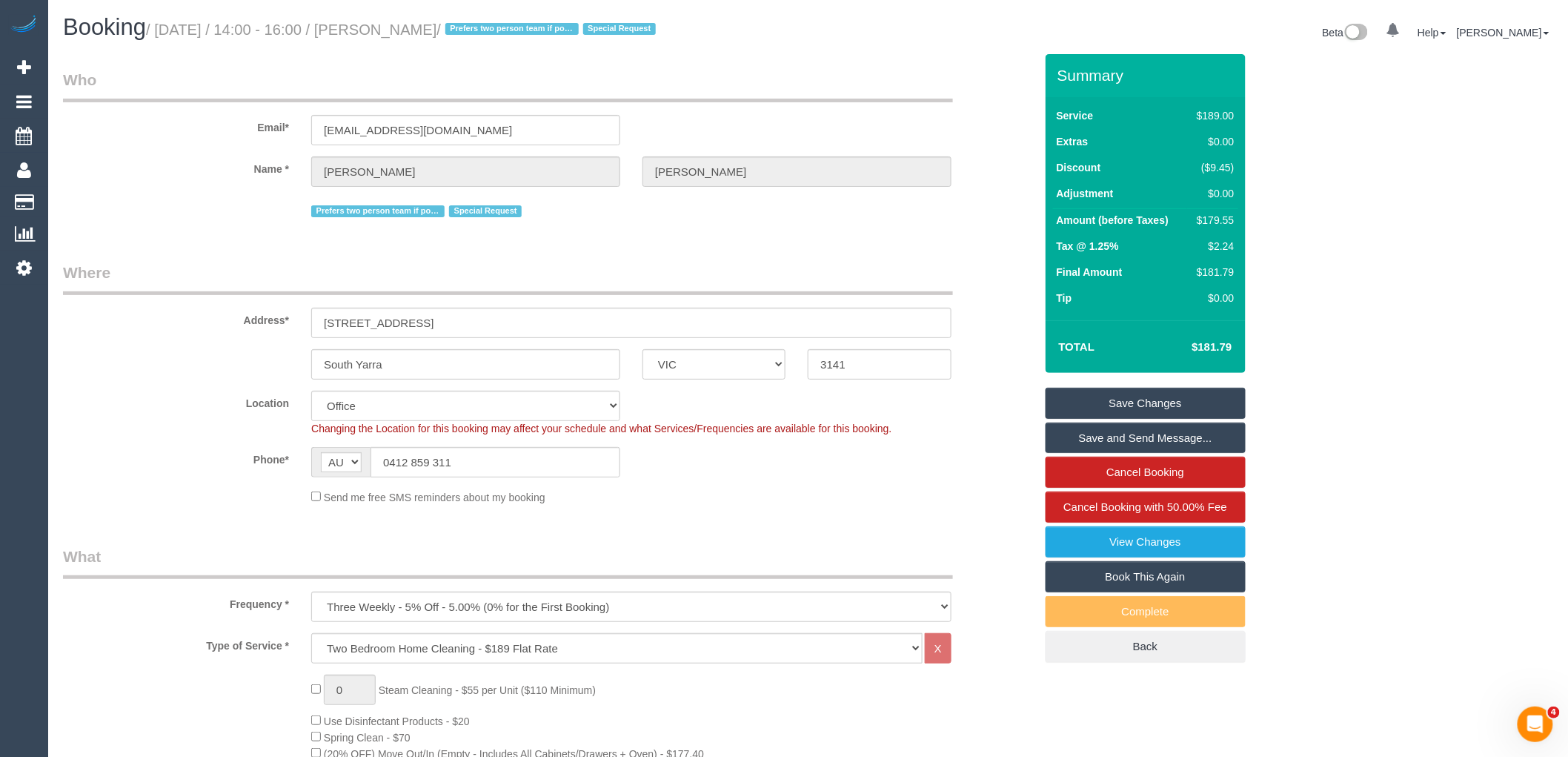
click at [1129, 396] on link "Save Changes" at bounding box center [1145, 403] width 200 height 31
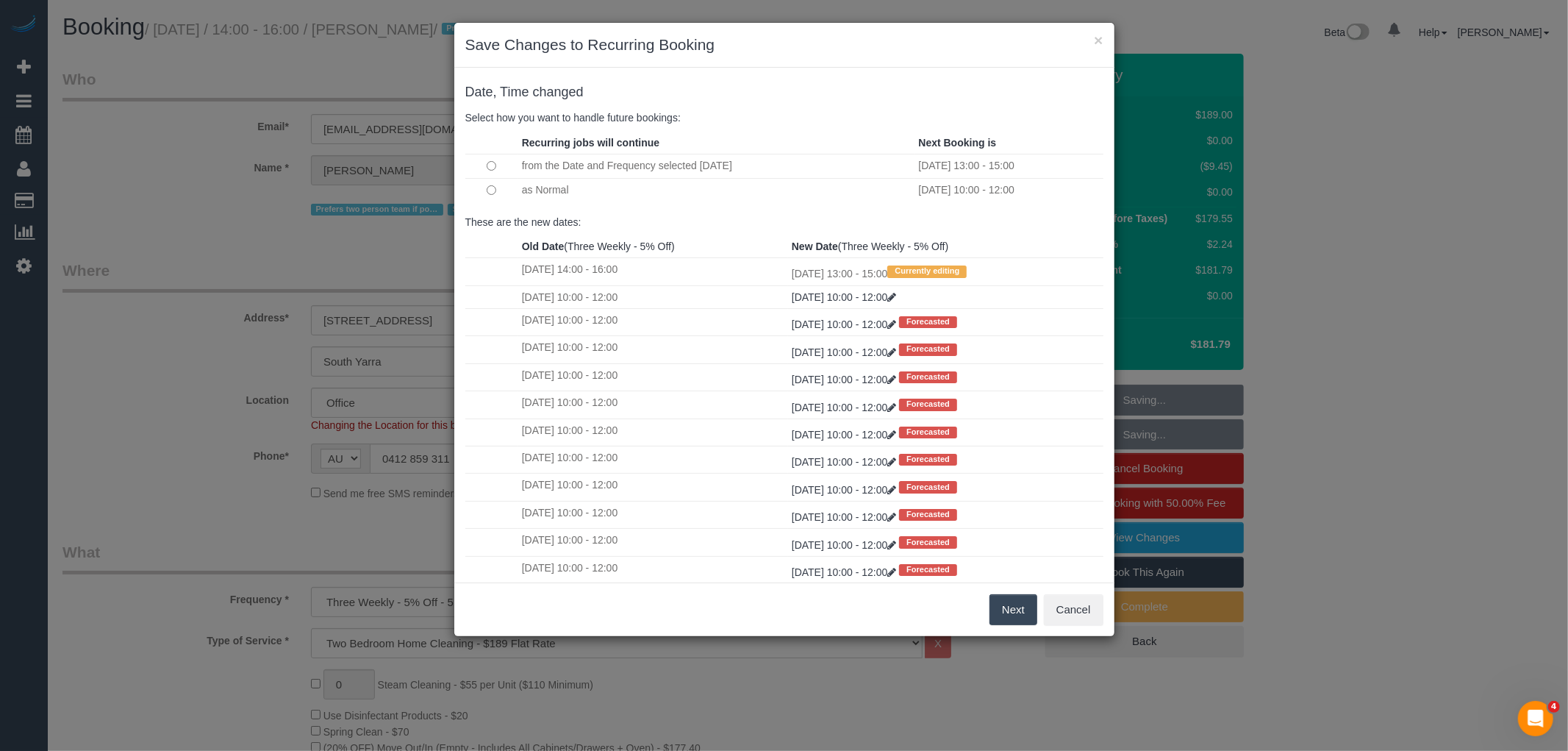
click at [1016, 604] on button "Next" at bounding box center [1013, 609] width 48 height 31
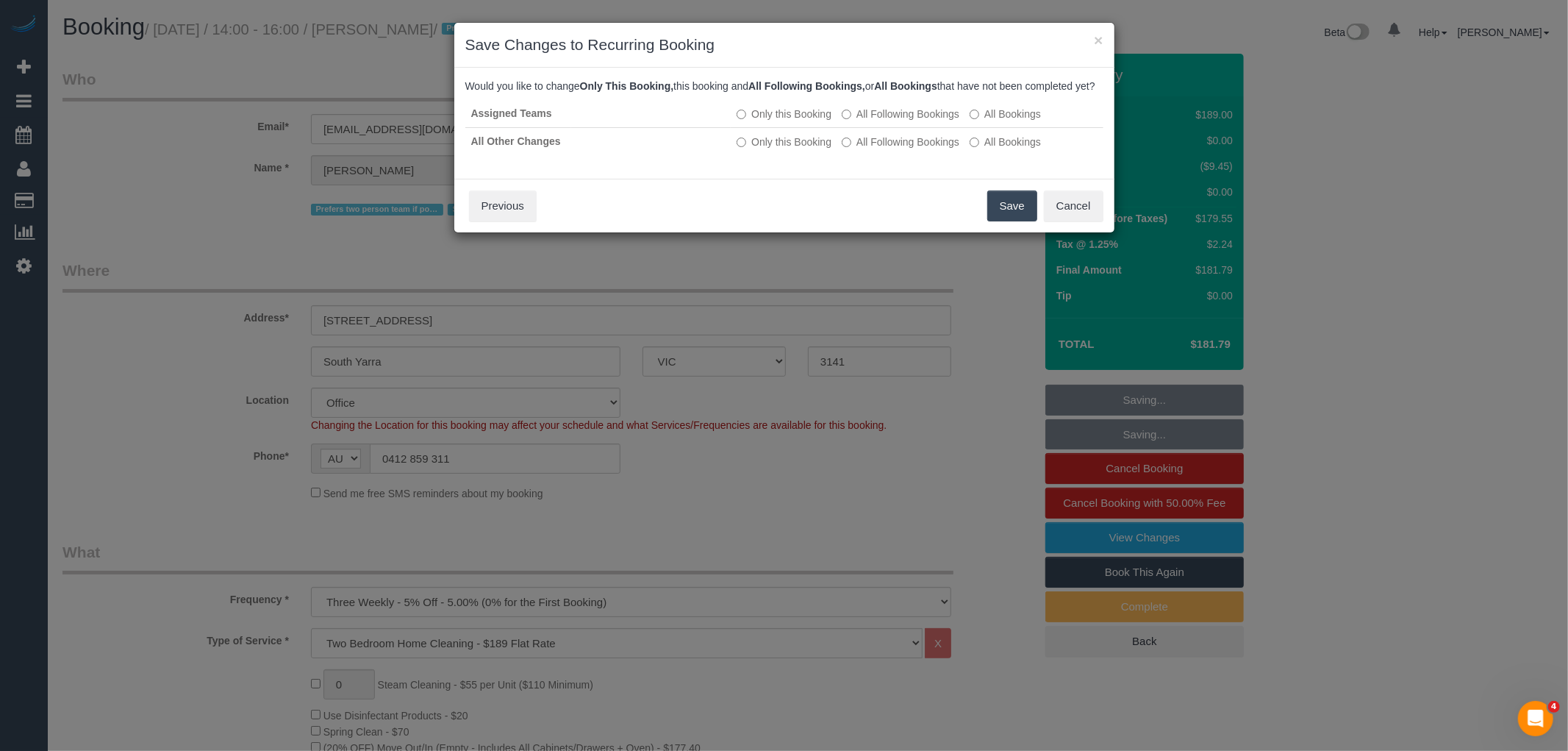
click at [1008, 222] on button "Save" at bounding box center [1012, 205] width 50 height 31
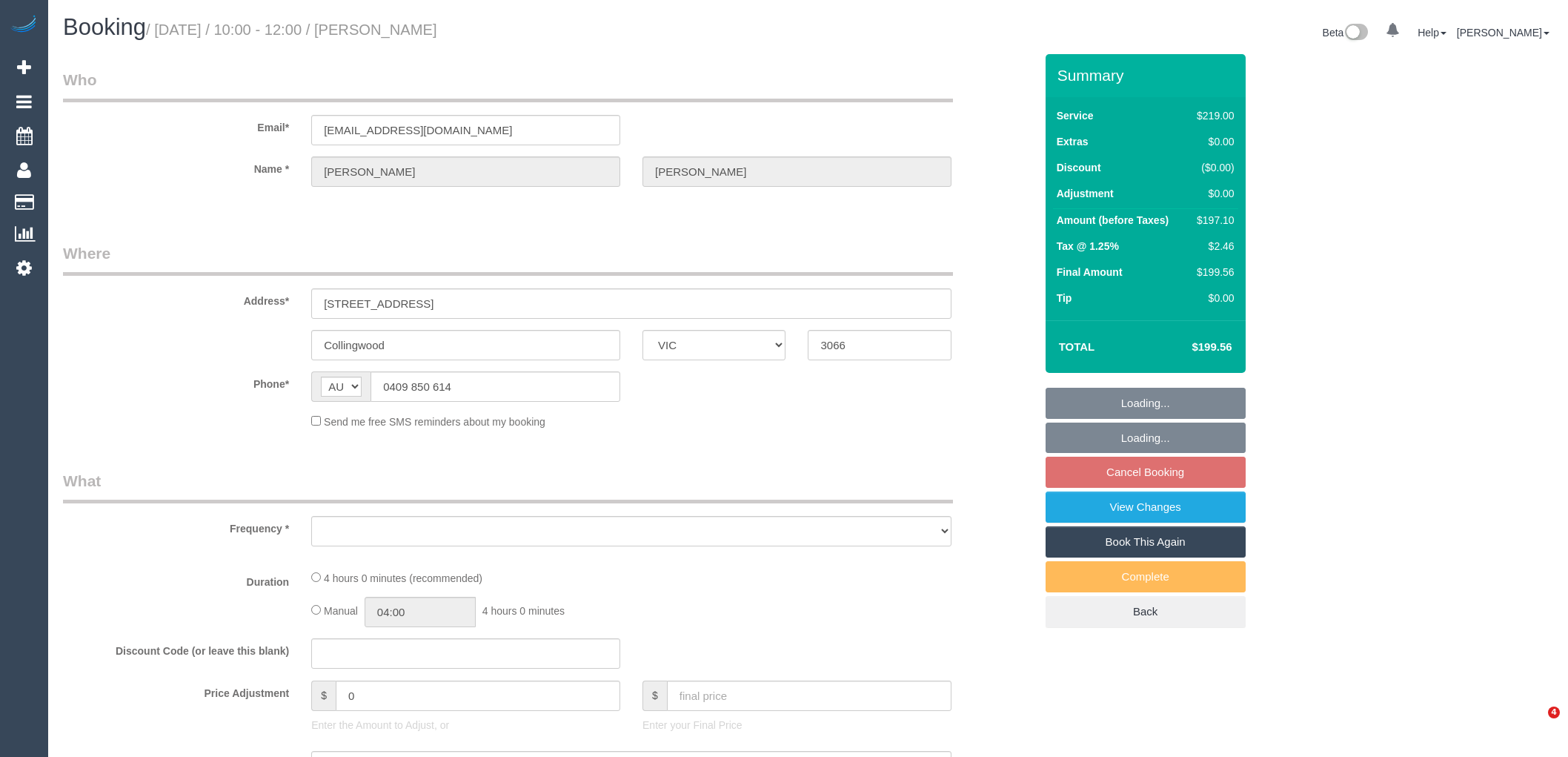
select select "VIC"
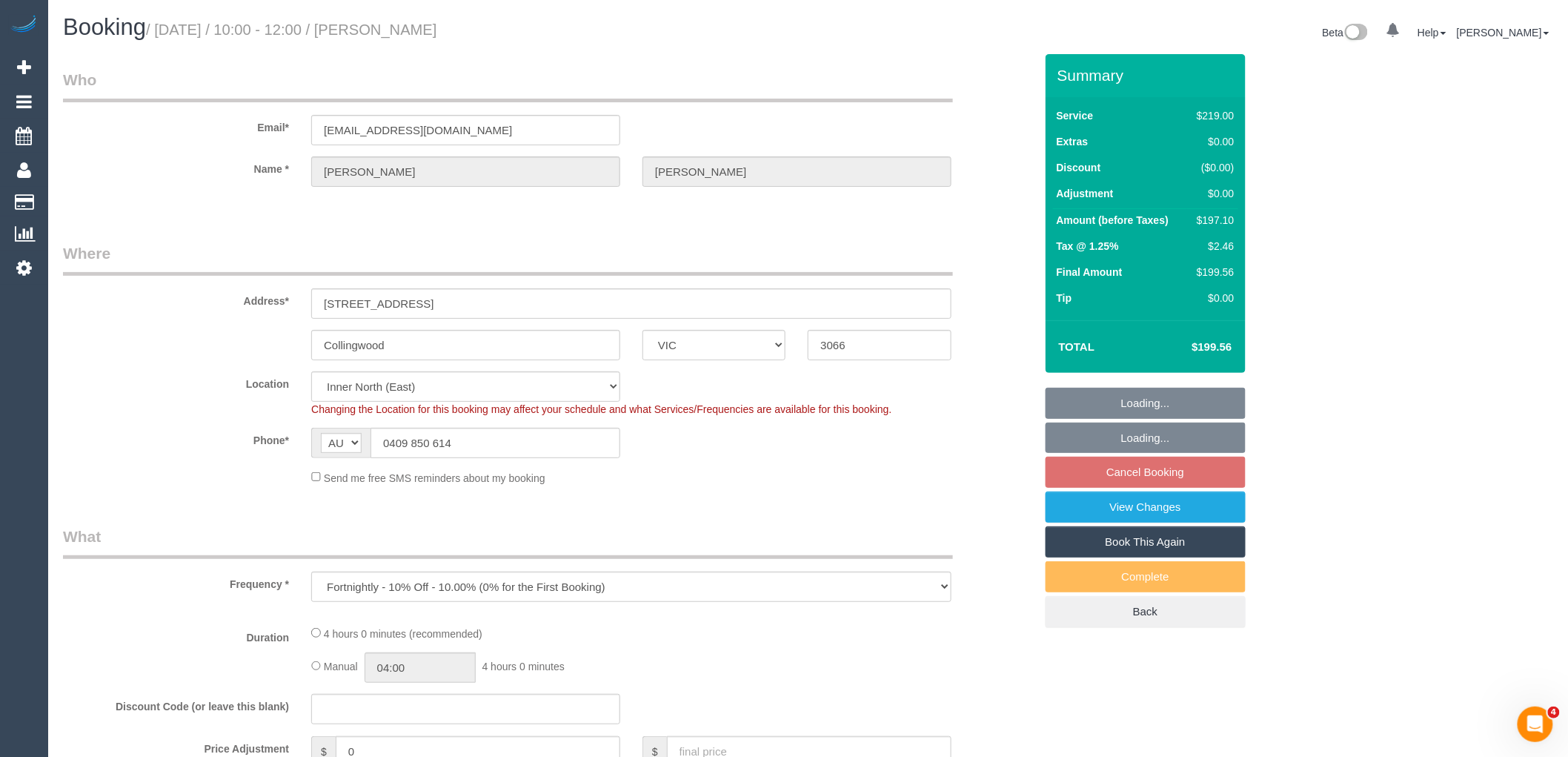
select select "object:535"
select select "string:stripe-pm_1RuMQZ2GScqysDRVv4x1gHXe"
select select "number:28"
select select "number:14"
select select "number:20"
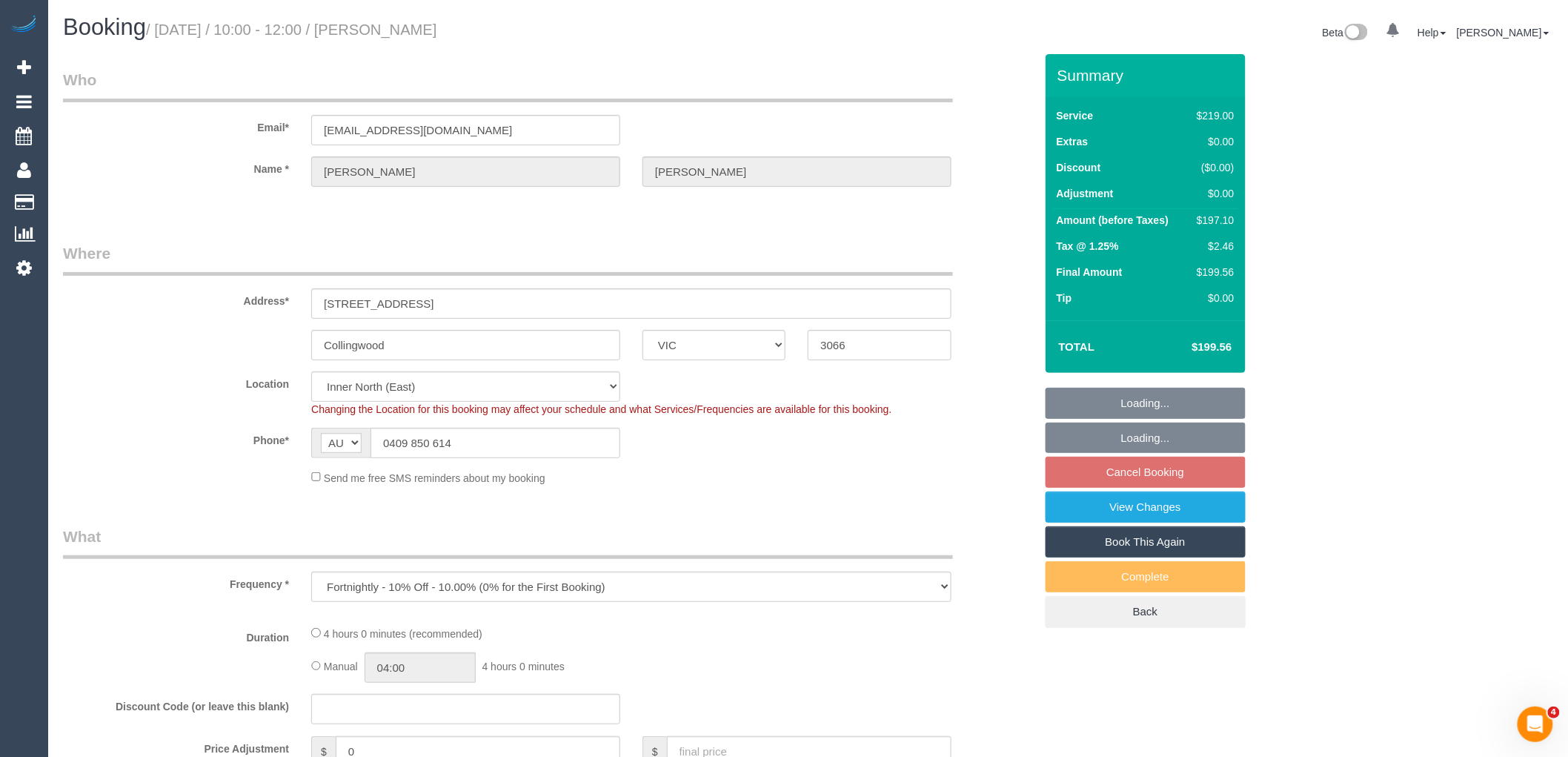
select select "number:25"
select select "number:11"
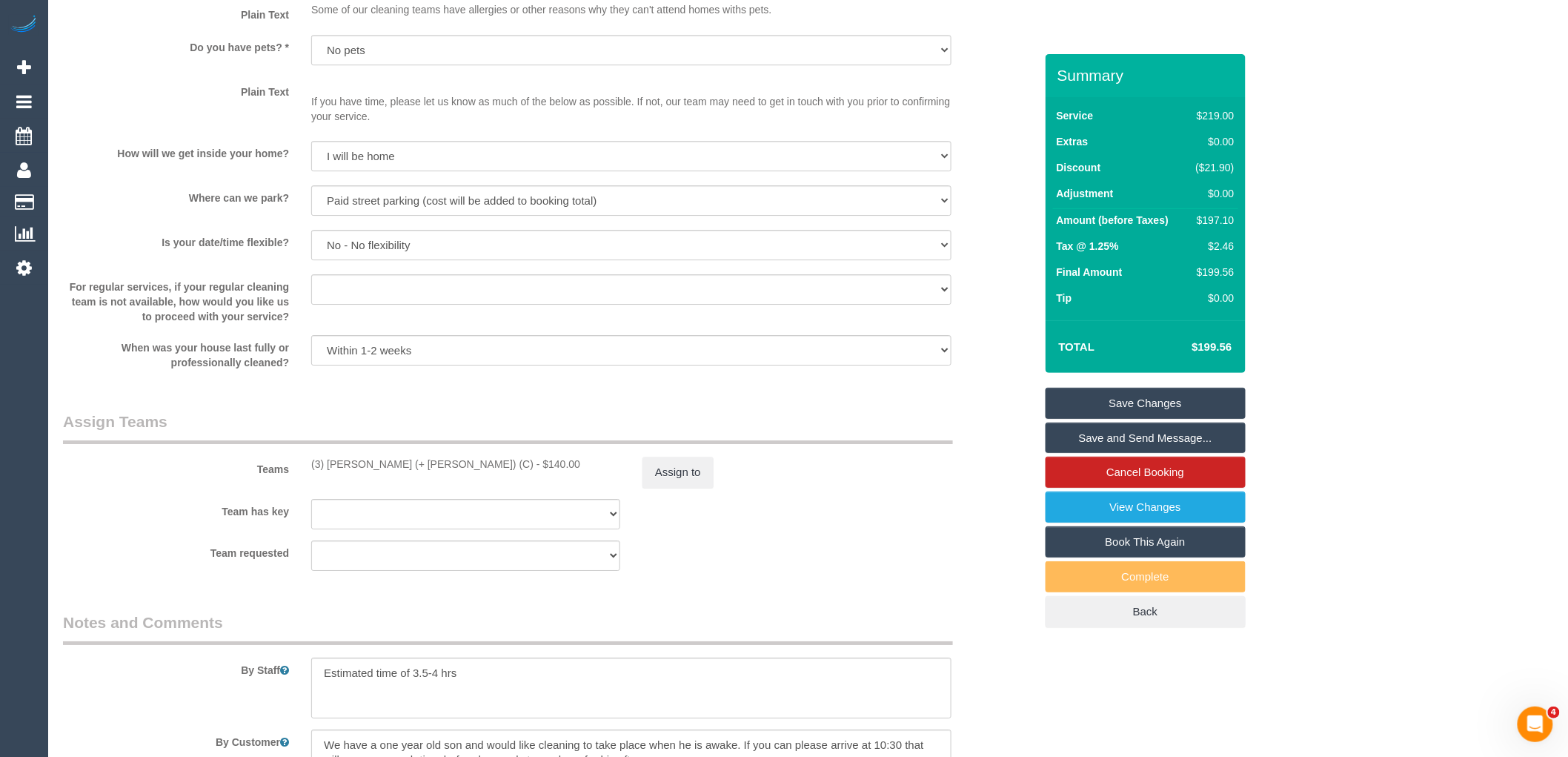
scroll to position [1976, 0]
